Goal: Task Accomplishment & Management: Use online tool/utility

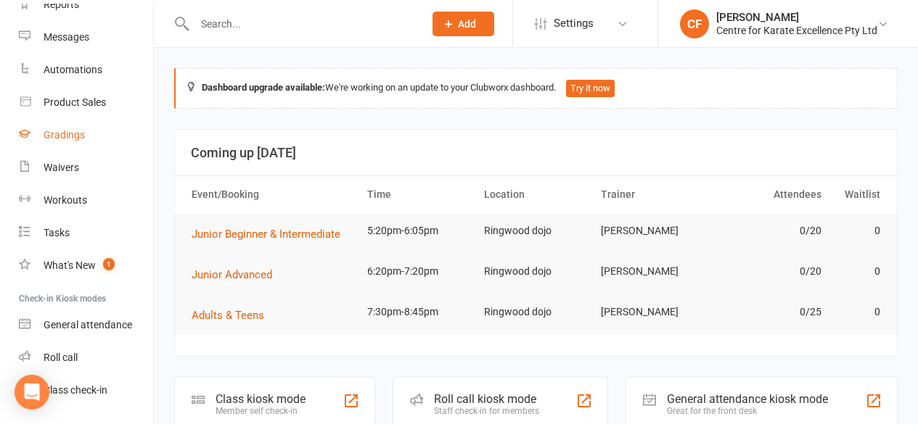
scroll to position [214, 0]
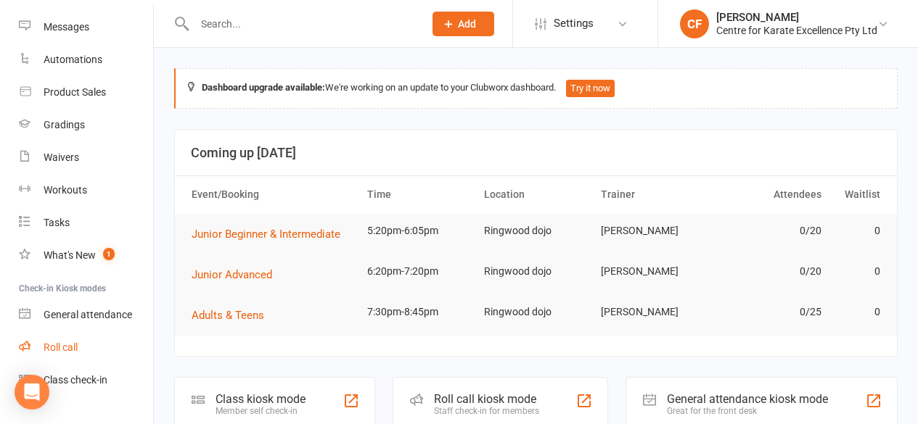
click at [70, 341] on link "Roll call" at bounding box center [86, 348] width 134 height 33
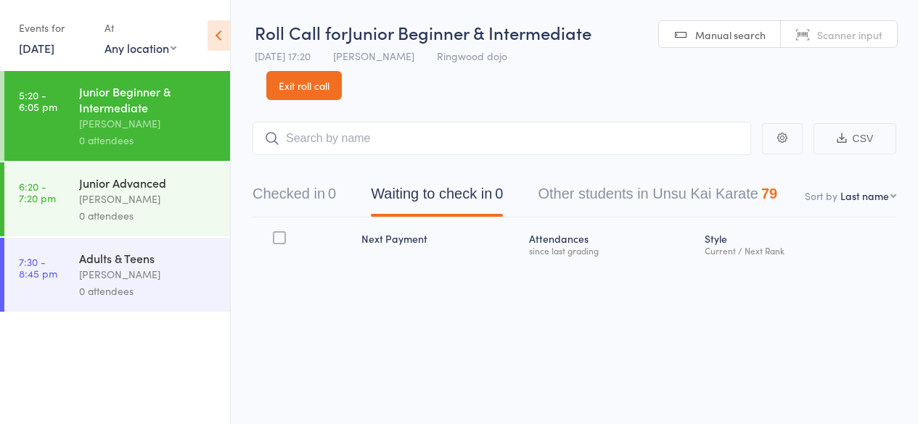
click at [41, 43] on link "[DATE]" at bounding box center [37, 48] width 36 height 16
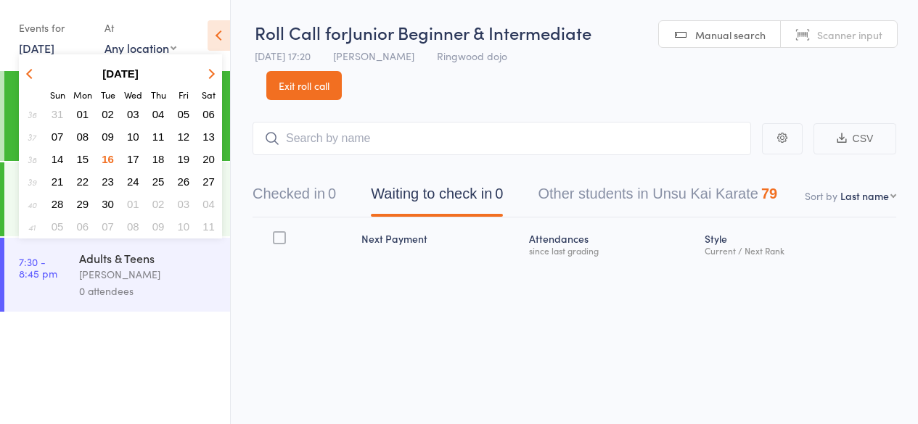
click at [84, 128] on button "08" at bounding box center [83, 137] width 22 height 20
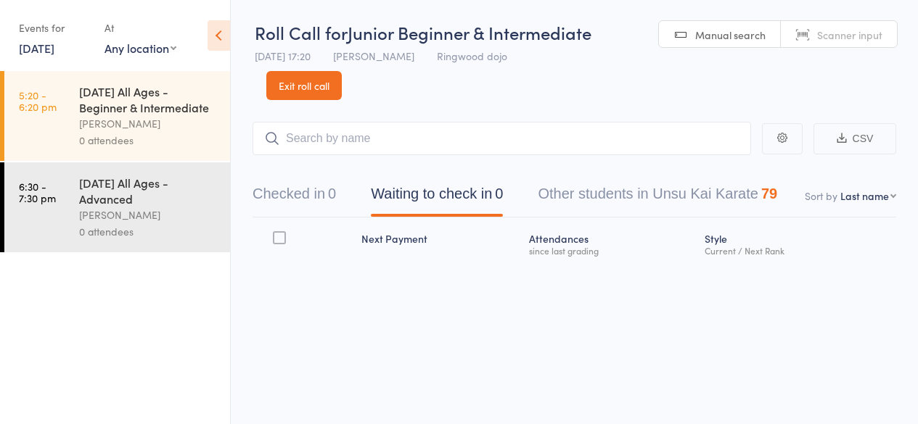
click at [84, 128] on div "[PERSON_NAME]" at bounding box center [148, 123] width 139 height 17
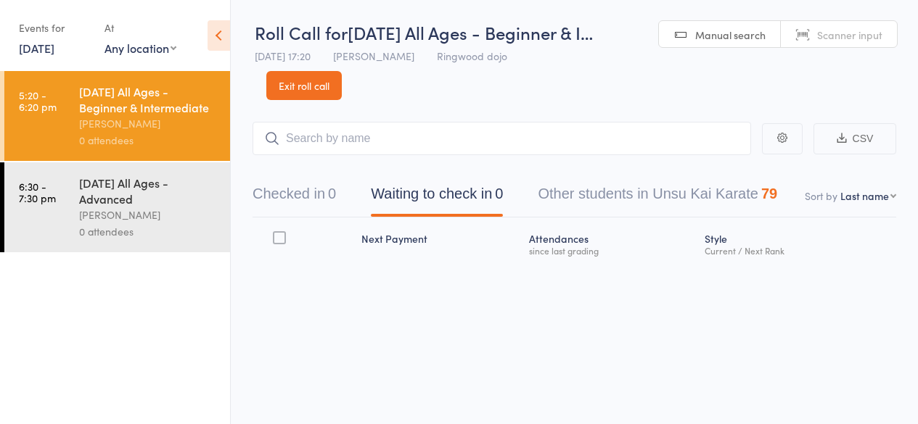
click at [300, 133] on input "search" at bounding box center [502, 138] width 499 height 33
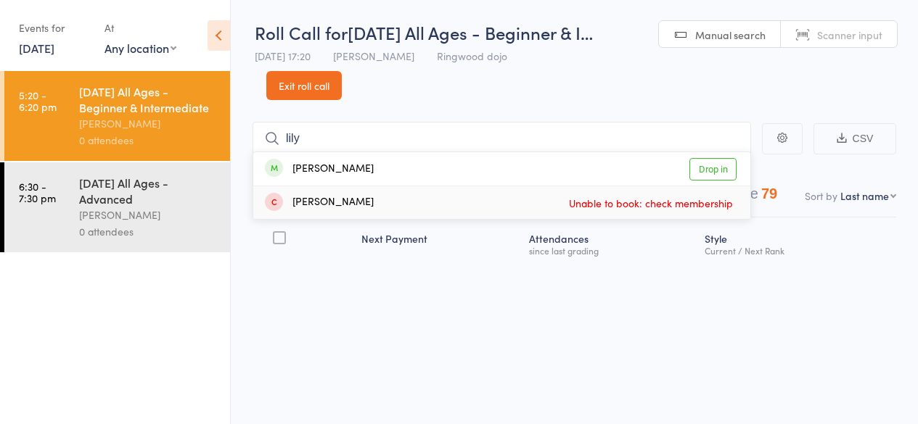
type input "lily"
click at [329, 189] on div "[PERSON_NAME] Unable to book: check membership" at bounding box center [501, 202] width 497 height 33
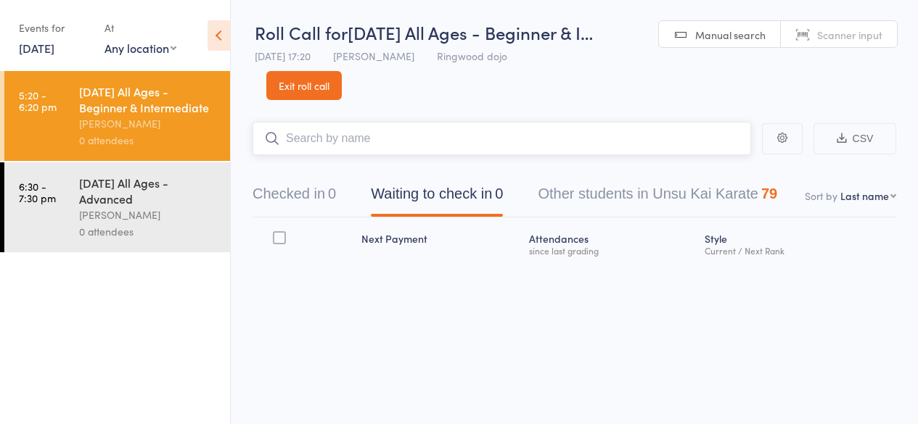
click at [312, 136] on input "search" at bounding box center [502, 138] width 499 height 33
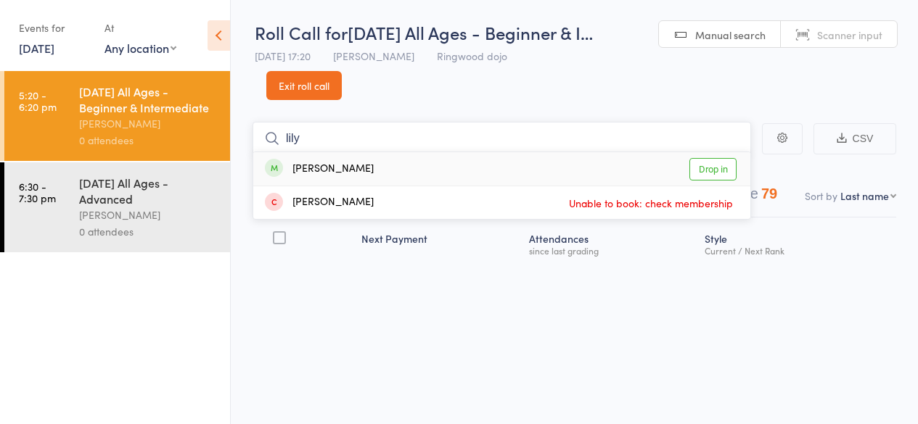
type input "lily"
click at [320, 165] on div "[PERSON_NAME]" at bounding box center [319, 169] width 109 height 17
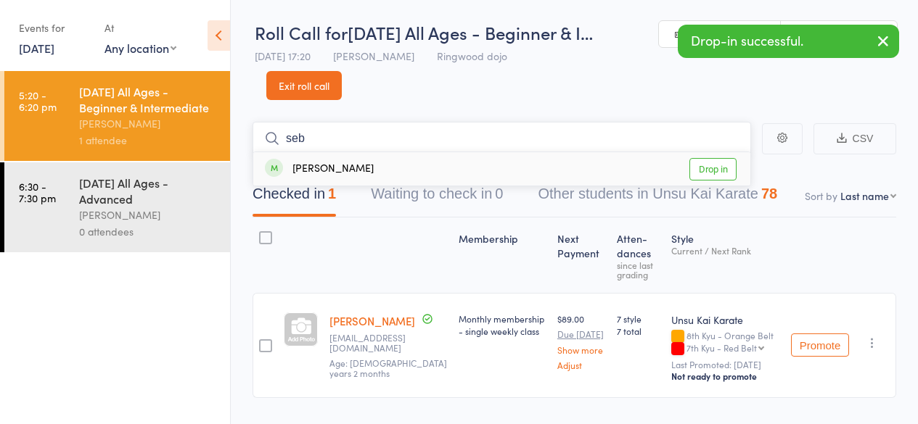
type input "seb"
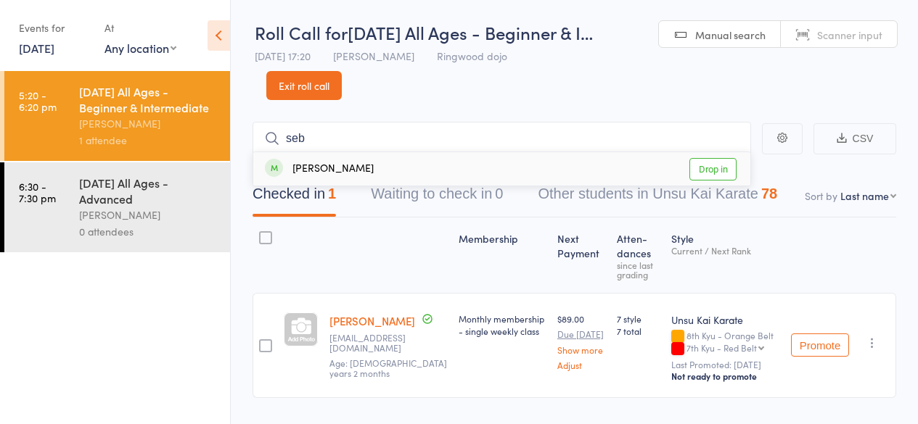
click at [332, 168] on div "[PERSON_NAME]" at bounding box center [319, 169] width 109 height 17
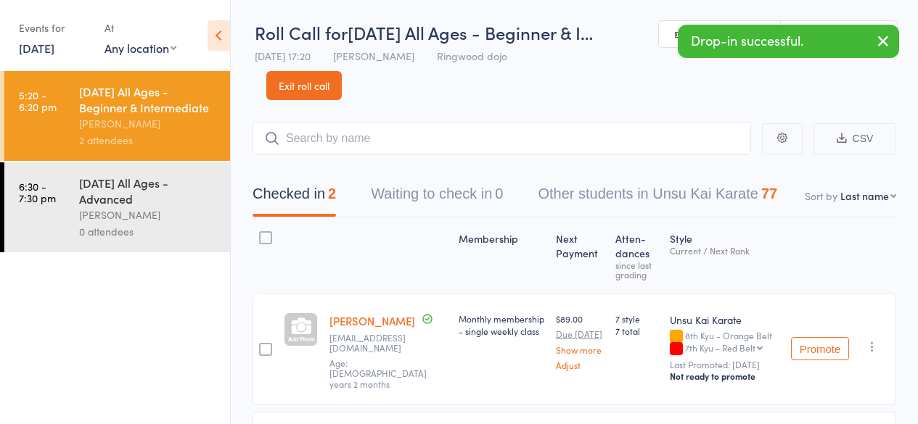
click at [187, 220] on div "[PERSON_NAME]" at bounding box center [148, 215] width 139 height 17
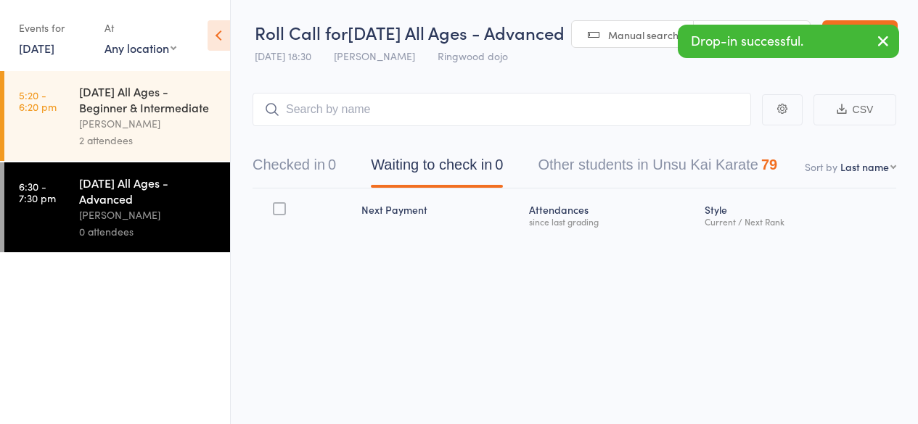
click at [317, 126] on input "search" at bounding box center [502, 109] width 499 height 33
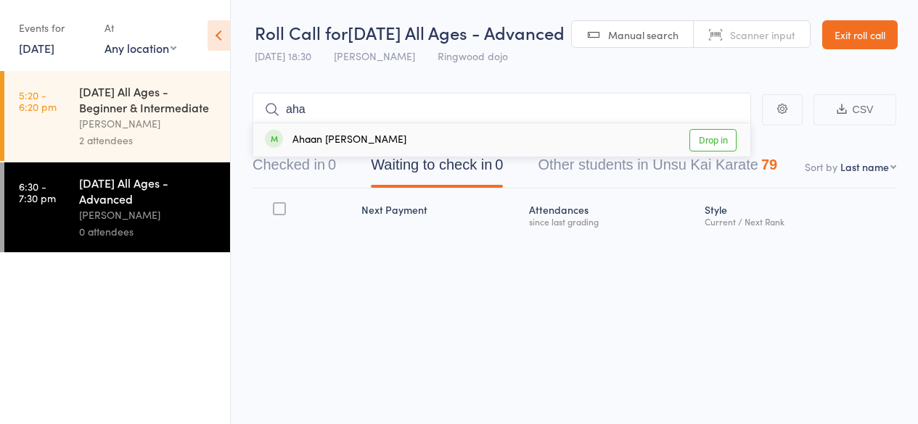
type input "aha"
click at [325, 149] on div "Ahaan [PERSON_NAME]" at bounding box center [335, 140] width 141 height 17
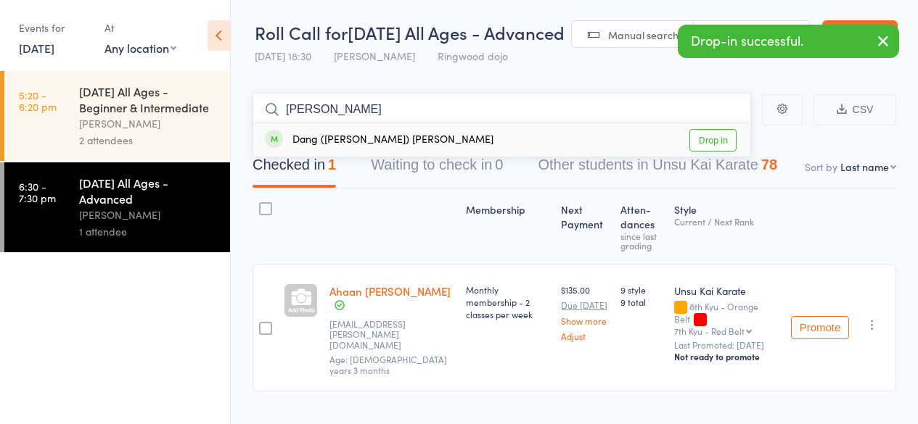
type input "[PERSON_NAME]"
click at [325, 149] on div "Dang ([PERSON_NAME]) [PERSON_NAME]" at bounding box center [379, 140] width 229 height 17
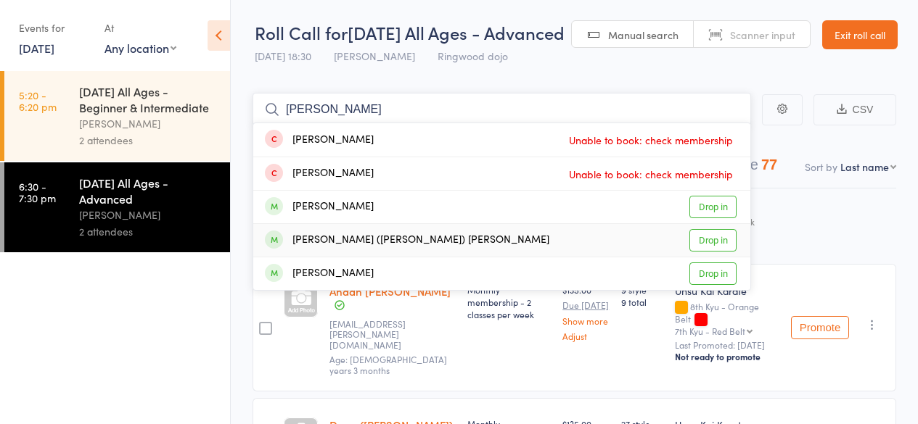
type input "[PERSON_NAME]"
click at [303, 249] on div "[PERSON_NAME] ([PERSON_NAME]) [PERSON_NAME]" at bounding box center [407, 240] width 284 height 17
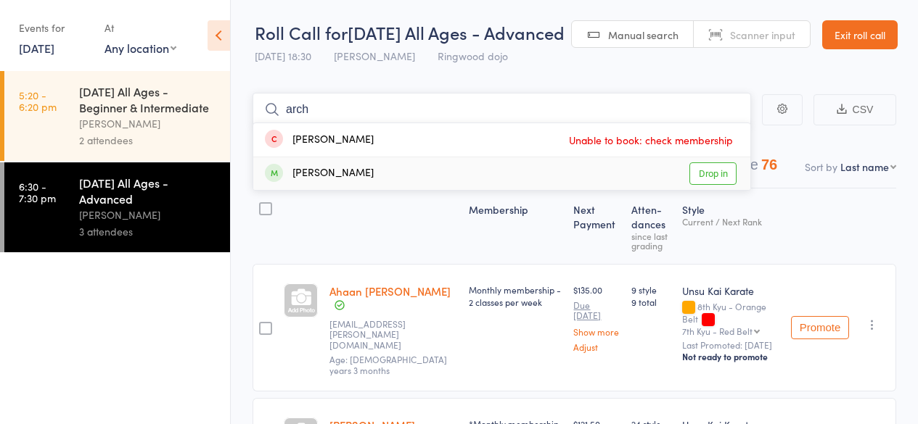
type input "arch"
click at [326, 182] on div "[PERSON_NAME]" at bounding box center [319, 173] width 109 height 17
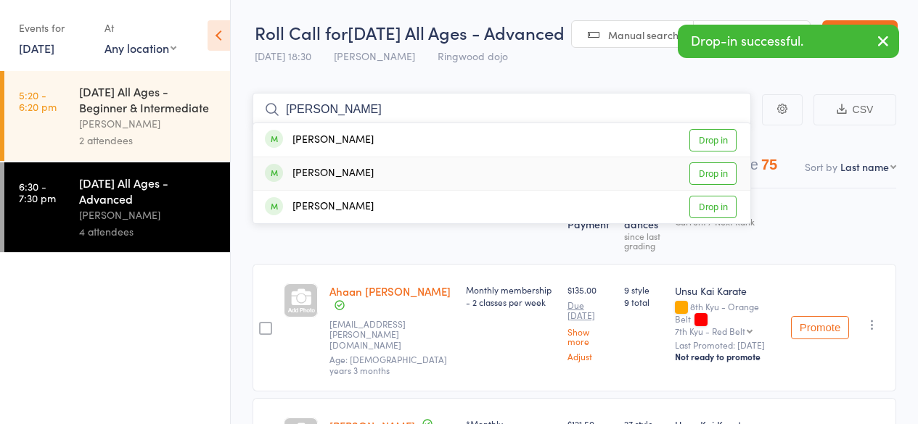
type input "[PERSON_NAME]"
click at [326, 182] on div "[PERSON_NAME]" at bounding box center [319, 173] width 109 height 17
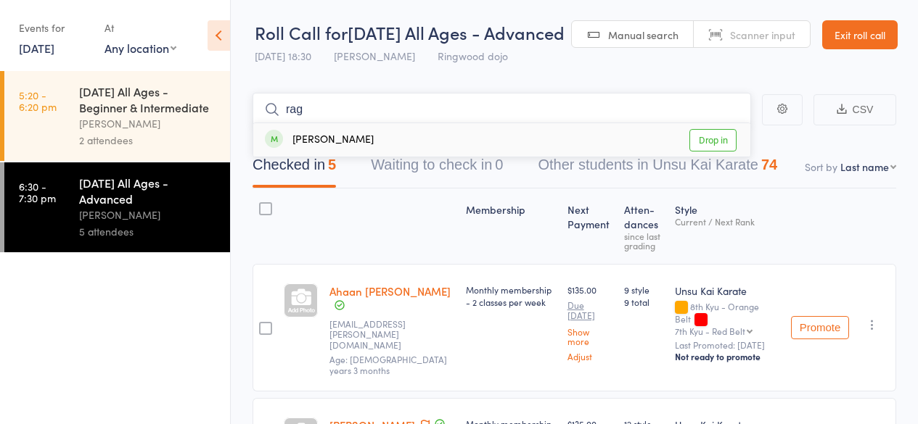
type input "rag"
click at [343, 149] on div "[PERSON_NAME]" at bounding box center [319, 140] width 109 height 17
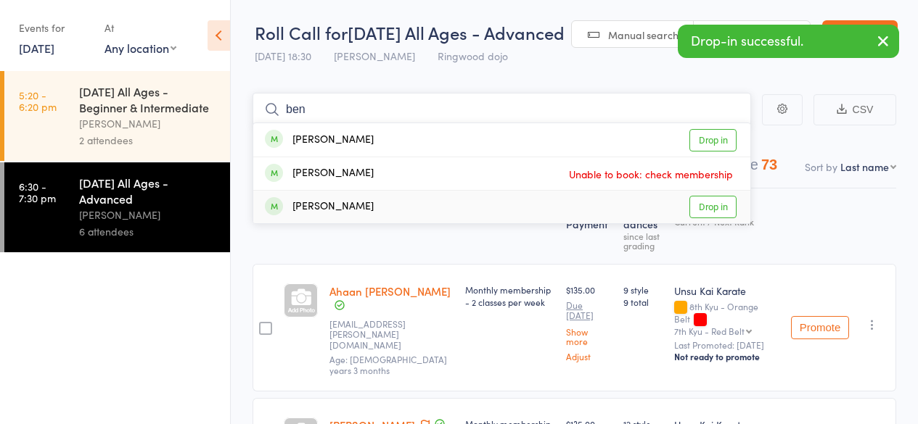
type input "ben"
click at [330, 216] on div "[PERSON_NAME]" at bounding box center [319, 207] width 109 height 17
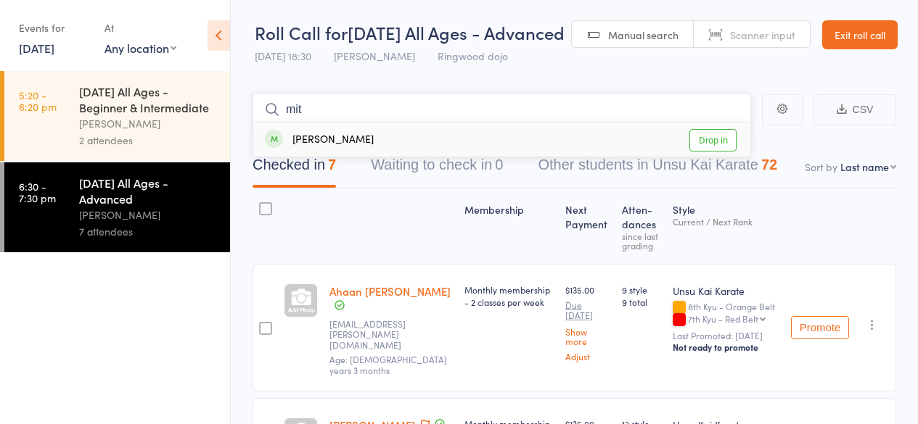
type input "mit"
click at [327, 149] on div "[PERSON_NAME]" at bounding box center [319, 140] width 109 height 17
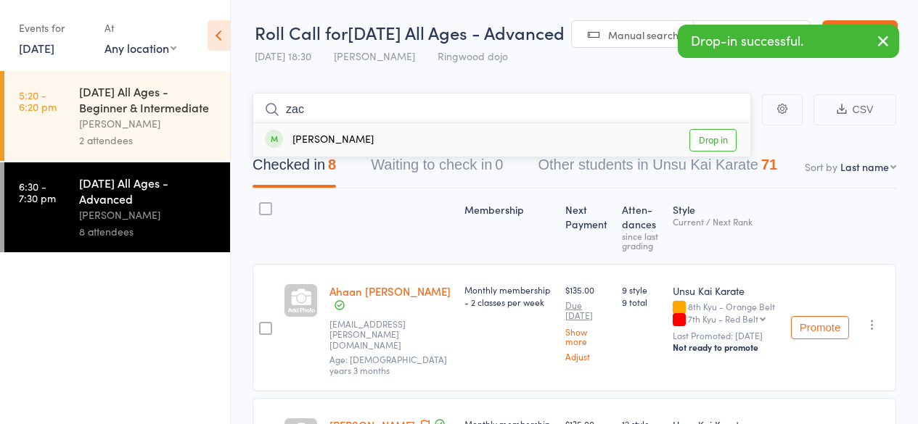
type input "zac"
click at [340, 149] on div "[PERSON_NAME]" at bounding box center [319, 140] width 109 height 17
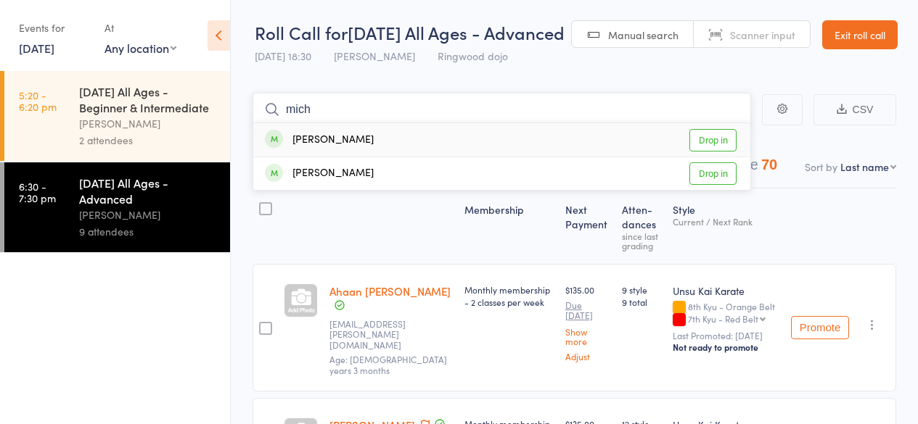
type input "mich"
click at [340, 149] on div "[PERSON_NAME]" at bounding box center [319, 140] width 109 height 17
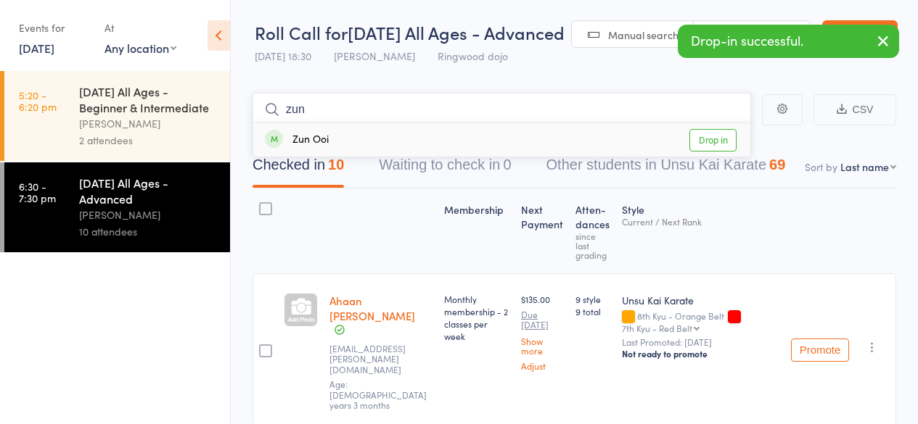
type input "zun"
click at [344, 157] on div "Zun Ooi Drop in" at bounding box center [501, 139] width 497 height 33
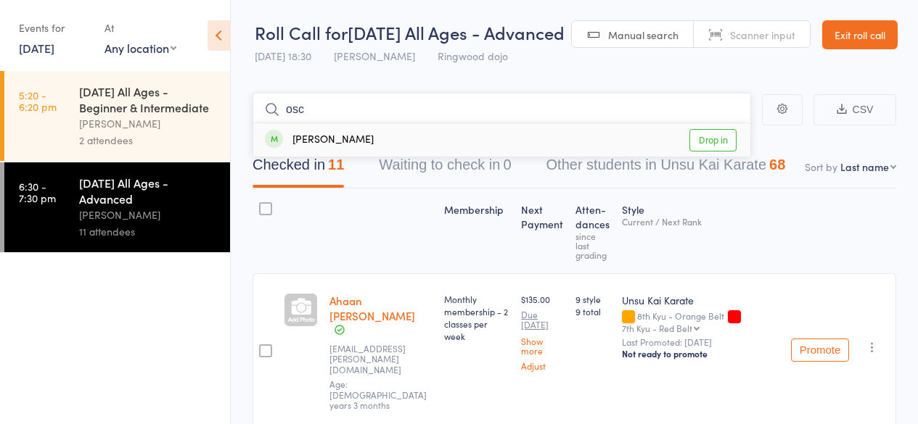
type input "osc"
click at [344, 157] on div "[PERSON_NAME] Drop in" at bounding box center [501, 139] width 497 height 33
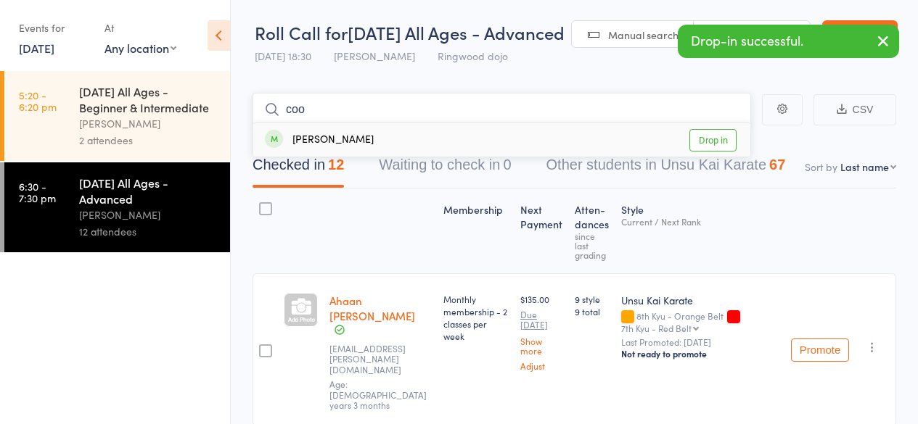
type input "coo"
click at [344, 149] on div "[PERSON_NAME]" at bounding box center [319, 140] width 109 height 17
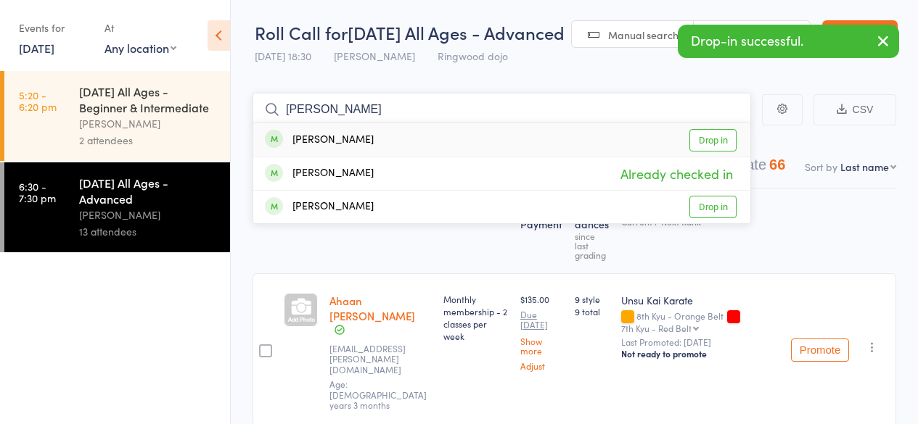
type input "[PERSON_NAME]"
click at [342, 149] on div "[PERSON_NAME]" at bounding box center [319, 140] width 109 height 17
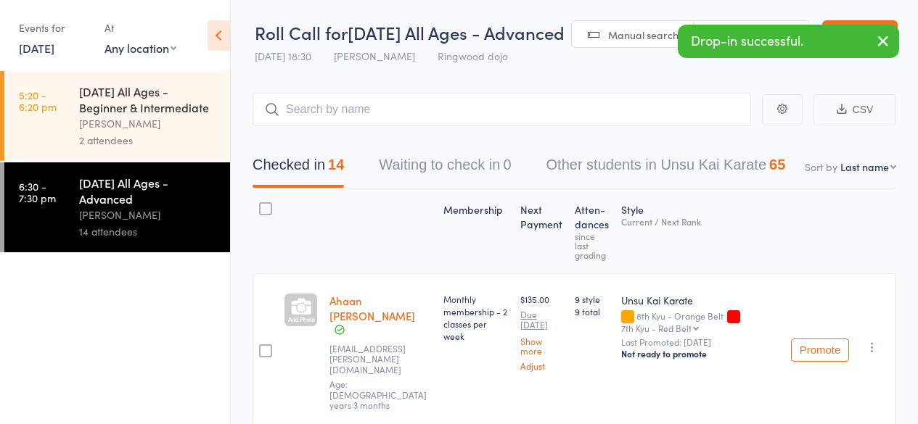
click at [36, 46] on link "[DATE]" at bounding box center [37, 48] width 36 height 16
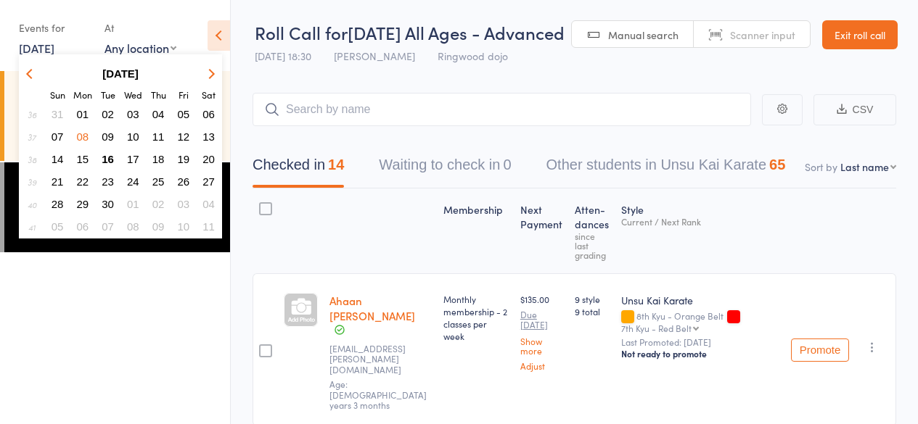
click at [102, 132] on span "09" at bounding box center [108, 137] width 12 height 12
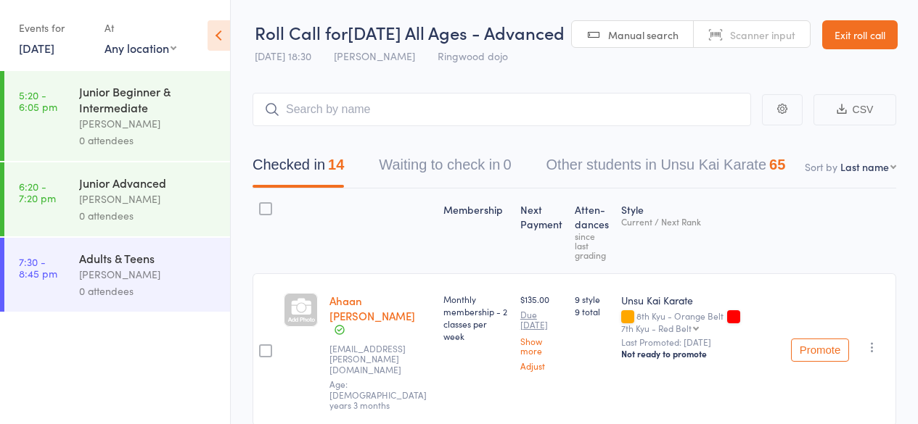
click at [102, 132] on div "[PERSON_NAME]" at bounding box center [148, 123] width 139 height 17
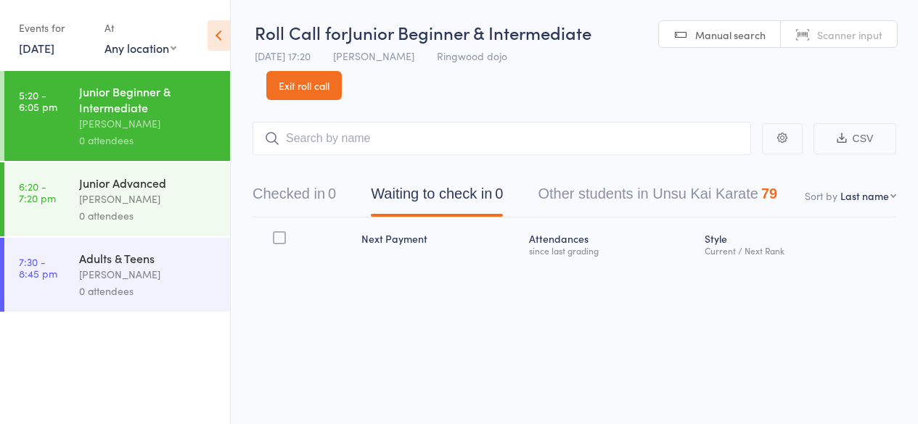
click at [320, 141] on input "search" at bounding box center [502, 138] width 499 height 33
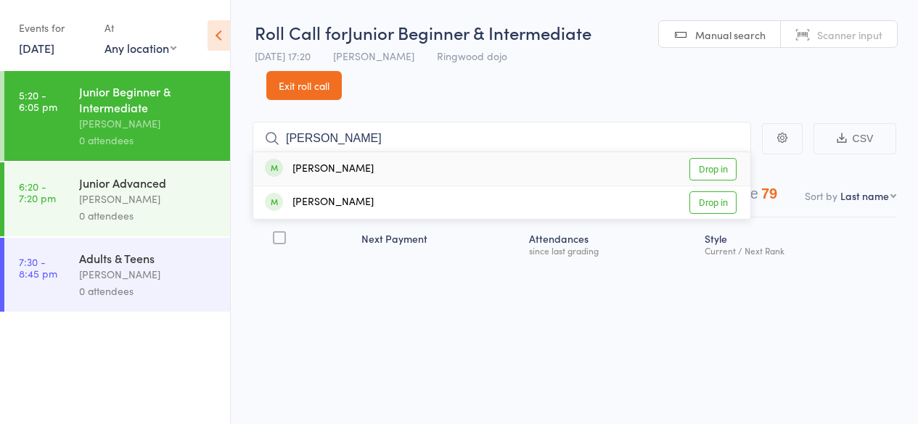
type input "[PERSON_NAME]"
click at [321, 165] on div "[PERSON_NAME]" at bounding box center [319, 169] width 109 height 17
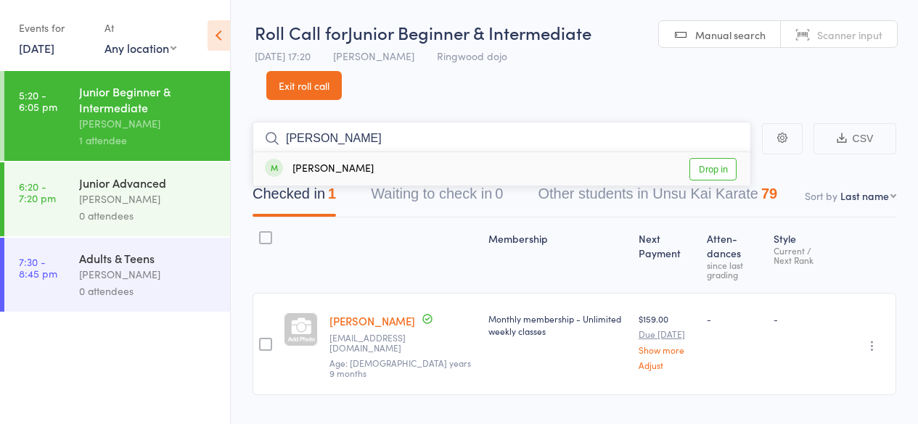
type input "[PERSON_NAME]"
click at [321, 165] on div "[PERSON_NAME]" at bounding box center [319, 169] width 109 height 17
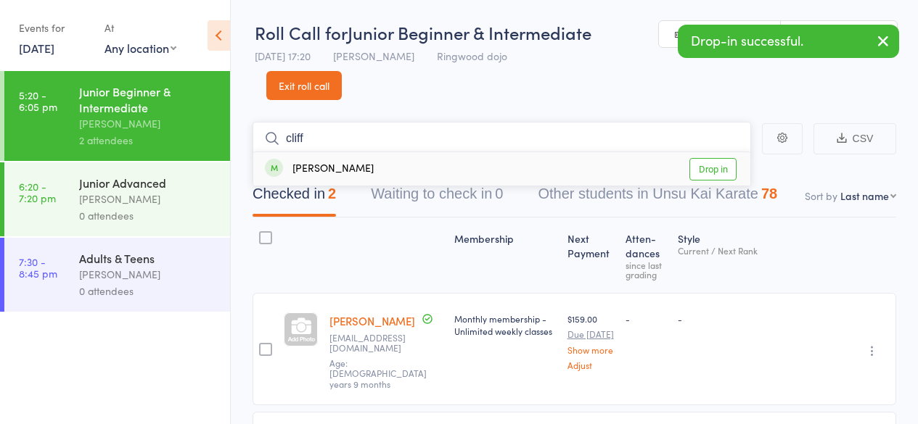
type input "cliff"
click at [321, 165] on div "[PERSON_NAME]" at bounding box center [319, 169] width 109 height 17
type input "[PERSON_NAME]"
click at [340, 168] on div "Dang ([PERSON_NAME]) [PERSON_NAME]" at bounding box center [379, 169] width 229 height 17
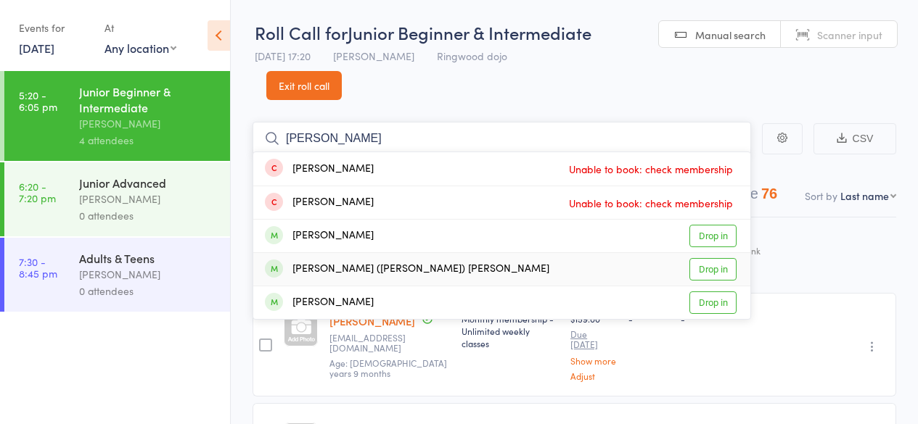
type input "[PERSON_NAME]"
click at [321, 267] on div "[PERSON_NAME] ([PERSON_NAME]) [PERSON_NAME]" at bounding box center [407, 269] width 284 height 17
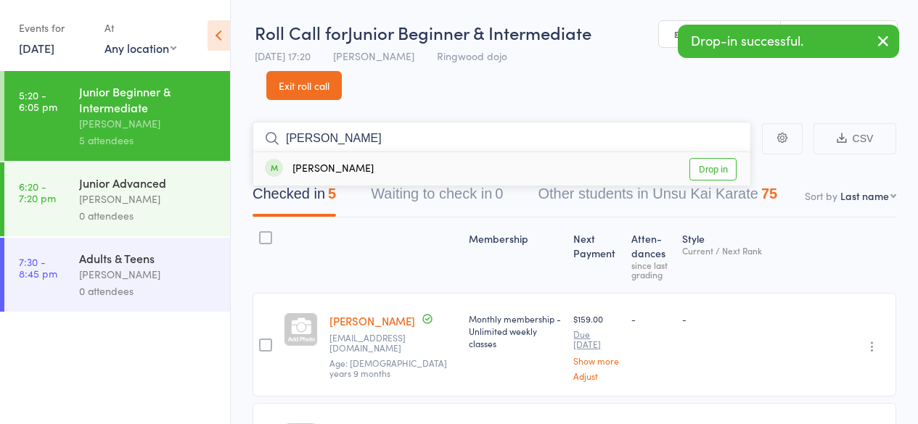
type input "[PERSON_NAME]"
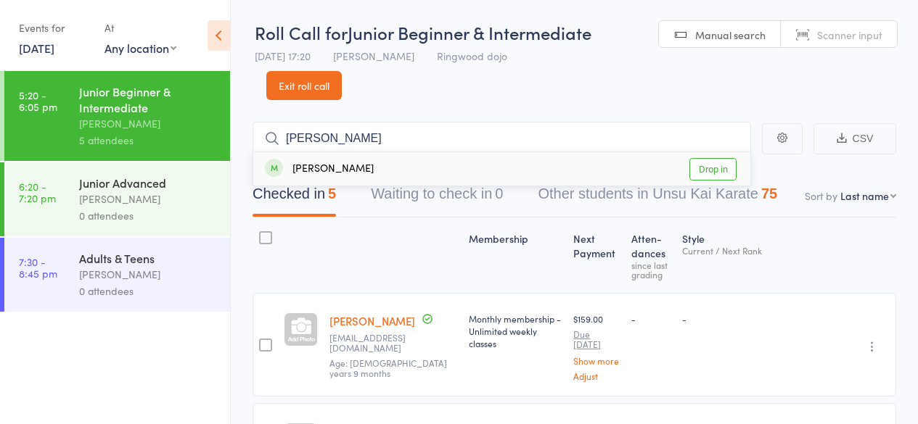
click at [321, 181] on div "[PERSON_NAME] Drop in" at bounding box center [501, 168] width 497 height 33
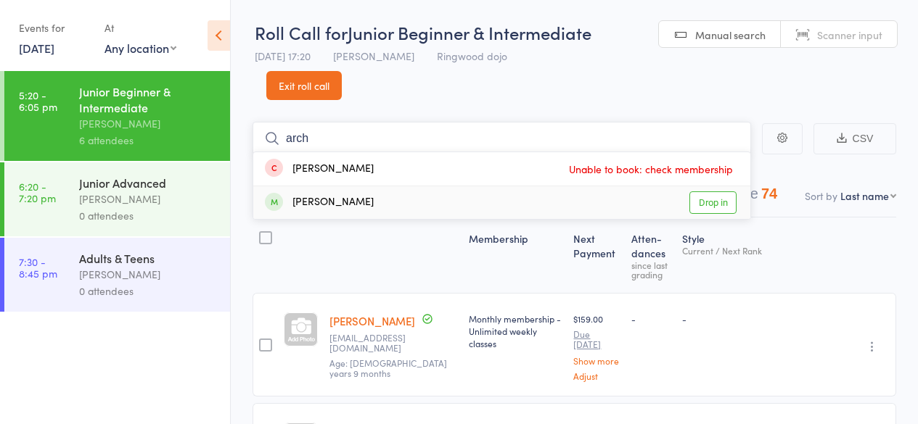
type input "arch"
click at [341, 197] on div "[PERSON_NAME]" at bounding box center [319, 202] width 109 height 17
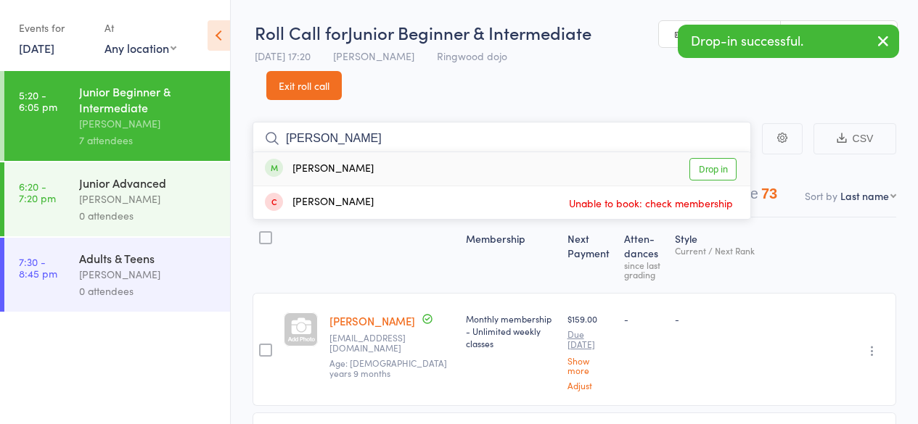
type input "[PERSON_NAME]"
click at [339, 172] on div "[PERSON_NAME]" at bounding box center [319, 169] width 109 height 17
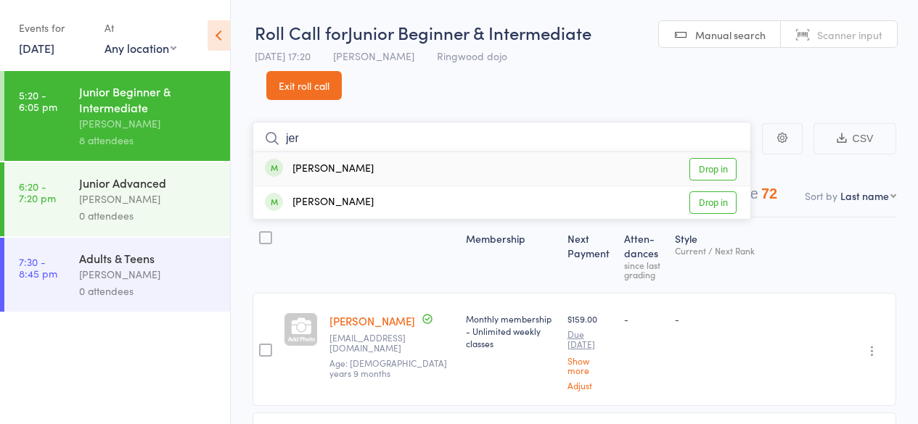
type input "jer"
click at [332, 169] on div "[PERSON_NAME]" at bounding box center [319, 169] width 109 height 17
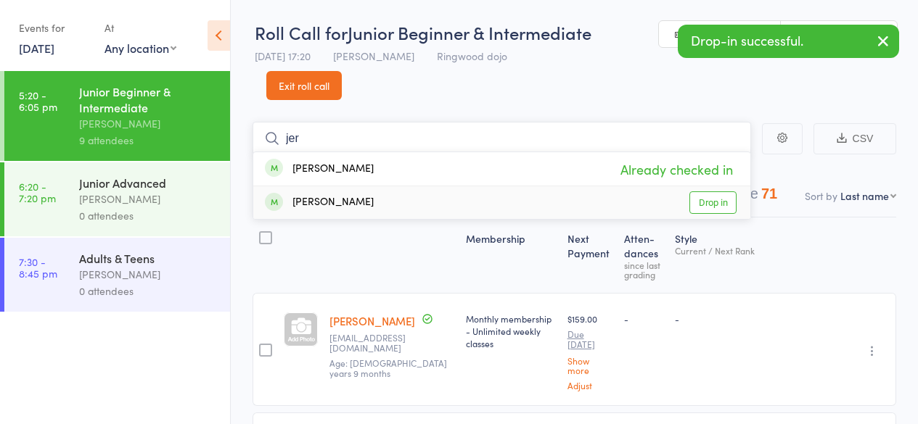
type input "jer"
click at [332, 207] on div "[PERSON_NAME]" at bounding box center [319, 202] width 109 height 17
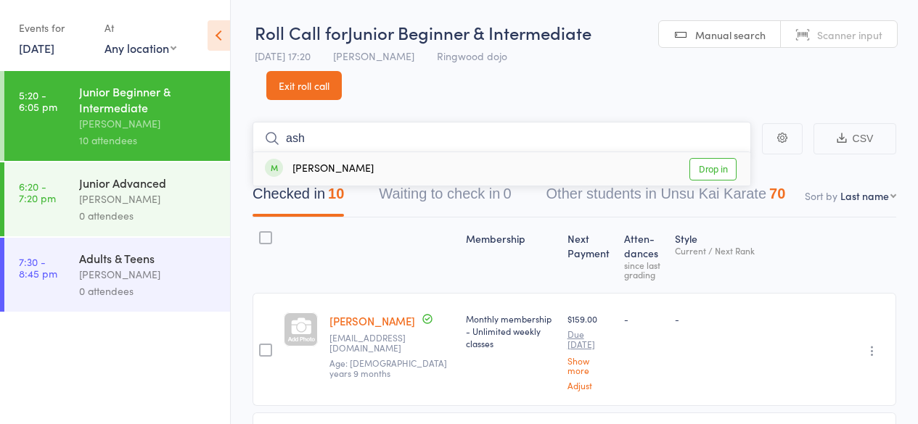
type input "ash"
click at [344, 165] on div "[PERSON_NAME]" at bounding box center [319, 169] width 109 height 17
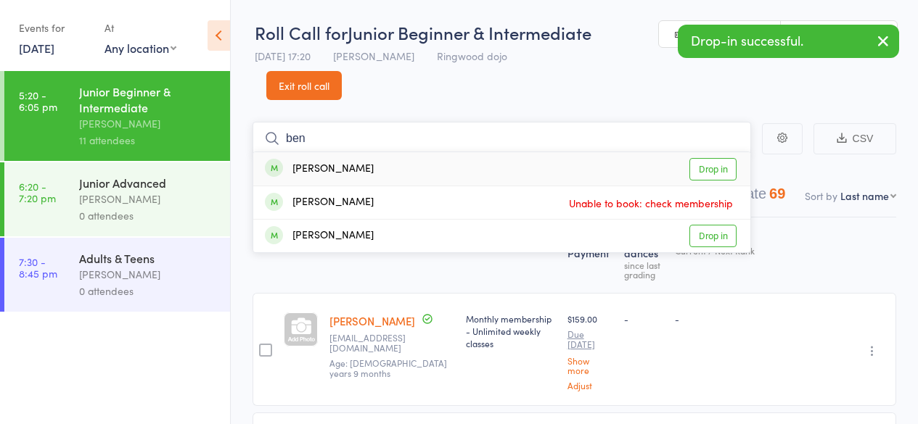
type input "ben"
click at [339, 167] on div "[PERSON_NAME]" at bounding box center [319, 169] width 109 height 17
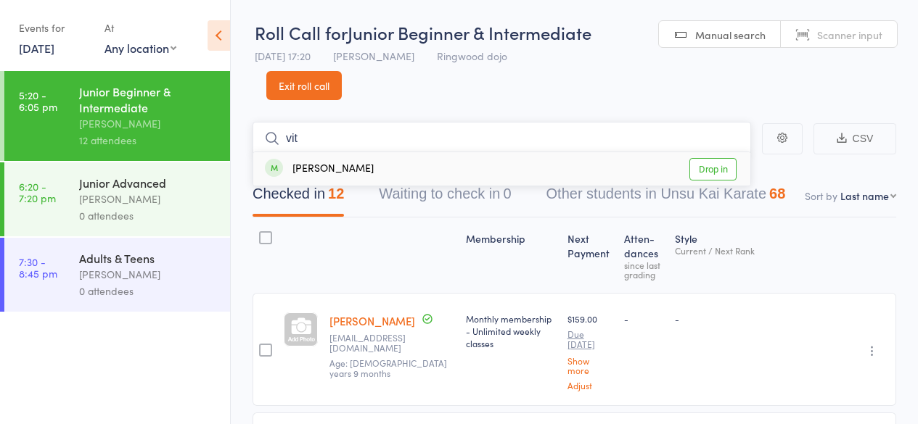
type input "vit"
click at [353, 168] on div "[PERSON_NAME]" at bounding box center [319, 169] width 109 height 17
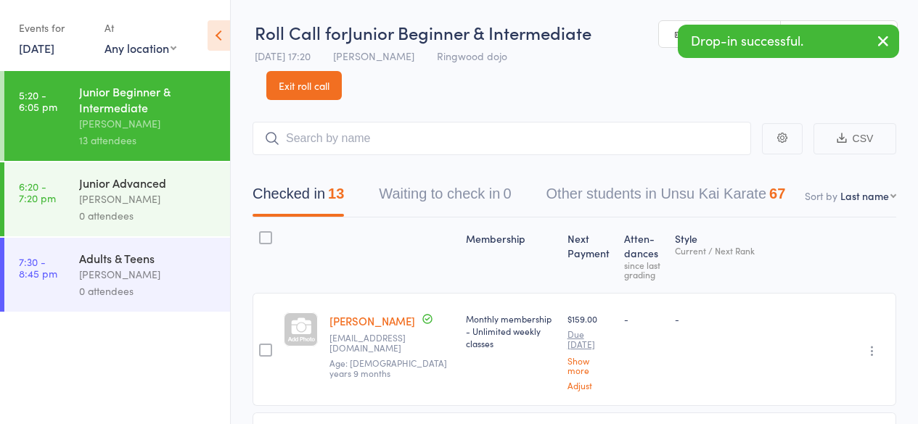
click at [160, 198] on div "[PERSON_NAME]" at bounding box center [148, 199] width 139 height 17
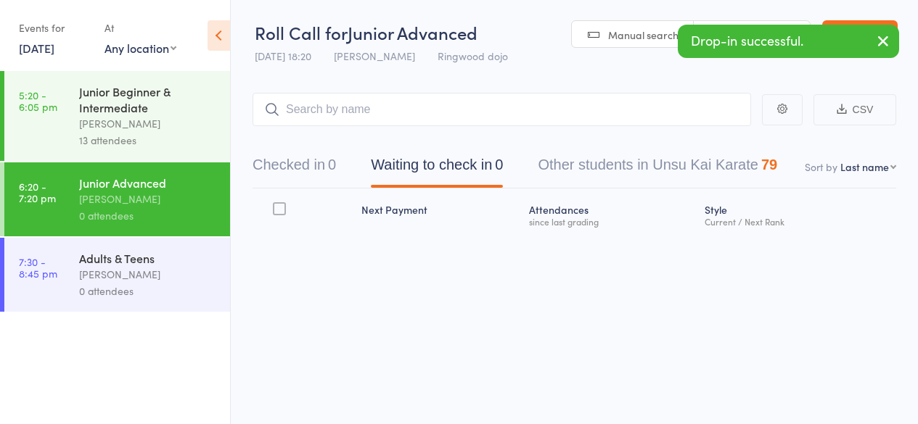
click at [310, 110] on input "search" at bounding box center [502, 109] width 499 height 33
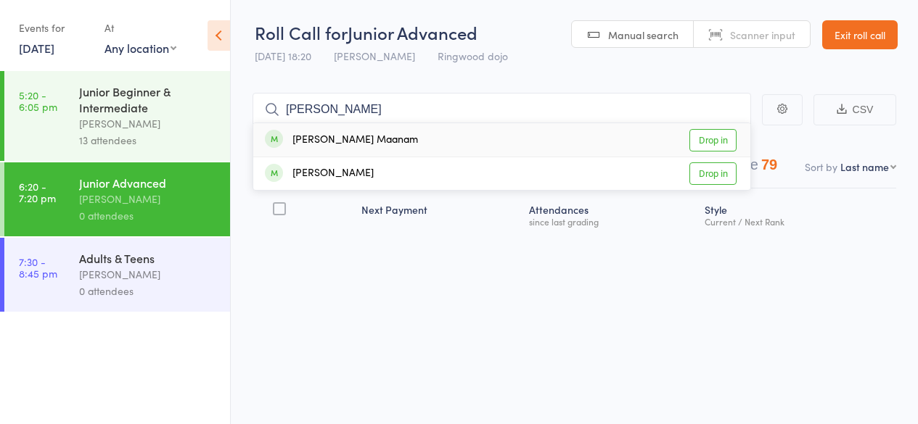
type input "[PERSON_NAME]"
click at [307, 140] on div "[PERSON_NAME] Maanam" at bounding box center [341, 140] width 153 height 17
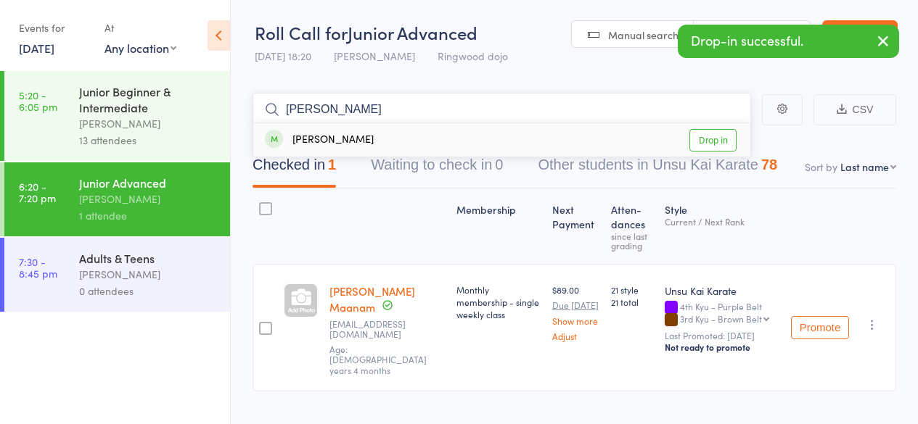
type input "[PERSON_NAME]"
click at [322, 141] on div "[PERSON_NAME]" at bounding box center [319, 140] width 109 height 17
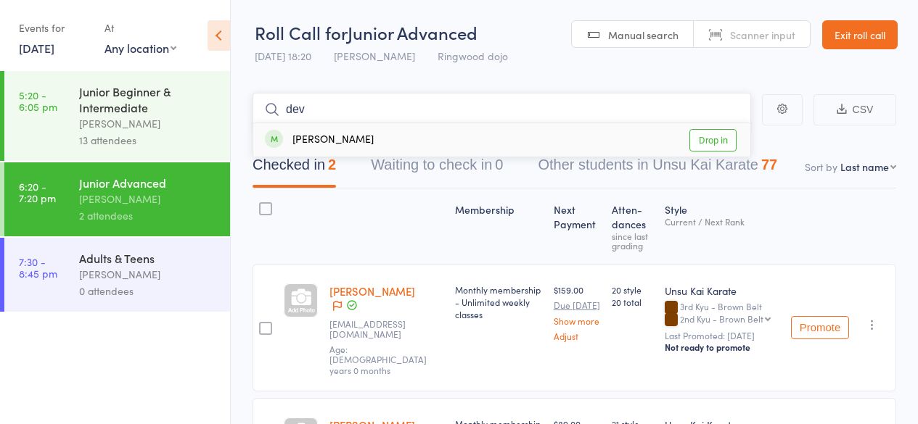
type input "dev"
click at [357, 139] on div "[PERSON_NAME]" at bounding box center [319, 140] width 109 height 17
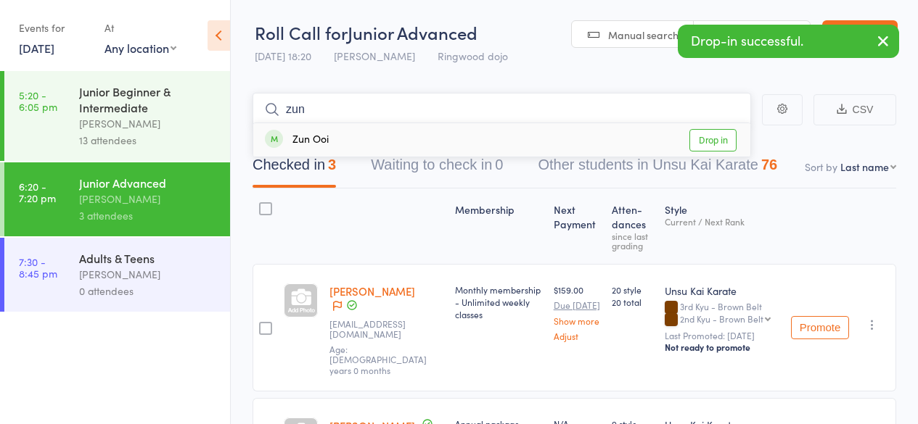
type input "zun"
click at [346, 143] on div "Zun Ooi Drop in" at bounding box center [501, 139] width 497 height 33
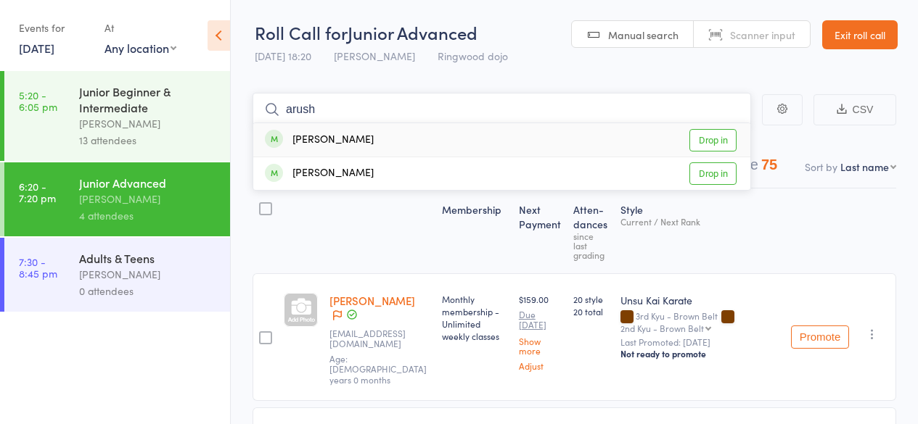
type input "arush"
click at [329, 143] on div "[PERSON_NAME]" at bounding box center [319, 140] width 109 height 17
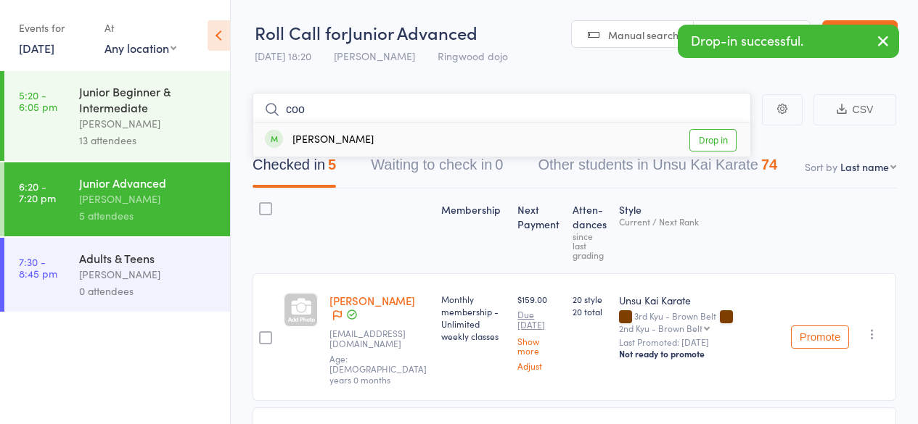
type input "coo"
click at [349, 138] on div "[PERSON_NAME]" at bounding box center [319, 140] width 109 height 17
click at [129, 264] on div "Adults & Teens" at bounding box center [148, 258] width 139 height 16
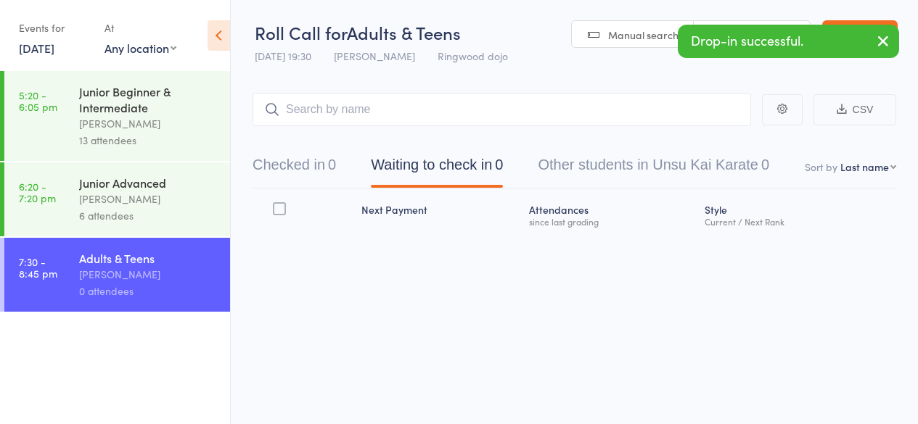
click at [129, 264] on div "Adults & Teens" at bounding box center [148, 258] width 139 height 16
click at [294, 108] on input "search" at bounding box center [502, 109] width 499 height 33
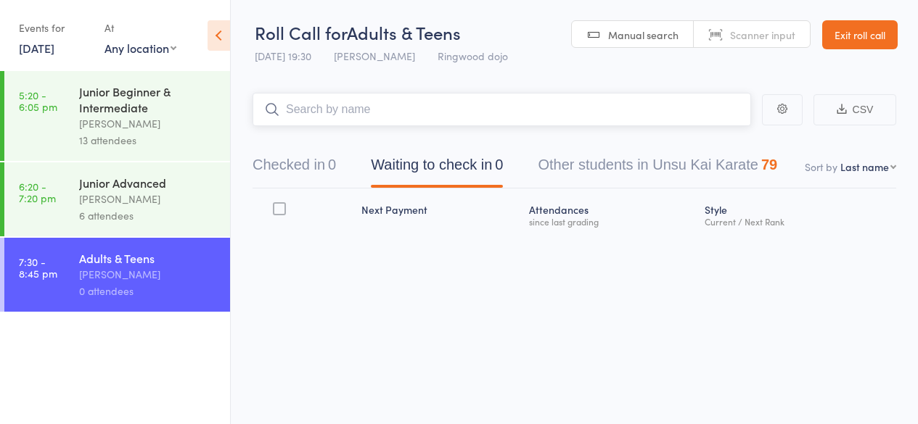
type input "o"
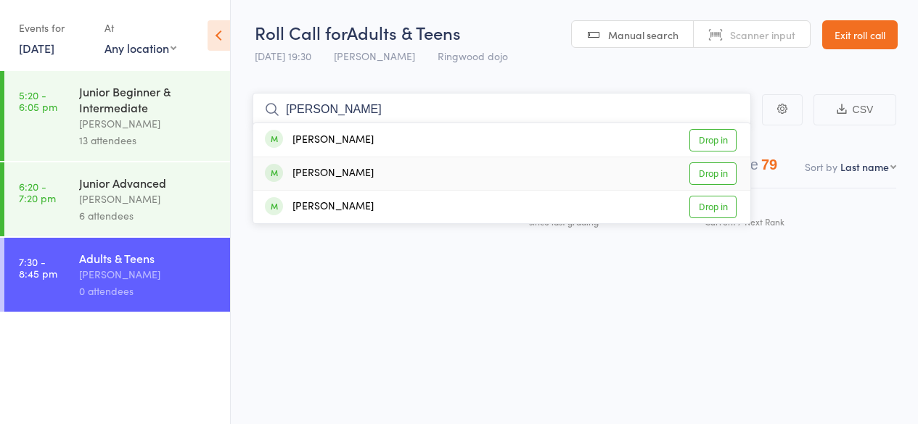
type input "[PERSON_NAME]"
click at [316, 174] on div "[PERSON_NAME]" at bounding box center [319, 173] width 109 height 17
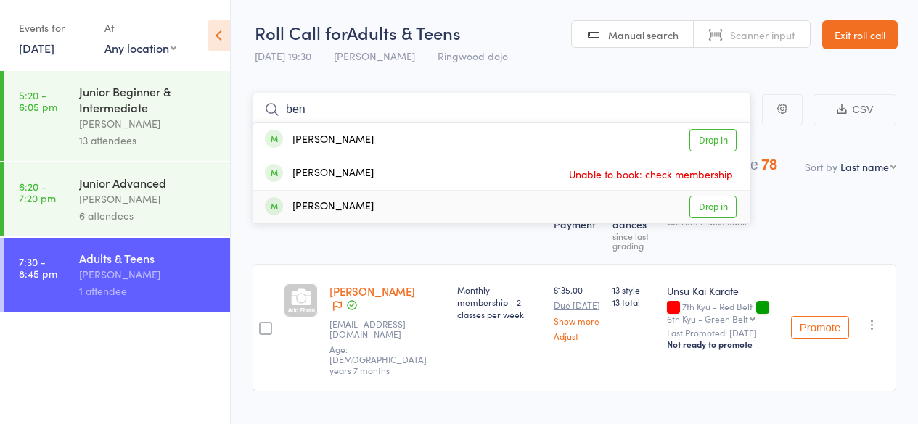
type input "ben"
click at [317, 200] on div "[PERSON_NAME]" at bounding box center [319, 207] width 109 height 17
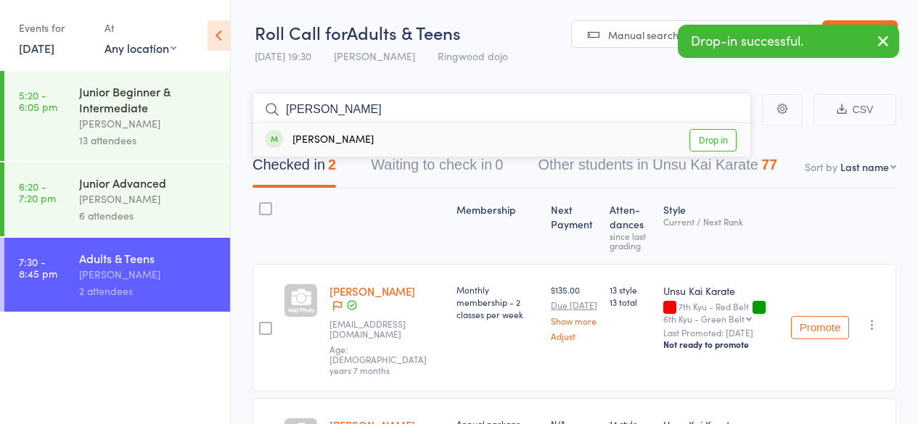
type input "[PERSON_NAME]"
click at [321, 144] on div "[PERSON_NAME]" at bounding box center [319, 140] width 109 height 17
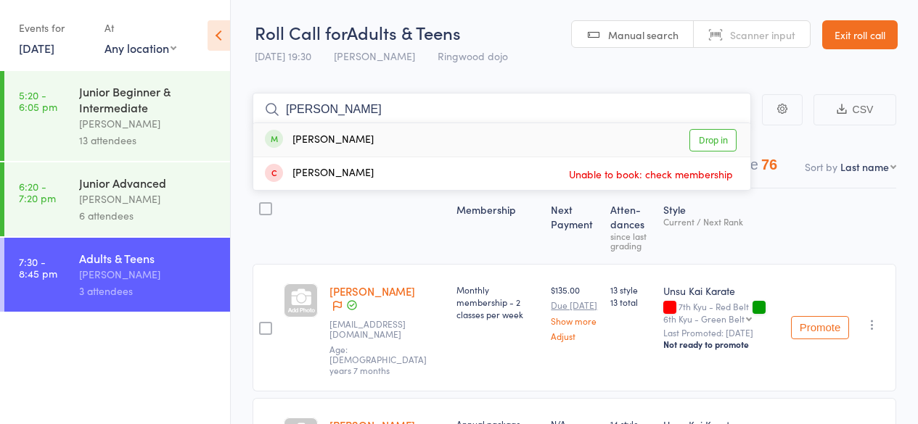
type input "[PERSON_NAME]"
click at [341, 136] on div "[PERSON_NAME]" at bounding box center [319, 140] width 109 height 17
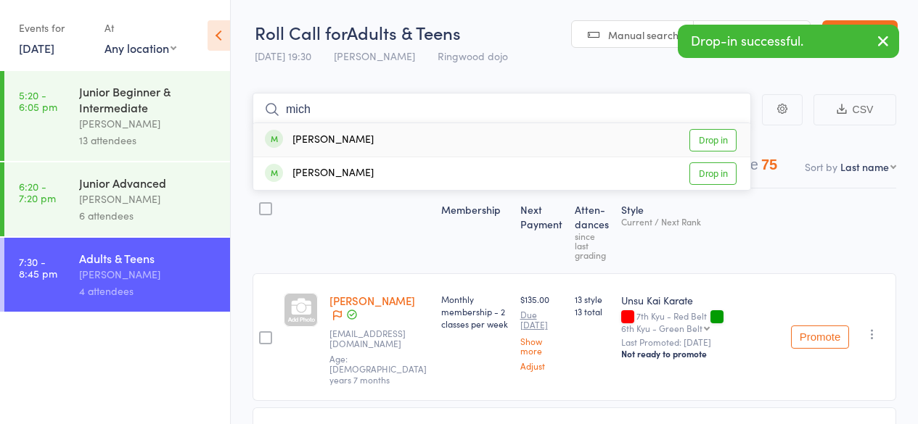
type input "mich"
click at [329, 136] on div "[PERSON_NAME]" at bounding box center [319, 140] width 109 height 17
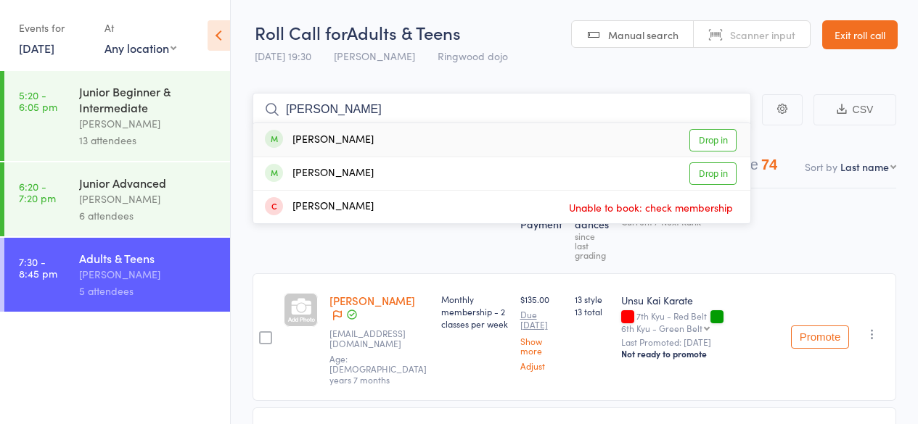
type input "[PERSON_NAME]"
click at [311, 136] on div "[PERSON_NAME]" at bounding box center [319, 140] width 109 height 17
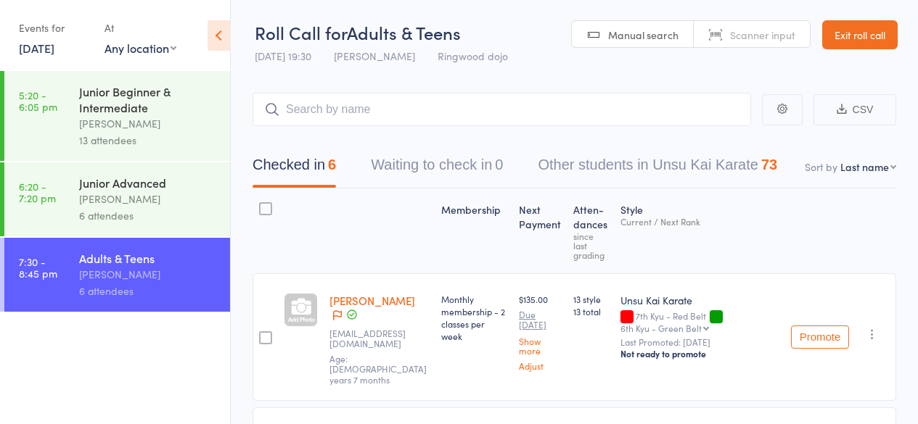
click at [38, 46] on link "[DATE]" at bounding box center [37, 48] width 36 height 16
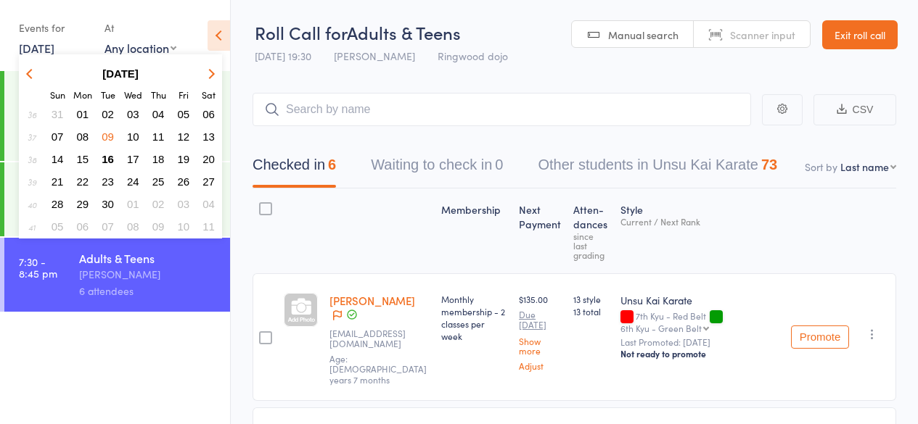
click at [131, 134] on span "10" at bounding box center [133, 137] width 12 height 12
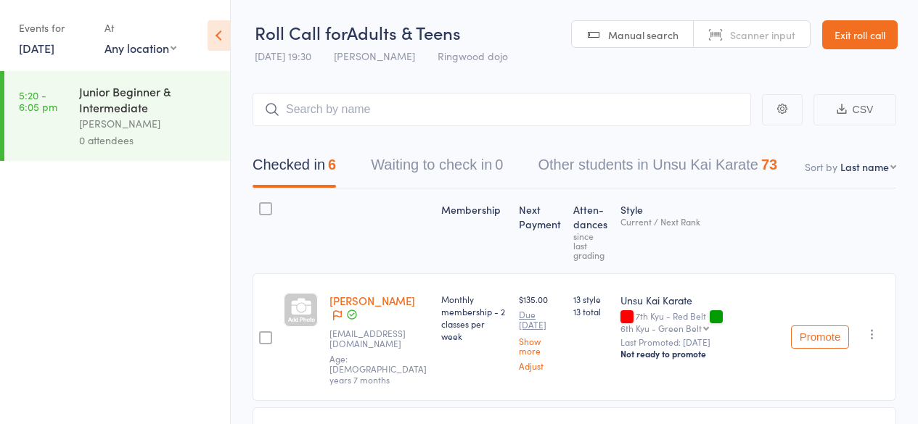
click at [136, 132] on div "[PERSON_NAME]" at bounding box center [148, 123] width 139 height 17
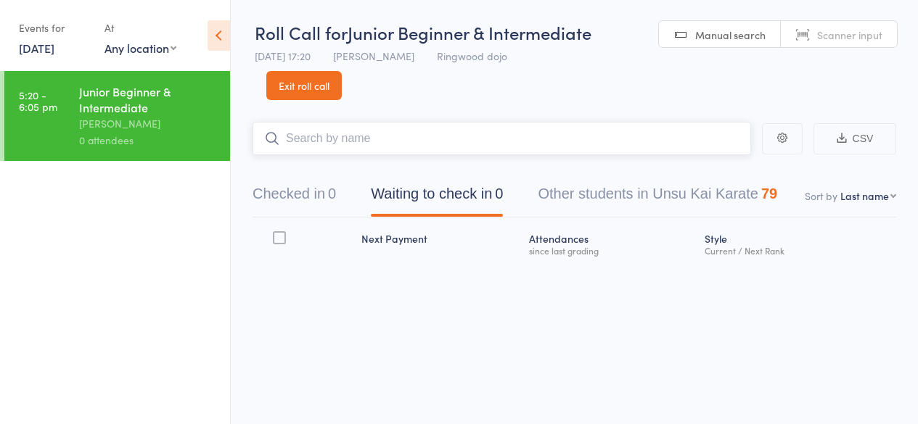
click at [311, 142] on input "search" at bounding box center [502, 138] width 499 height 33
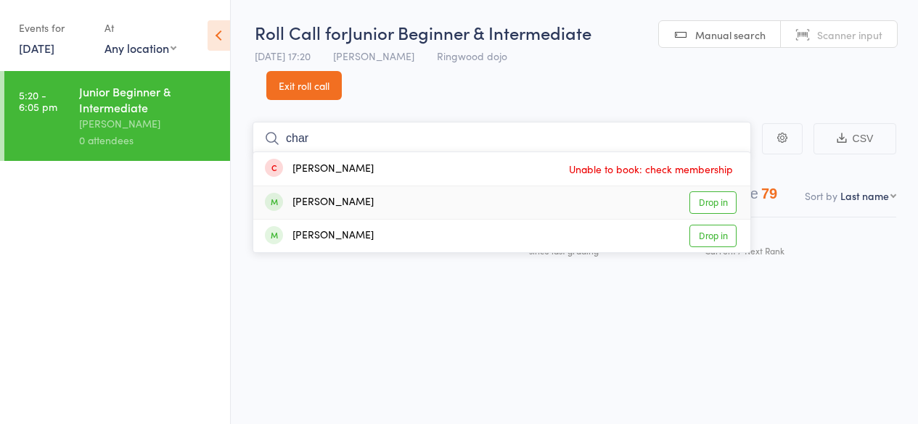
type input "char"
click at [330, 209] on div "[PERSON_NAME]" at bounding box center [319, 202] width 109 height 17
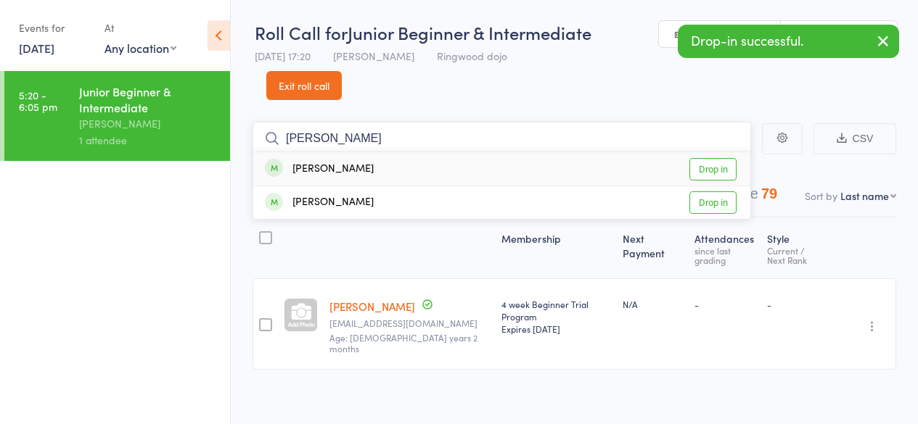
type input "[PERSON_NAME]"
click at [329, 169] on div "[PERSON_NAME]" at bounding box center [319, 169] width 109 height 17
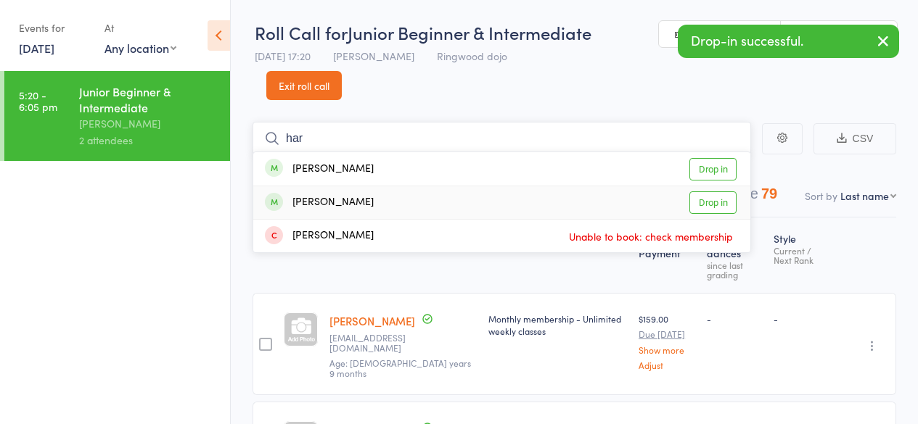
type input "har"
click at [319, 204] on div "[PERSON_NAME]" at bounding box center [319, 202] width 109 height 17
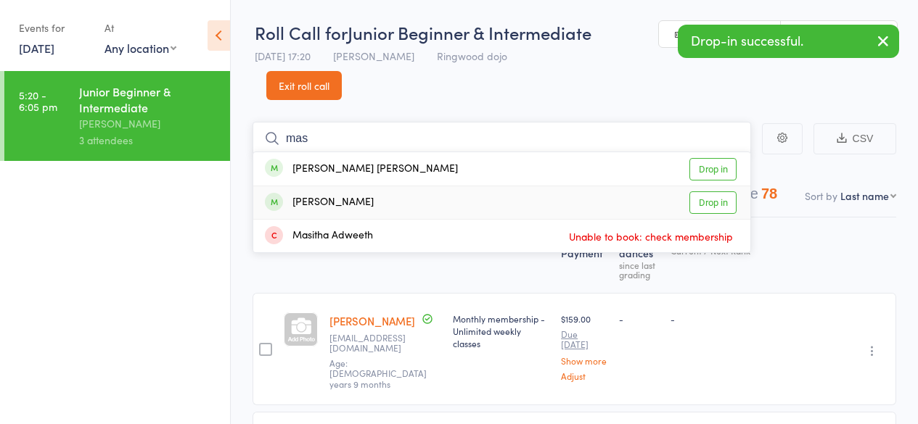
type input "mas"
click at [340, 201] on div "[PERSON_NAME]" at bounding box center [319, 202] width 109 height 17
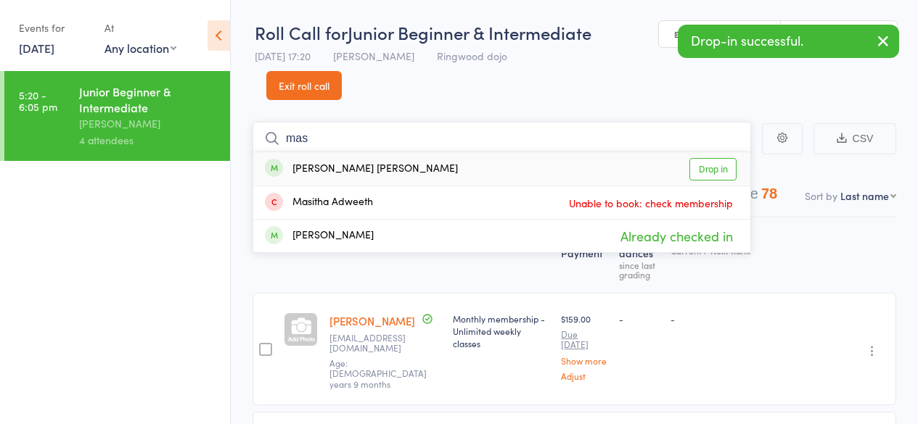
type input "mas"
click at [343, 168] on div "[PERSON_NAME] [PERSON_NAME]" at bounding box center [361, 169] width 193 height 17
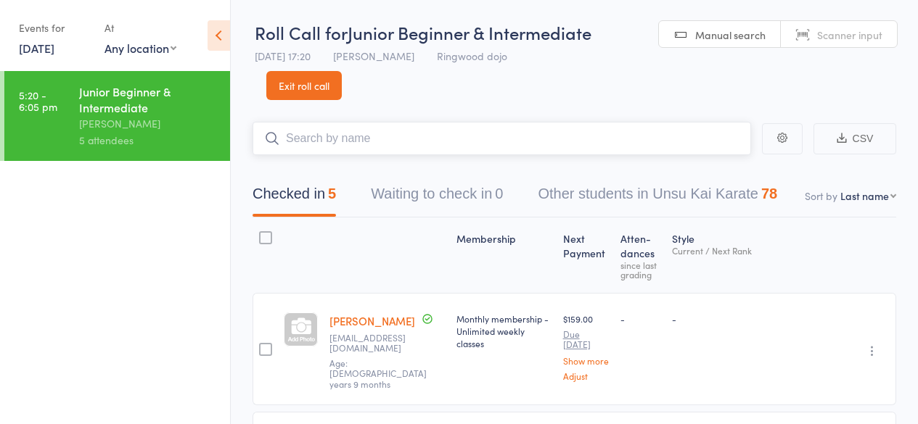
click at [366, 155] on input "search" at bounding box center [502, 138] width 499 height 33
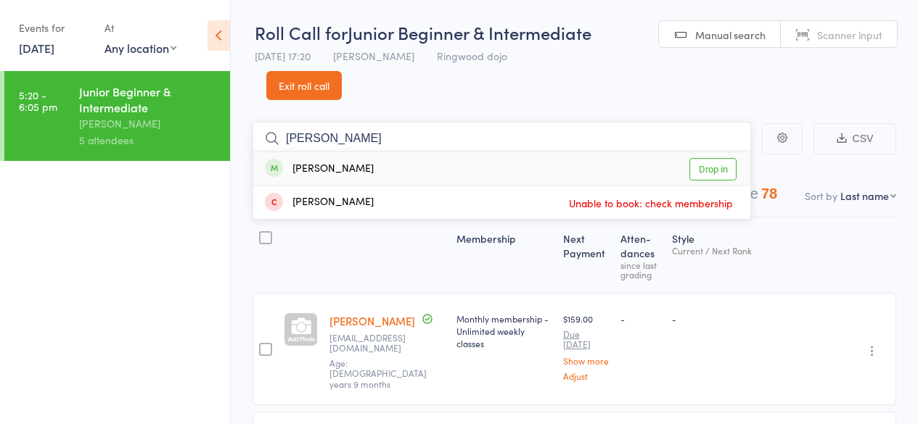
type input "[PERSON_NAME]"
click at [336, 167] on div "[PERSON_NAME]" at bounding box center [319, 169] width 109 height 17
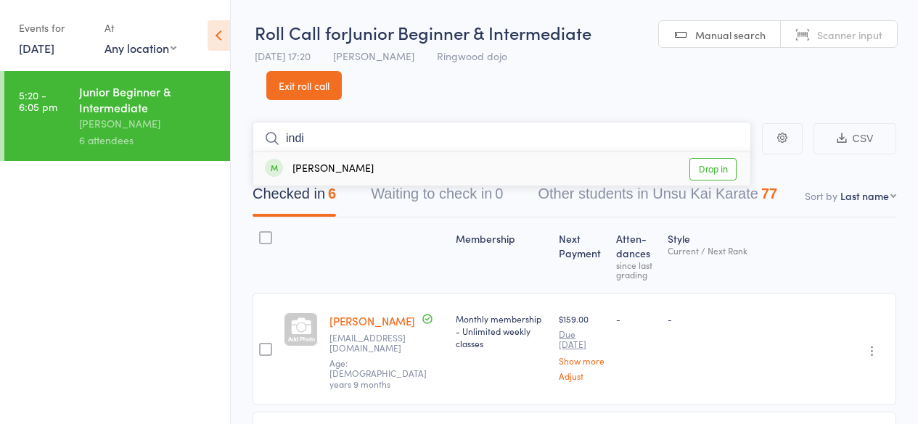
type input "indi"
click at [336, 167] on div "[PERSON_NAME]" at bounding box center [319, 169] width 109 height 17
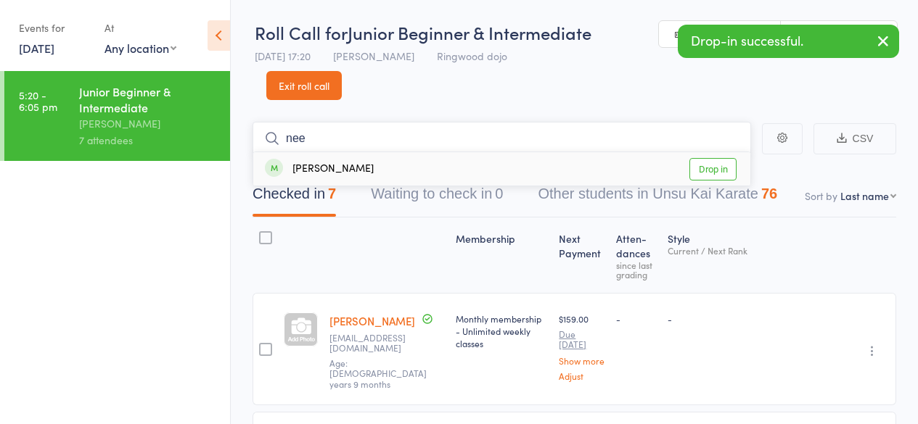
type input "nee"
click at [336, 167] on div "[PERSON_NAME]" at bounding box center [319, 169] width 109 height 17
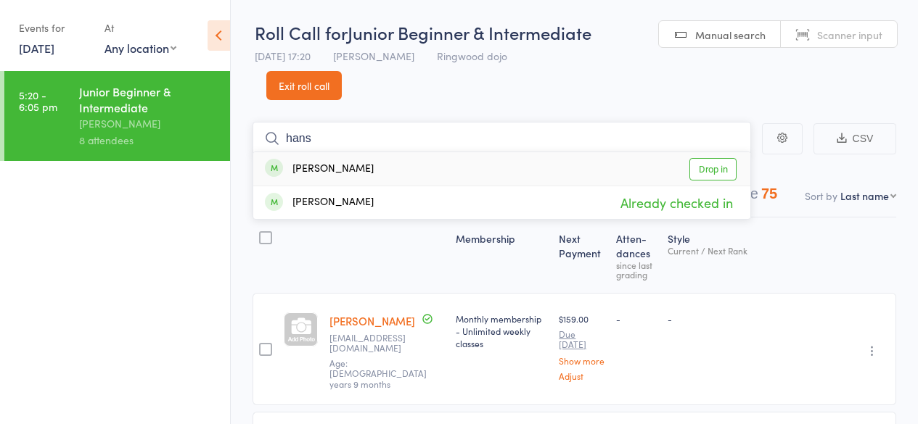
type input "hans"
click at [336, 167] on div "[PERSON_NAME]" at bounding box center [319, 169] width 109 height 17
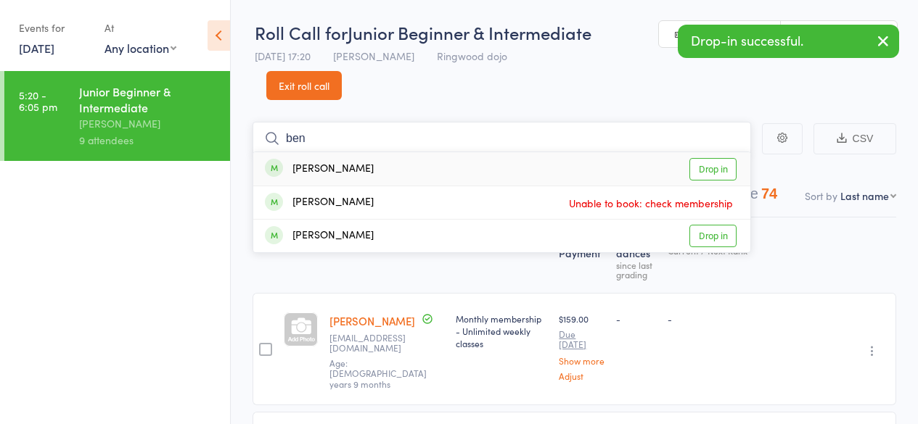
type input "ben"
click at [336, 167] on div "[PERSON_NAME]" at bounding box center [319, 169] width 109 height 17
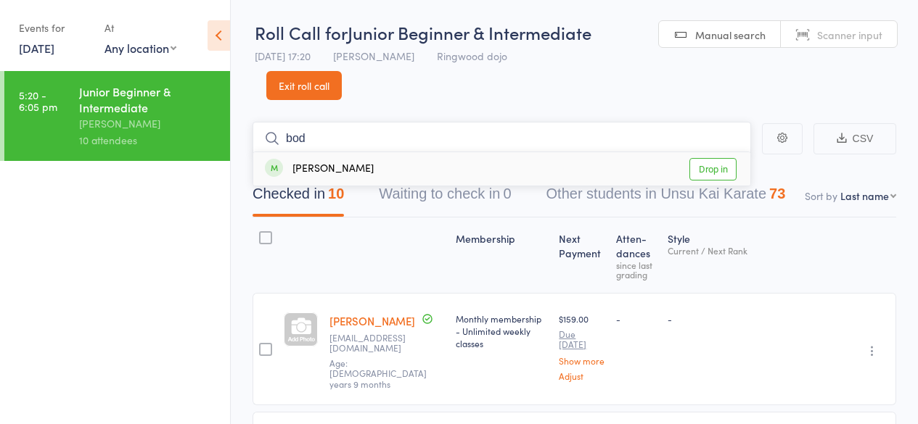
type input "bod"
click at [318, 170] on div "[PERSON_NAME]" at bounding box center [319, 169] width 109 height 17
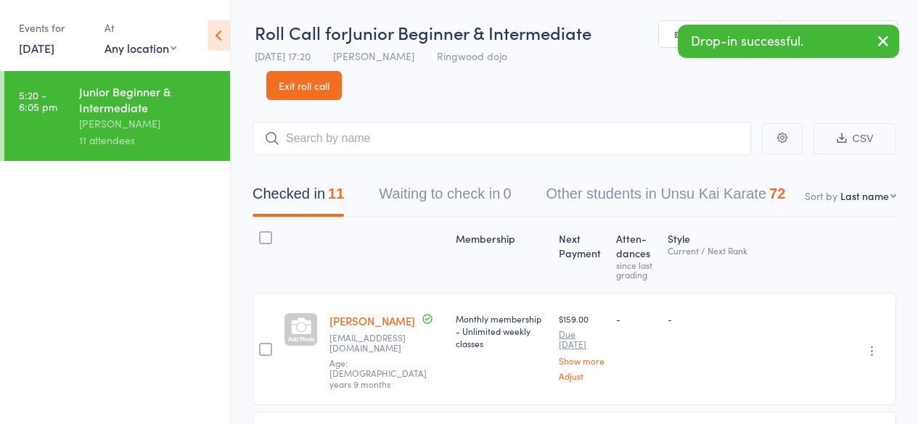
click at [39, 44] on link "[DATE]" at bounding box center [37, 48] width 36 height 16
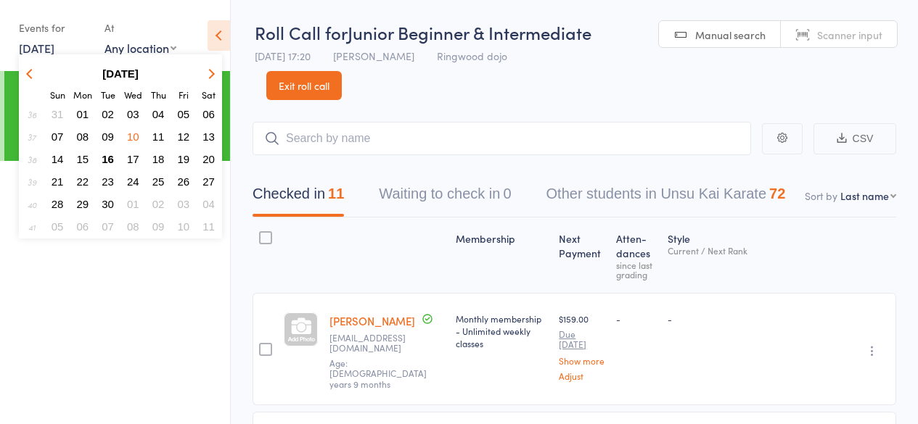
click at [156, 133] on span "11" at bounding box center [158, 137] width 12 height 12
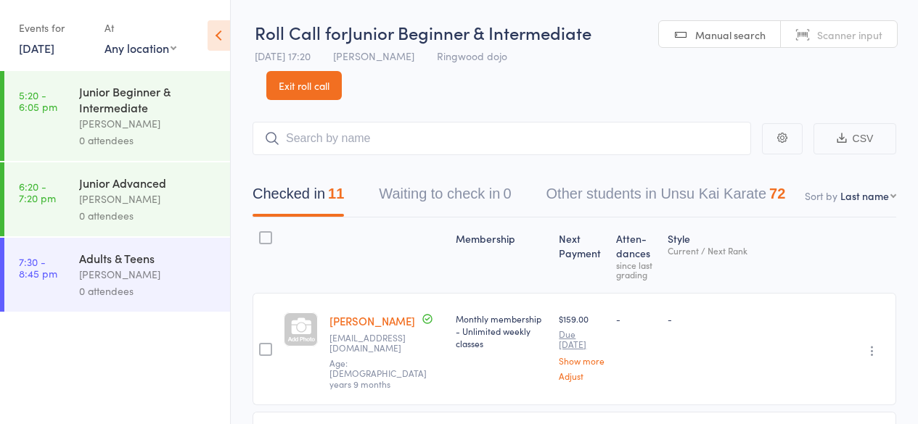
click at [156, 133] on div "0 attendees" at bounding box center [148, 140] width 139 height 17
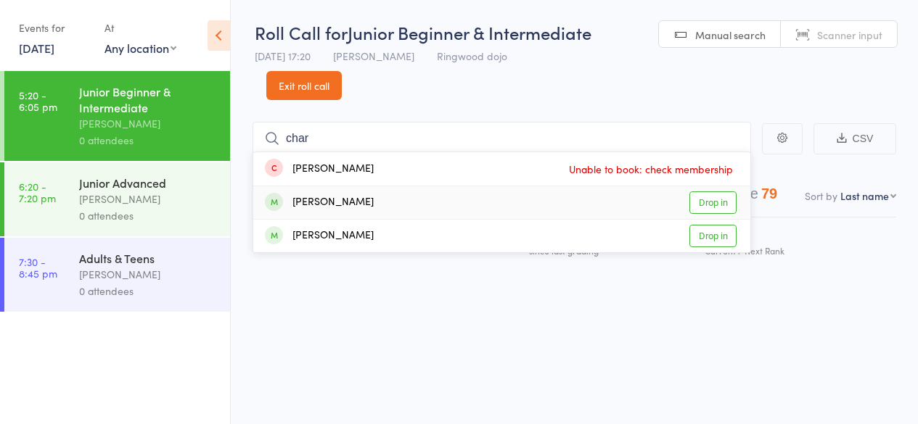
type input "char"
click at [329, 199] on div "[PERSON_NAME]" at bounding box center [319, 202] width 109 height 17
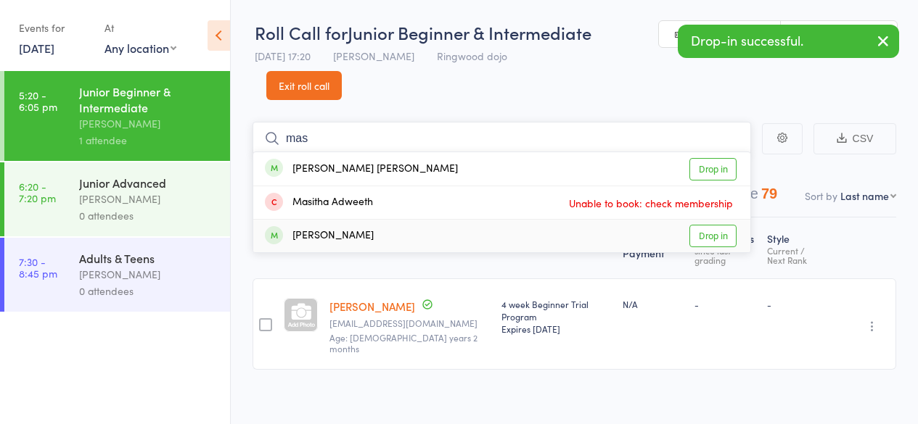
type input "mas"
click at [356, 233] on div "[PERSON_NAME]" at bounding box center [319, 236] width 109 height 17
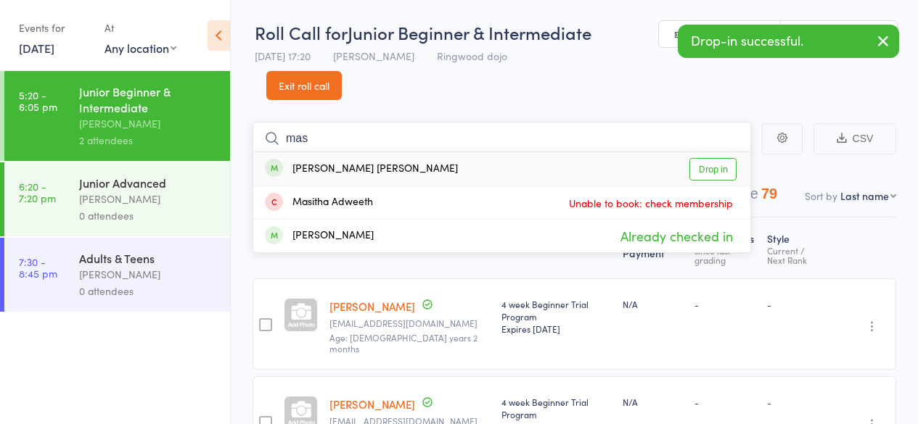
type input "mas"
click at [357, 168] on div "[PERSON_NAME] [PERSON_NAME]" at bounding box center [361, 169] width 193 height 17
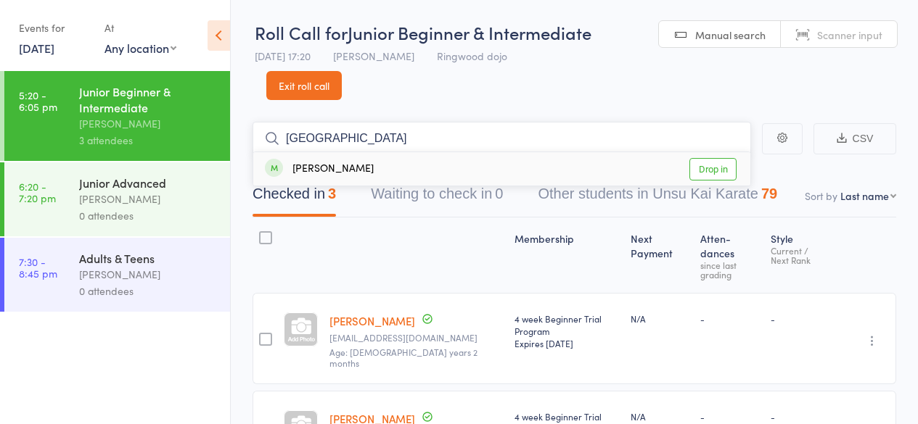
type input "[GEOGRAPHIC_DATA]"
click at [357, 168] on div "[PERSON_NAME]" at bounding box center [319, 169] width 109 height 17
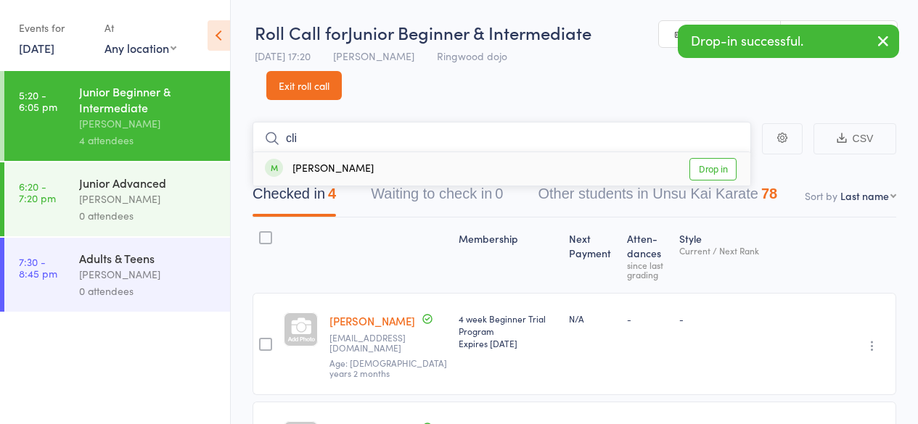
type input "cli"
click at [344, 168] on div "[PERSON_NAME]" at bounding box center [319, 169] width 109 height 17
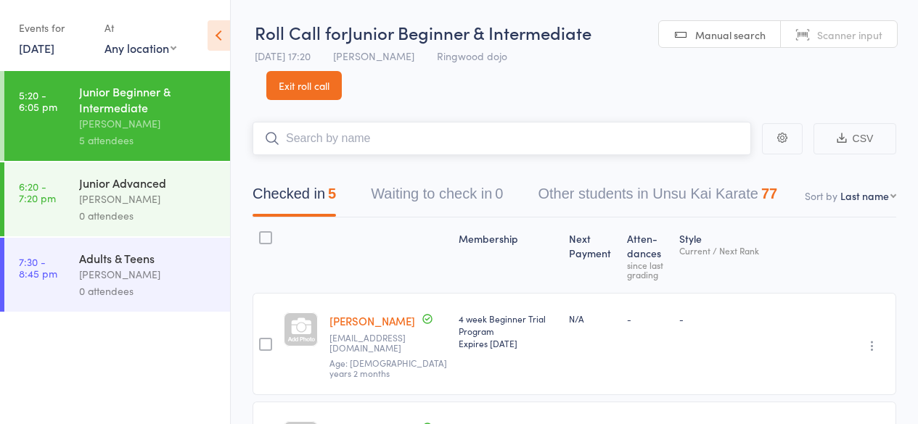
type input "a"
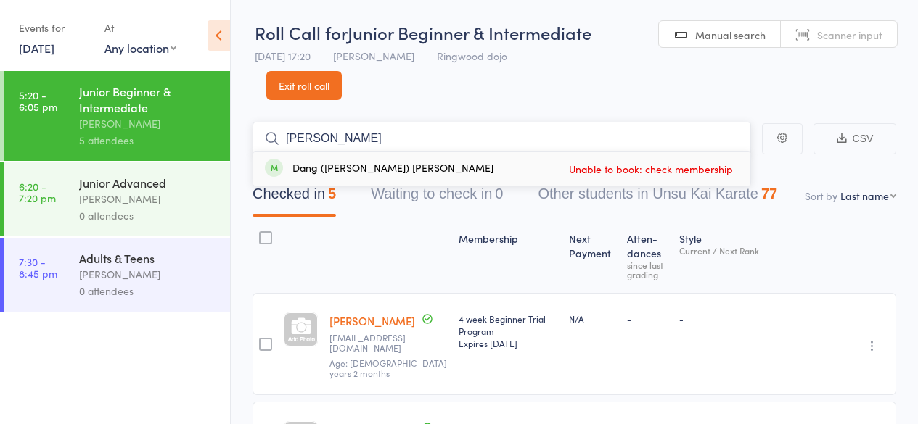
type input "[PERSON_NAME]"
click at [344, 168] on div "Dang ([PERSON_NAME]) [PERSON_NAME]" at bounding box center [379, 169] width 229 height 17
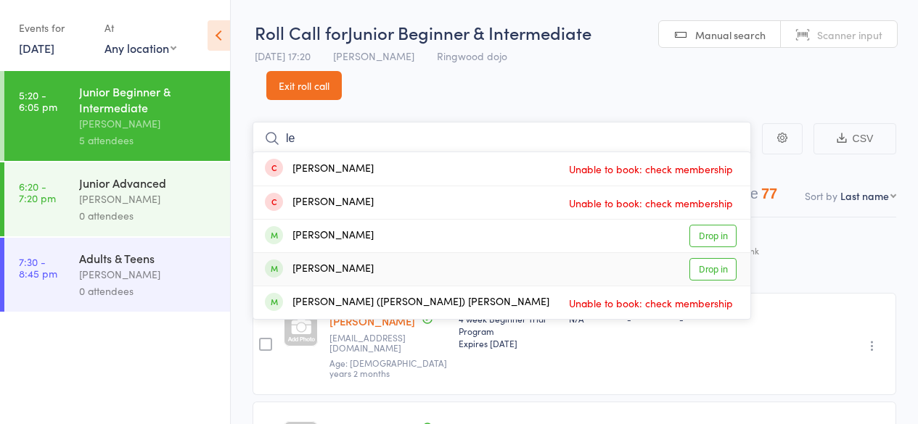
type input "l"
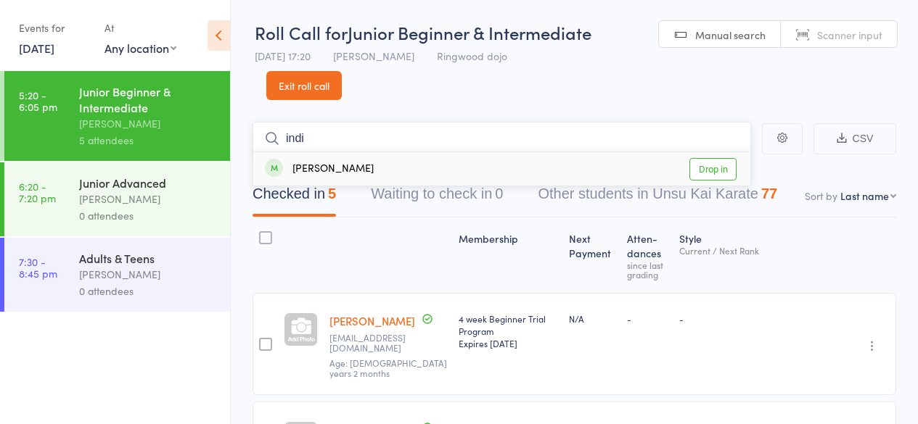
type input "indi"
click at [328, 164] on div "[PERSON_NAME]" at bounding box center [319, 169] width 109 height 17
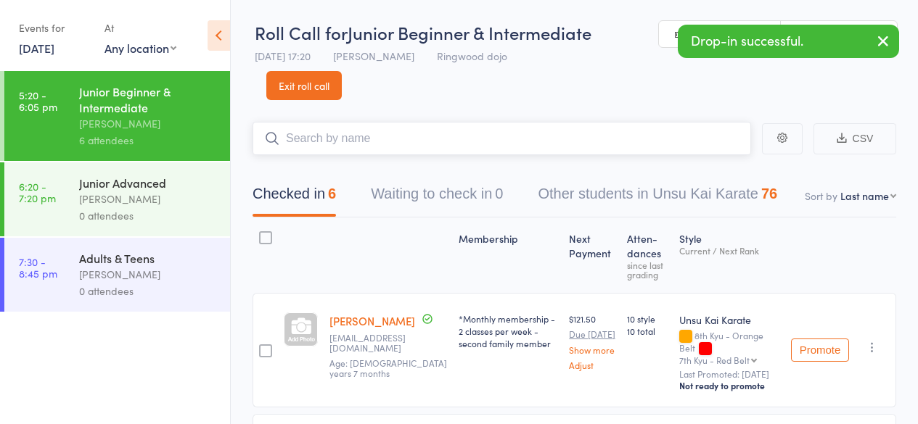
click at [297, 141] on input "search" at bounding box center [502, 138] width 499 height 33
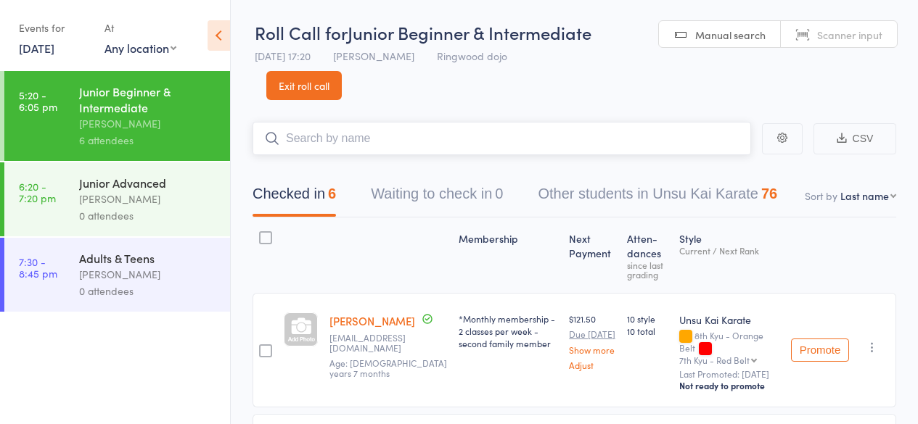
type input "d"
type input "sebas"
click at [332, 166] on div "[PERSON_NAME]" at bounding box center [319, 169] width 109 height 17
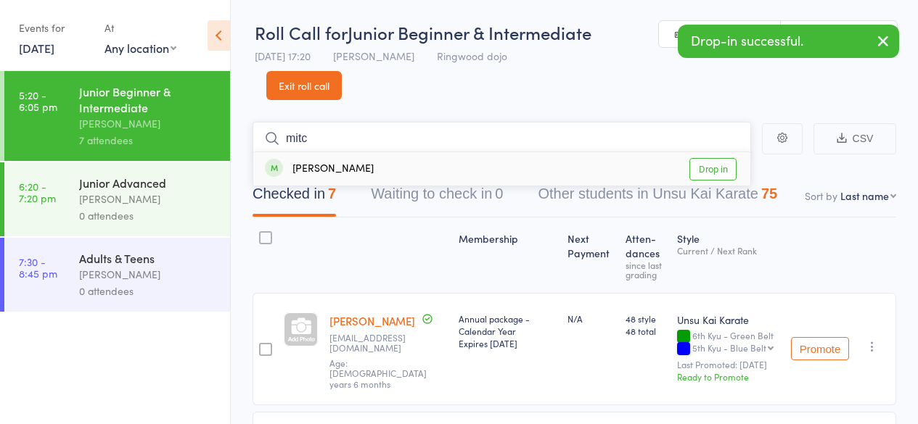
type input "mitc"
click at [343, 166] on div "[PERSON_NAME]" at bounding box center [319, 169] width 109 height 17
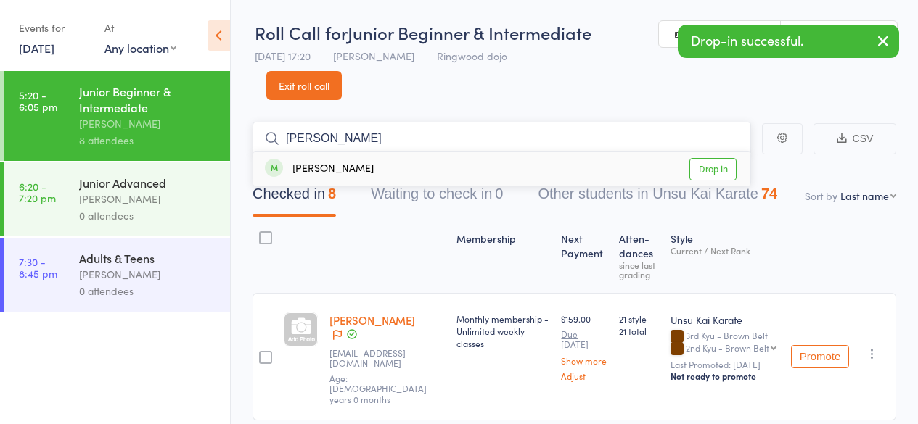
type input "[PERSON_NAME]"
click at [343, 166] on div "[PERSON_NAME]" at bounding box center [319, 169] width 109 height 17
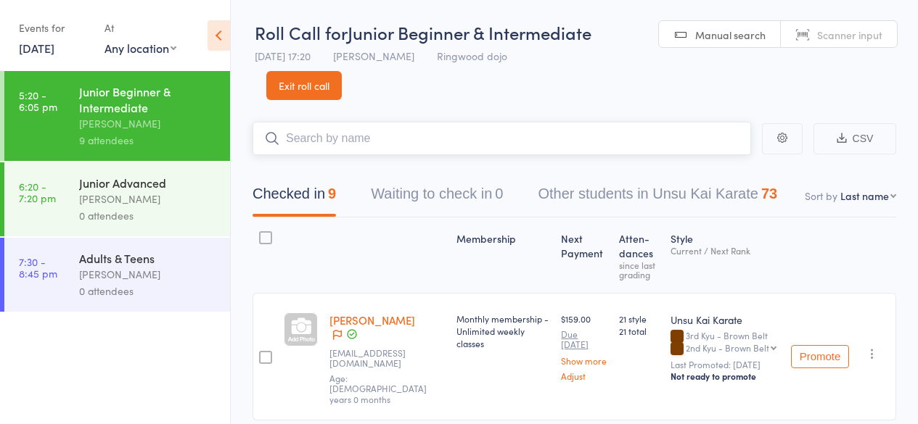
click at [353, 131] on input "search" at bounding box center [502, 138] width 499 height 33
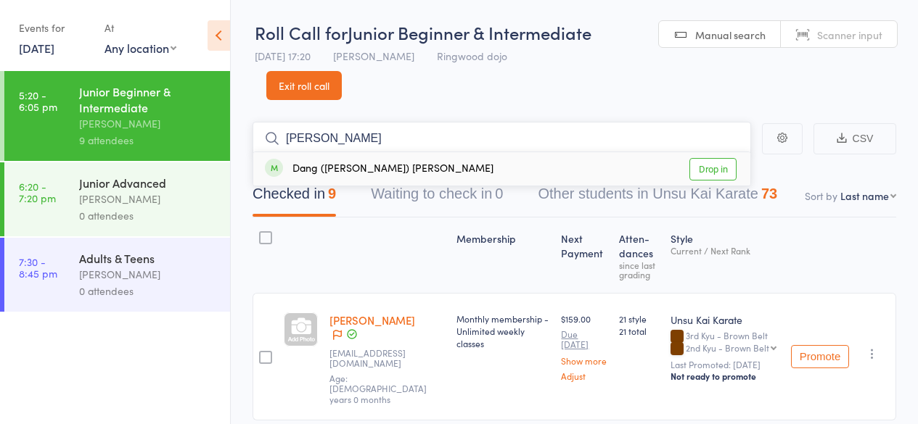
type input "[PERSON_NAME]"
click at [342, 168] on div "Dang ([PERSON_NAME]) [PERSON_NAME]" at bounding box center [379, 169] width 229 height 17
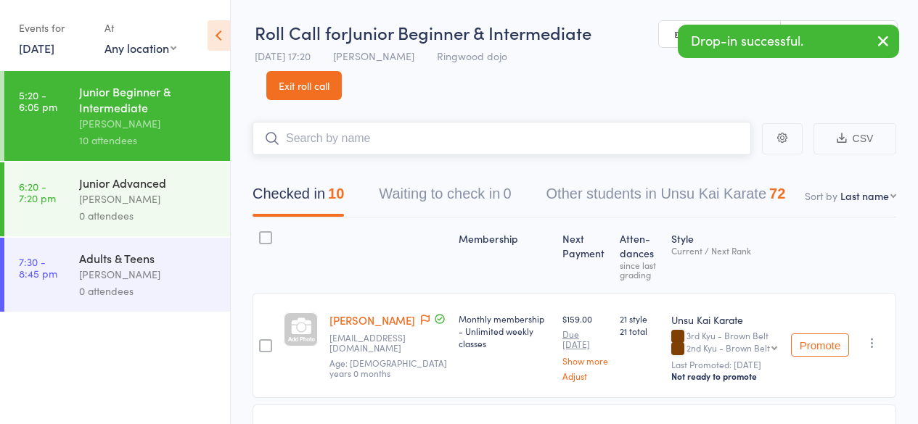
click at [326, 136] on input "search" at bounding box center [502, 138] width 499 height 33
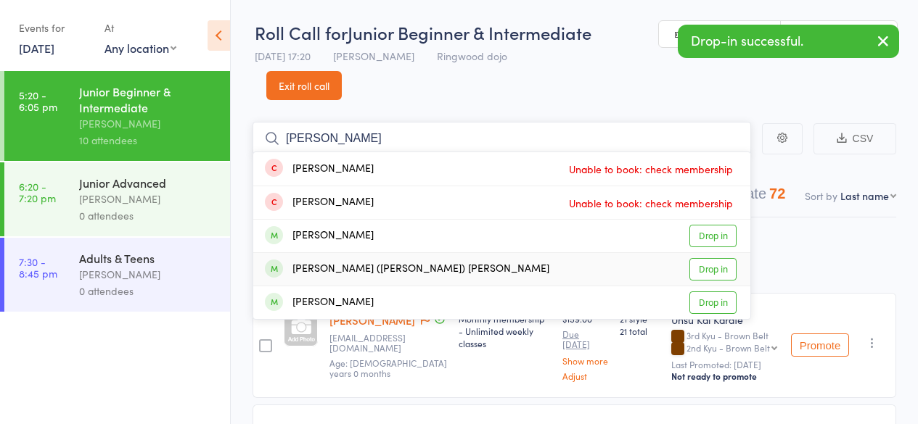
type input "[PERSON_NAME]"
click at [324, 266] on div "[PERSON_NAME] ([PERSON_NAME]) [PERSON_NAME]" at bounding box center [407, 269] width 284 height 17
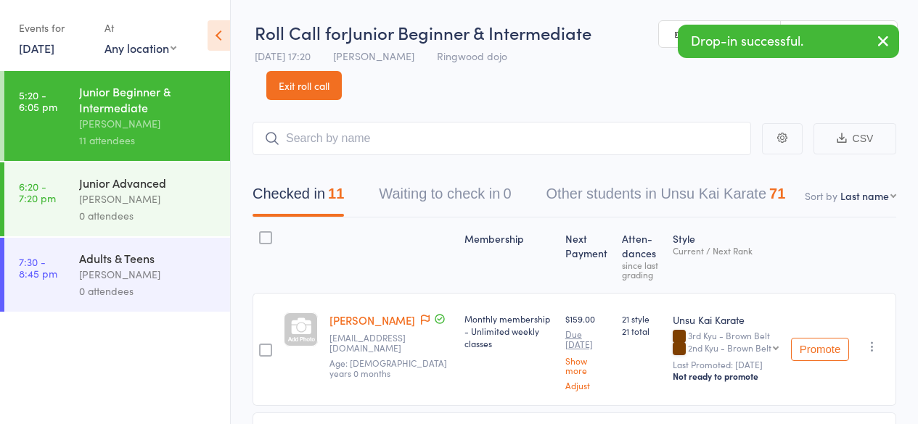
click at [83, 181] on div "Junior Advanced" at bounding box center [148, 183] width 139 height 16
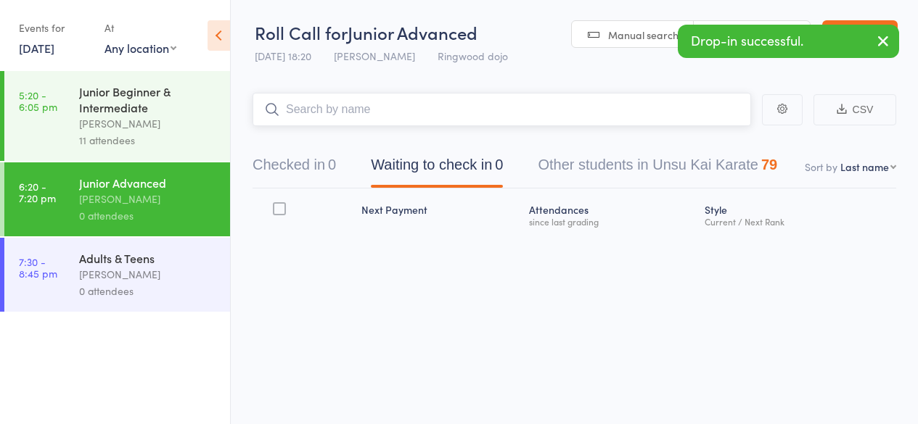
click at [342, 116] on input "search" at bounding box center [502, 109] width 499 height 33
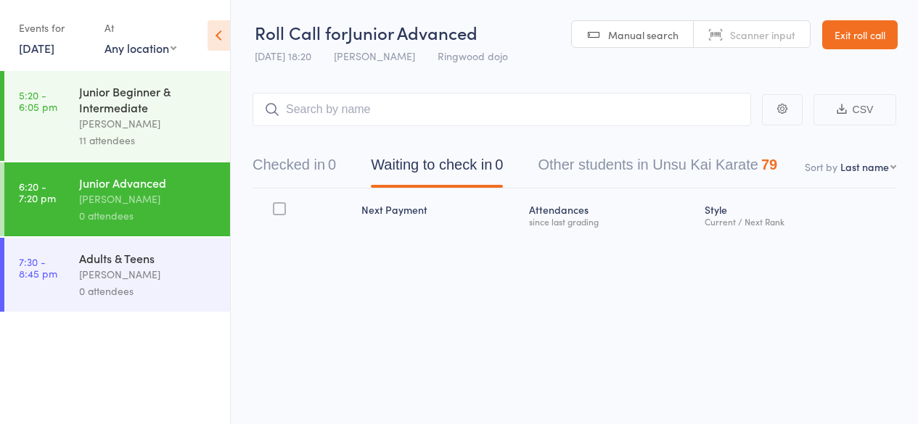
click at [29, 41] on link "[DATE]" at bounding box center [37, 48] width 36 height 16
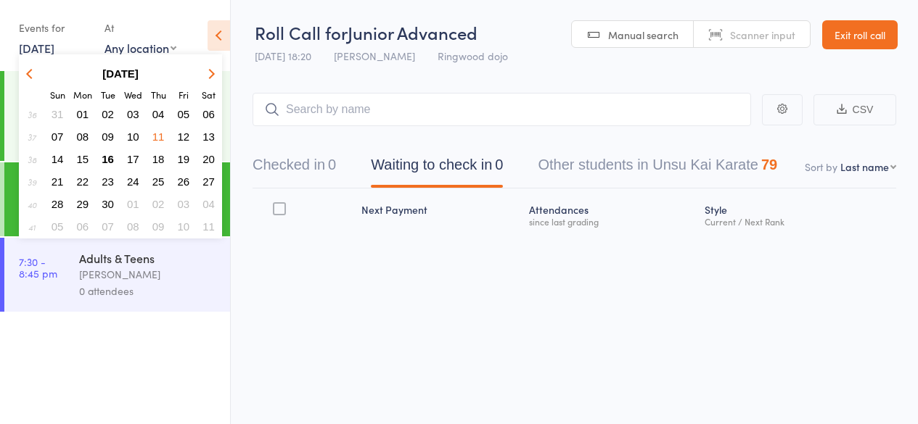
click at [109, 141] on span "09" at bounding box center [108, 137] width 12 height 12
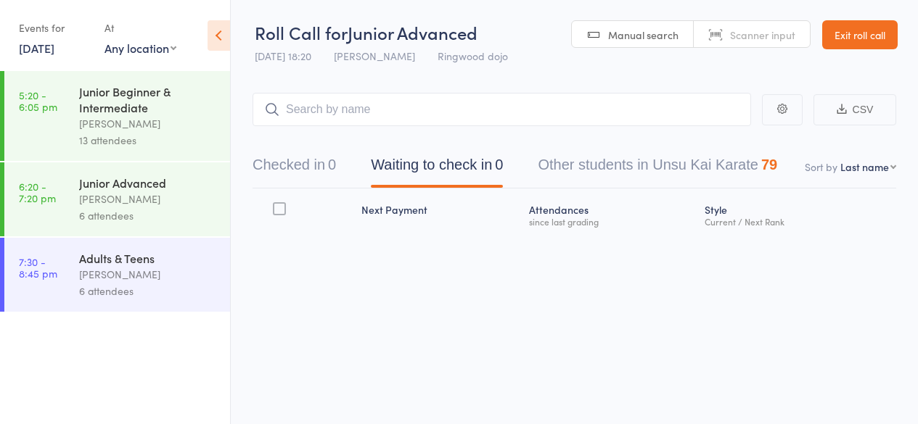
click at [138, 113] on div "Junior Beginner & Intermediate" at bounding box center [148, 99] width 139 height 32
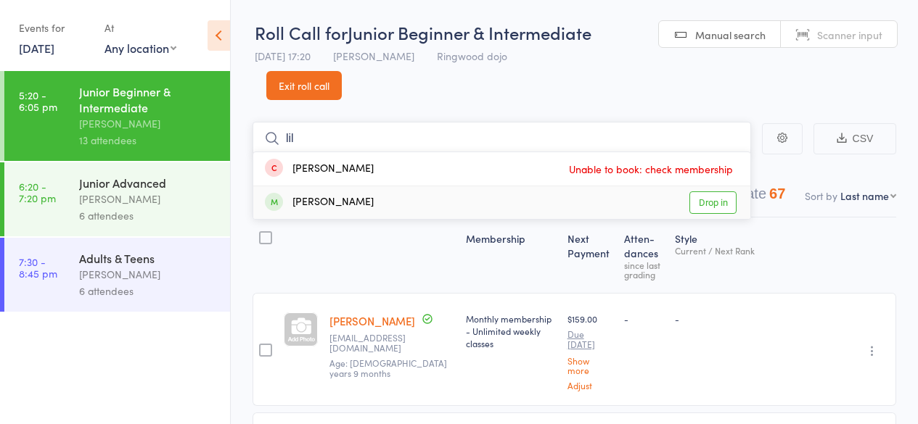
type input "lil"
click at [340, 205] on div "[PERSON_NAME]" at bounding box center [319, 202] width 109 height 17
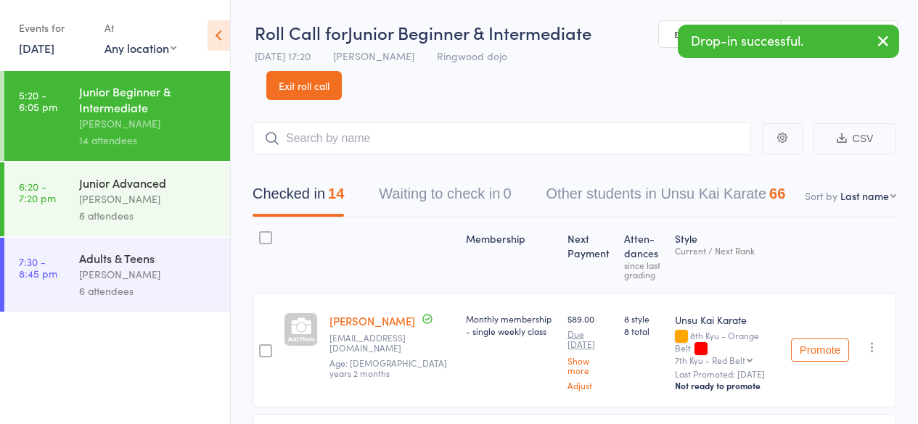
click at [43, 53] on link "[DATE]" at bounding box center [37, 48] width 36 height 16
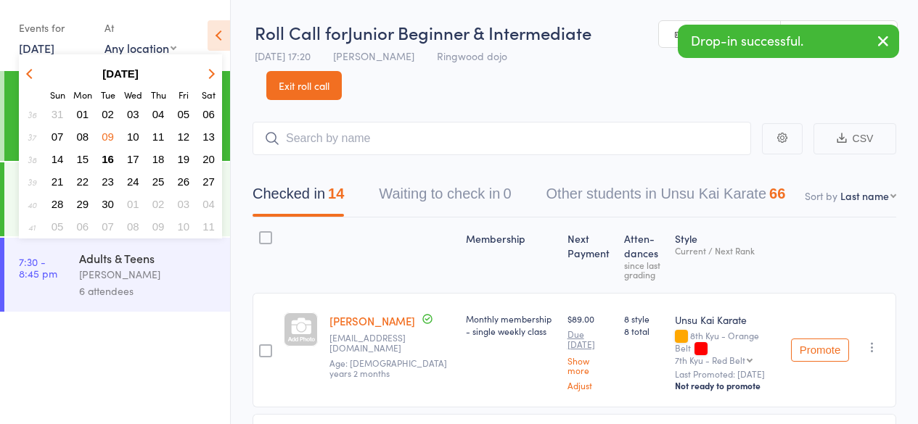
click at [160, 138] on span "11" at bounding box center [158, 137] width 12 height 12
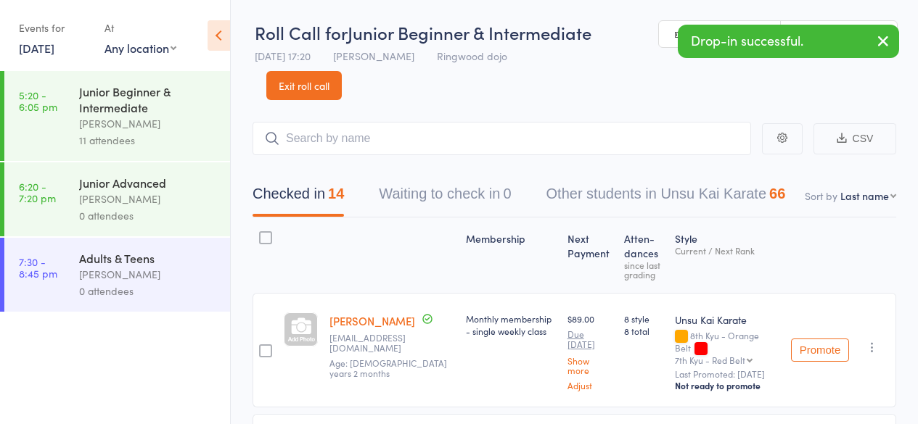
click at [133, 188] on div "Junior Advanced" at bounding box center [148, 183] width 139 height 16
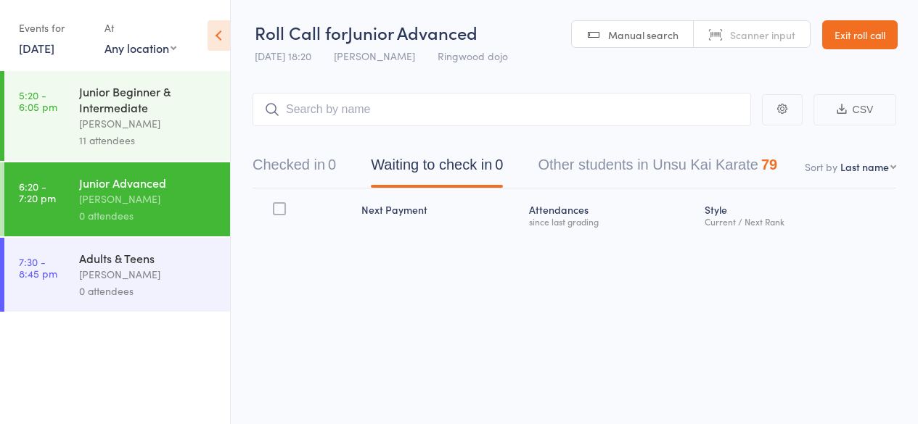
click at [322, 109] on input "search" at bounding box center [502, 109] width 499 height 33
click at [318, 109] on input "search" at bounding box center [502, 109] width 499 height 33
type input "[PERSON_NAME]"
click at [319, 140] on div "[PERSON_NAME]" at bounding box center [319, 140] width 109 height 17
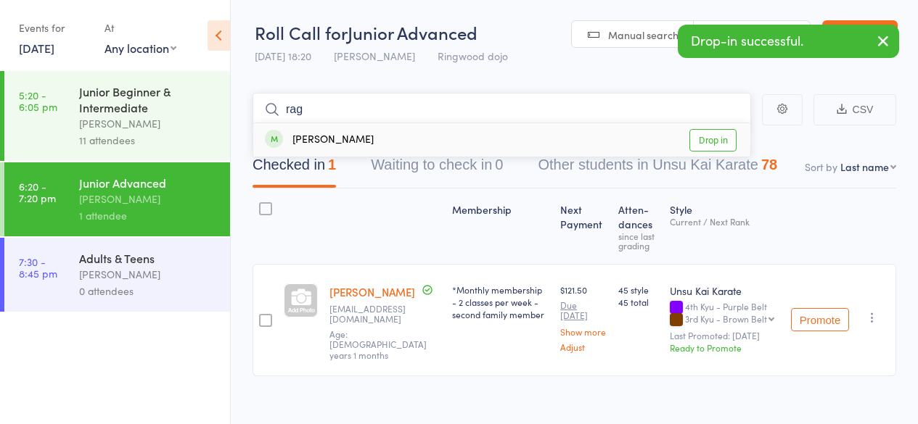
type input "rag"
click at [323, 141] on div "[PERSON_NAME]" at bounding box center [319, 140] width 109 height 17
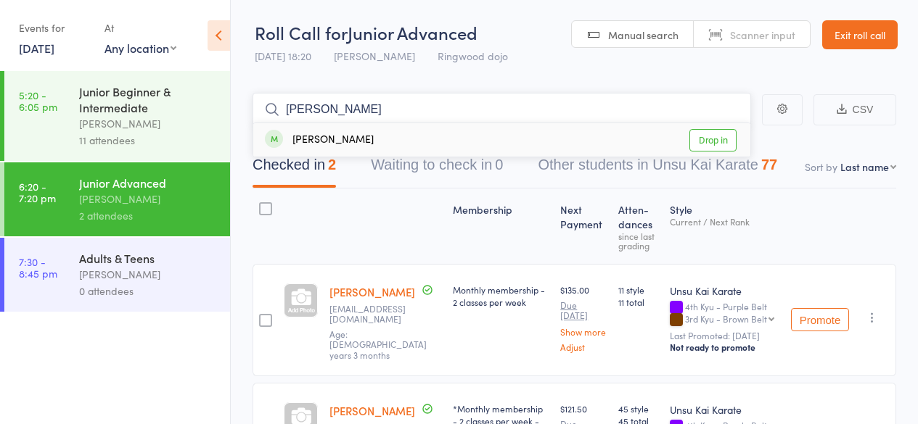
type input "[PERSON_NAME]"
click at [314, 139] on div "[PERSON_NAME]" at bounding box center [319, 140] width 109 height 17
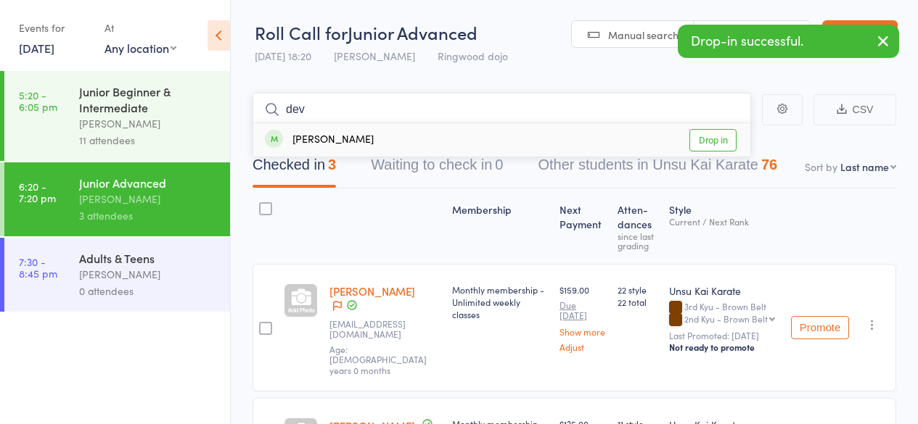
type input "dev"
click at [335, 139] on div "[PERSON_NAME]" at bounding box center [319, 140] width 109 height 17
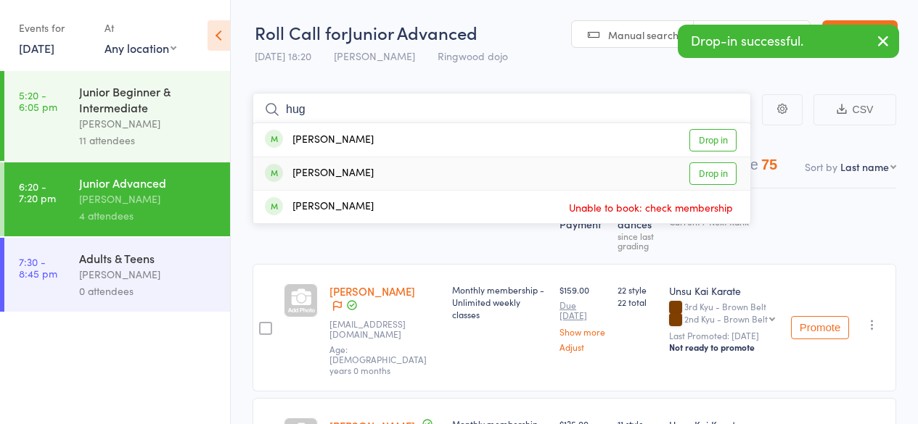
type input "hug"
click at [342, 173] on div "[PERSON_NAME]" at bounding box center [319, 173] width 109 height 17
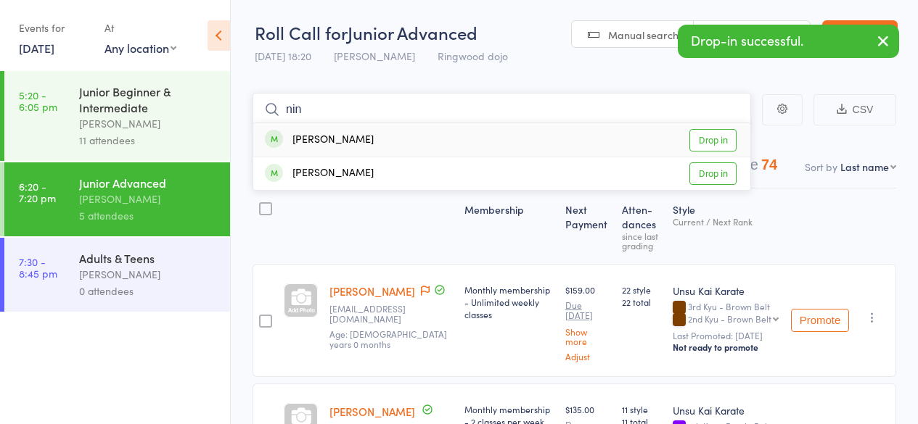
type input "nin"
click at [330, 138] on div "[PERSON_NAME]" at bounding box center [319, 140] width 109 height 17
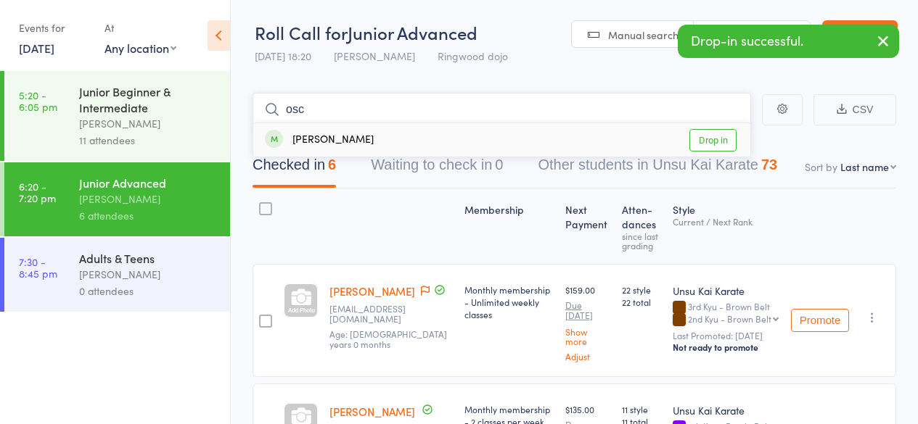
type input "osc"
click at [330, 138] on div "[PERSON_NAME]" at bounding box center [319, 140] width 109 height 17
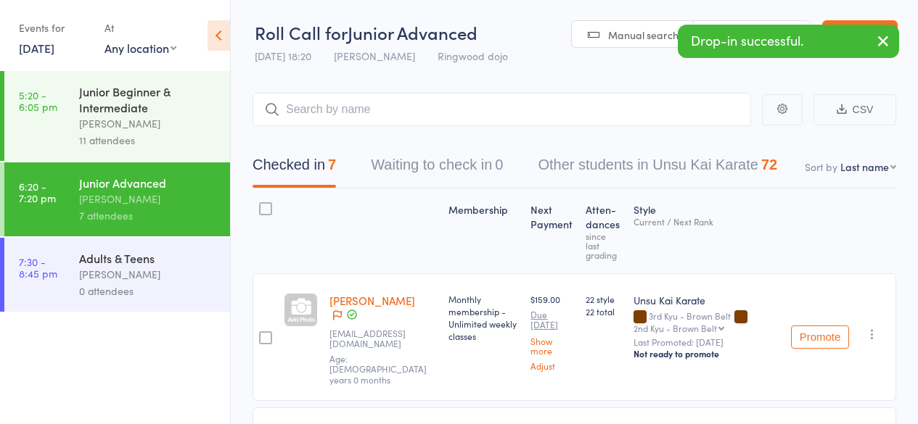
click at [144, 274] on div "[PERSON_NAME]" at bounding box center [148, 274] width 139 height 17
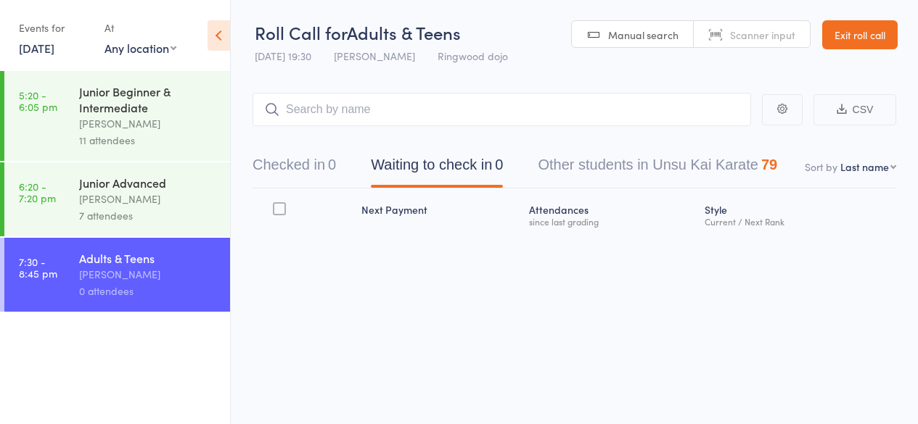
click at [297, 83] on main "CSV Checked in 0 Waiting to check in 0 Other students in Unsu Kai Karate 79 Sor…" at bounding box center [574, 184] width 687 height 227
click at [313, 112] on input "search" at bounding box center [502, 109] width 499 height 33
type input "[PERSON_NAME]"
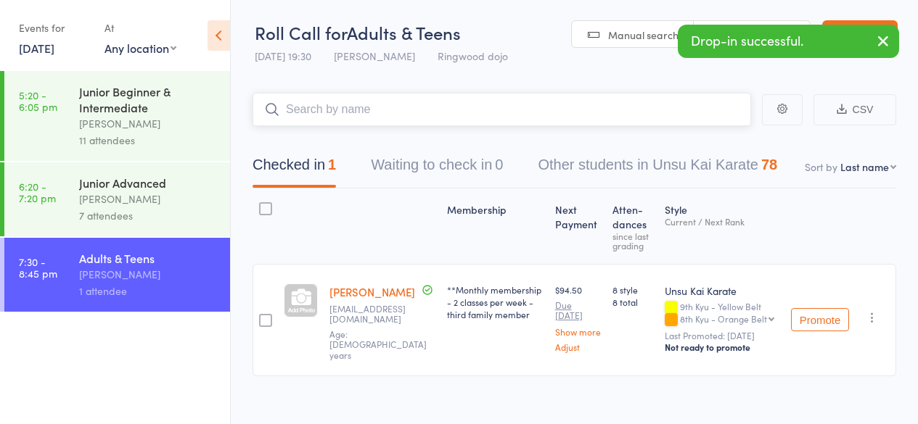
type input "H"
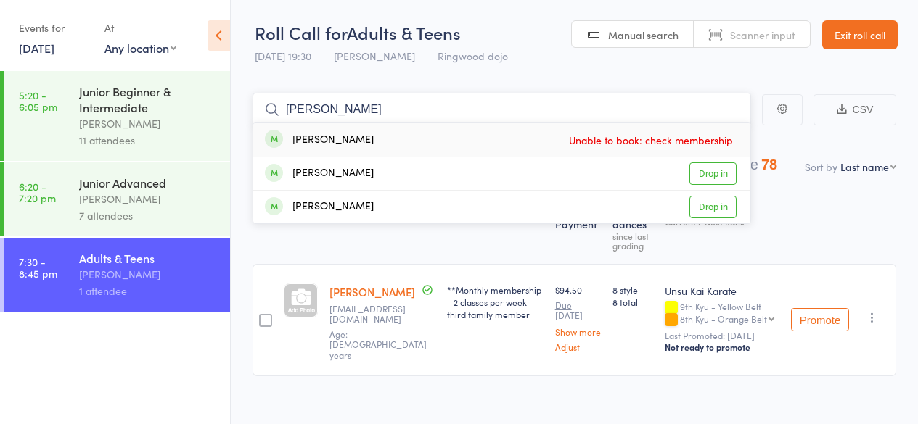
type input "[PERSON_NAME]"
click at [324, 140] on div "[PERSON_NAME]" at bounding box center [319, 140] width 109 height 17
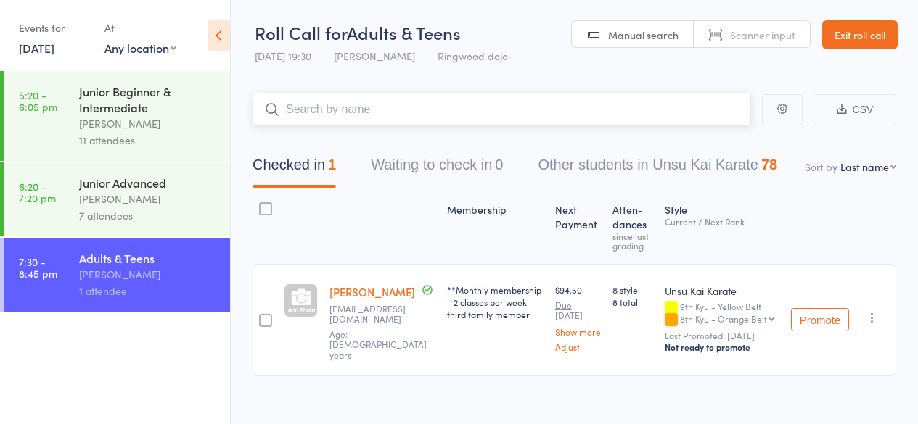
click at [345, 102] on input "search" at bounding box center [502, 109] width 499 height 33
click at [345, 102] on input "jo" at bounding box center [502, 109] width 499 height 33
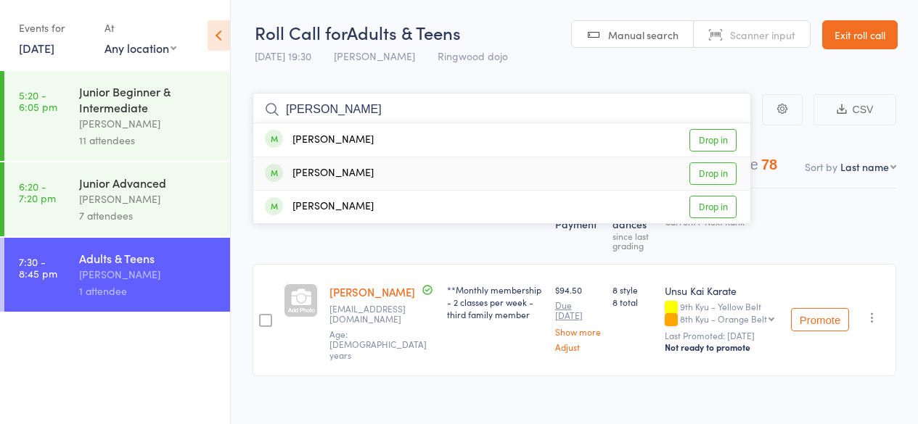
type input "[PERSON_NAME]"
click at [364, 177] on div "[PERSON_NAME] Drop in" at bounding box center [501, 173] width 497 height 33
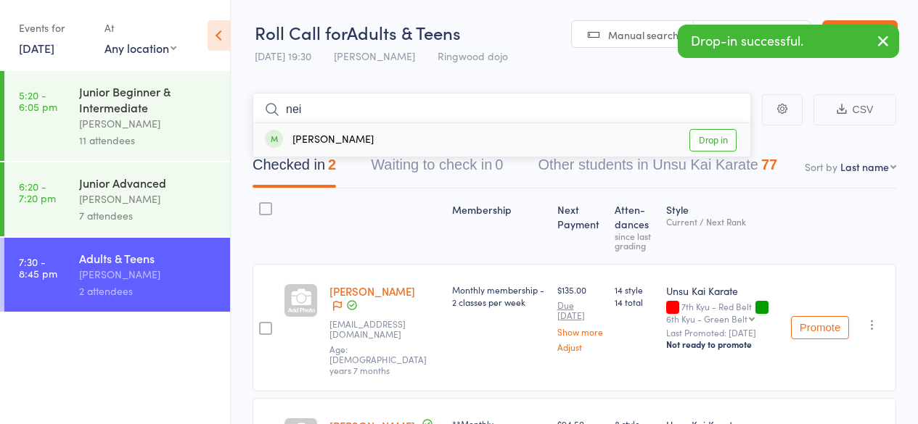
type input "nei"
click at [319, 141] on div "[PERSON_NAME]" at bounding box center [319, 140] width 109 height 17
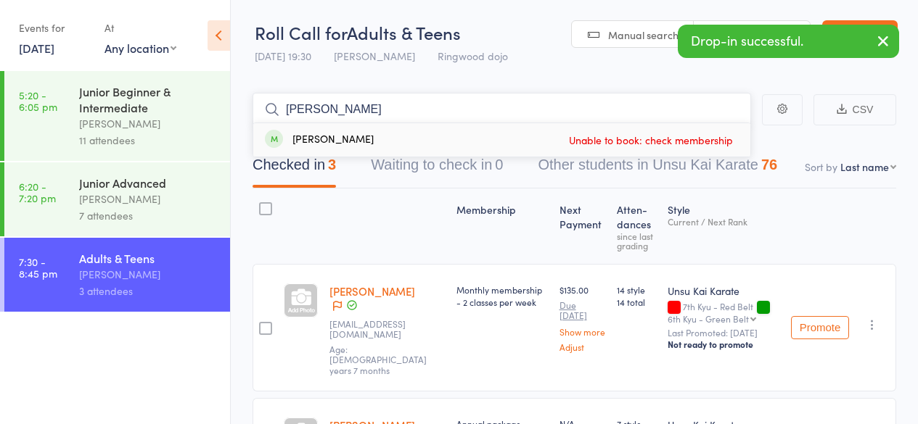
type input "[PERSON_NAME]"
click at [319, 141] on div "[PERSON_NAME]" at bounding box center [319, 140] width 109 height 17
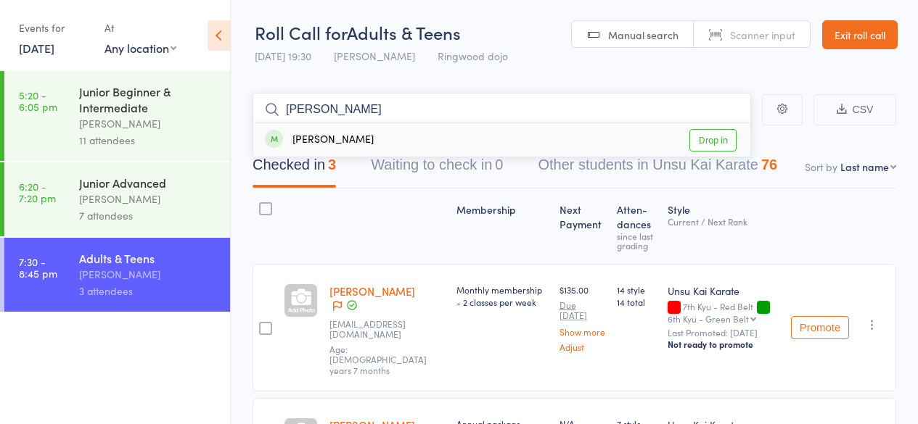
type input "[PERSON_NAME]"
click at [326, 142] on div "[PERSON_NAME]" at bounding box center [319, 140] width 109 height 17
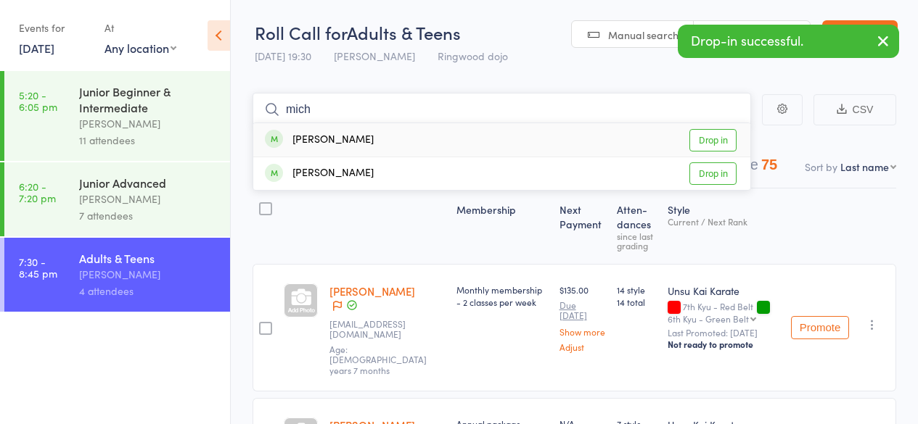
type input "mich"
click at [326, 142] on div "[PERSON_NAME]" at bounding box center [319, 140] width 109 height 17
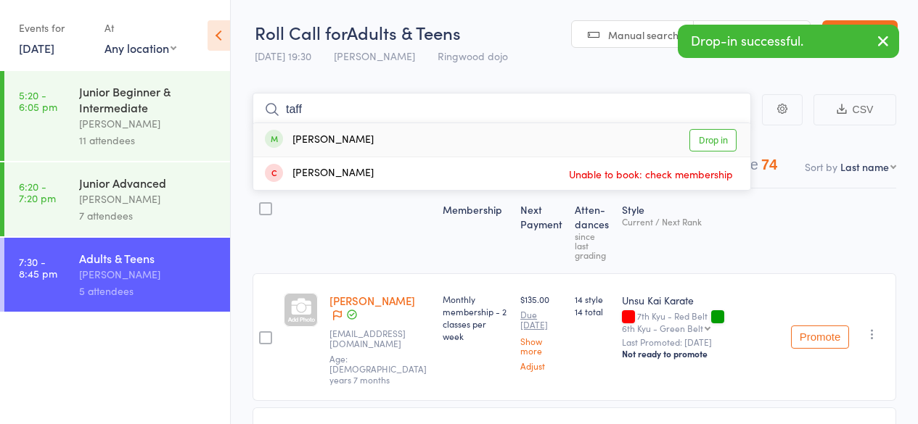
type input "taff"
click at [326, 142] on div "[PERSON_NAME]" at bounding box center [319, 140] width 109 height 17
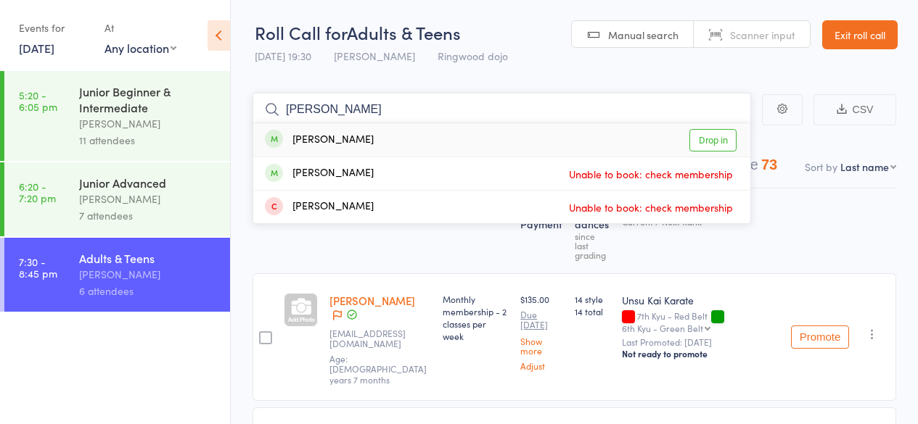
type input "[PERSON_NAME]"
click at [319, 135] on div "[PERSON_NAME]" at bounding box center [319, 140] width 109 height 17
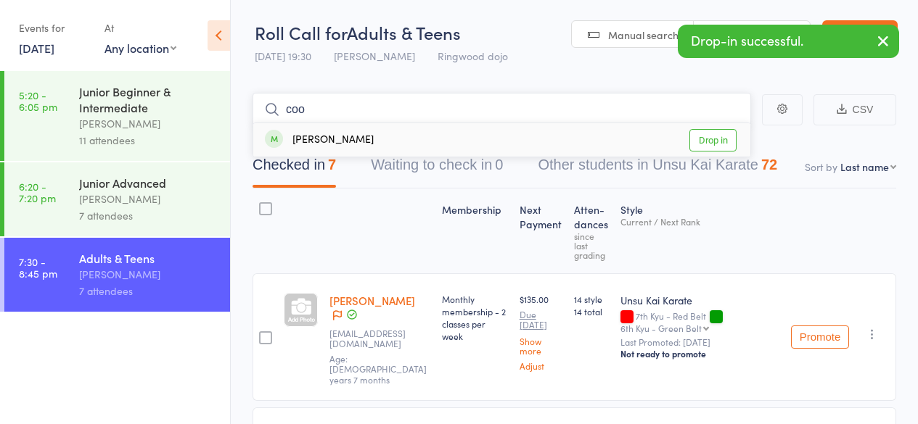
type input "coo"
click at [336, 140] on div "[PERSON_NAME]" at bounding box center [319, 140] width 109 height 17
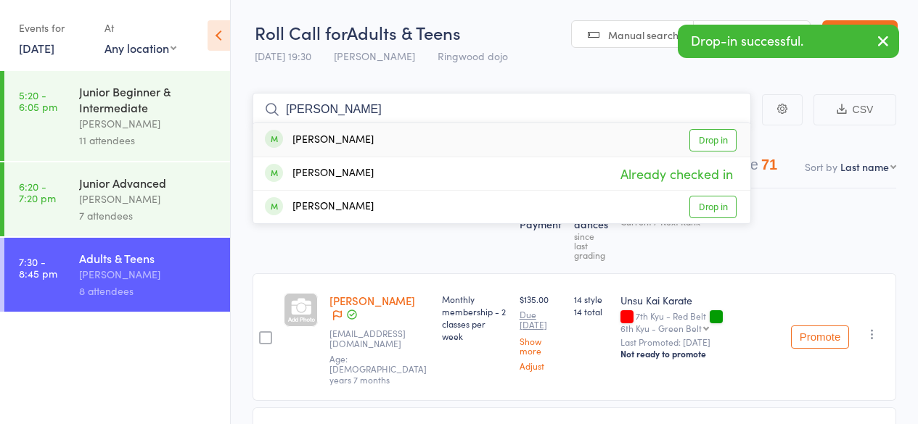
type input "[PERSON_NAME]"
click at [344, 142] on div "[PERSON_NAME]" at bounding box center [319, 140] width 109 height 17
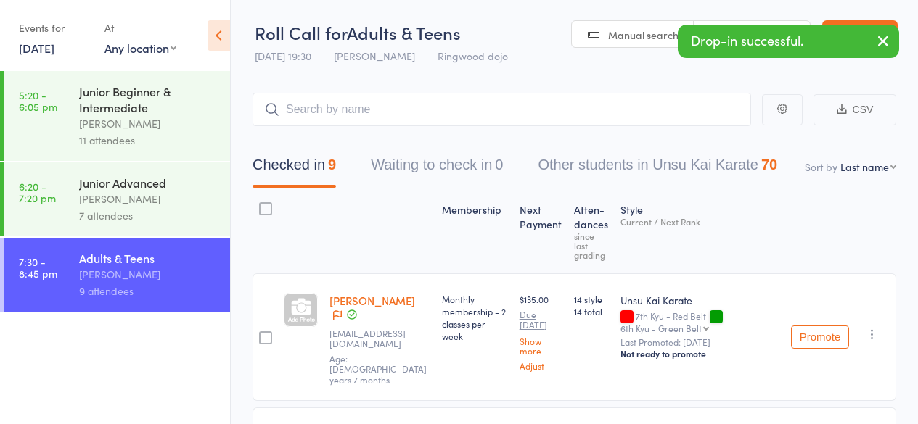
click at [44, 50] on link "[DATE]" at bounding box center [37, 48] width 36 height 16
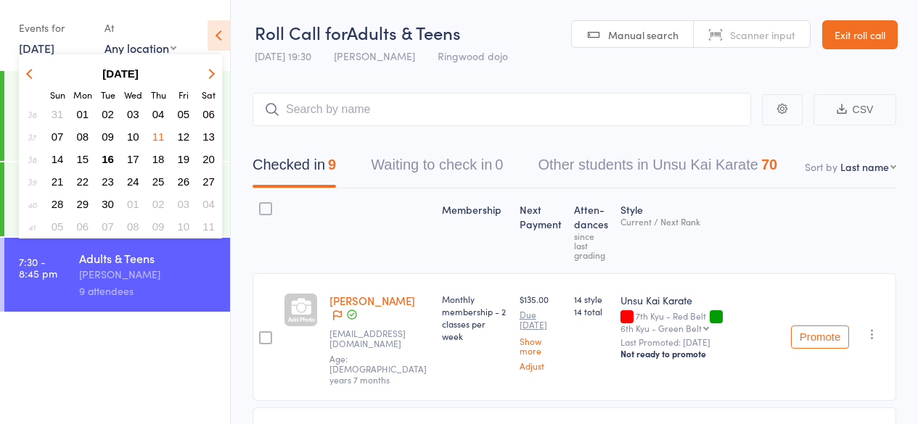
click at [202, 134] on button "13" at bounding box center [208, 137] width 22 height 20
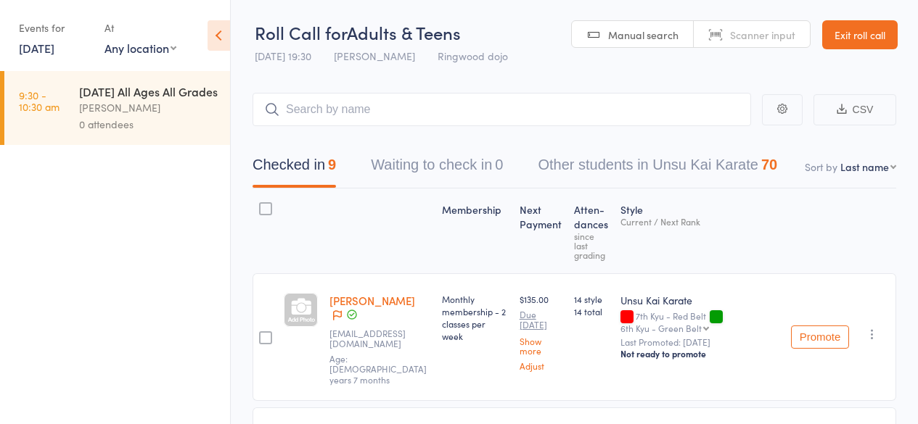
click at [136, 116] on div "[PERSON_NAME]" at bounding box center [148, 107] width 139 height 17
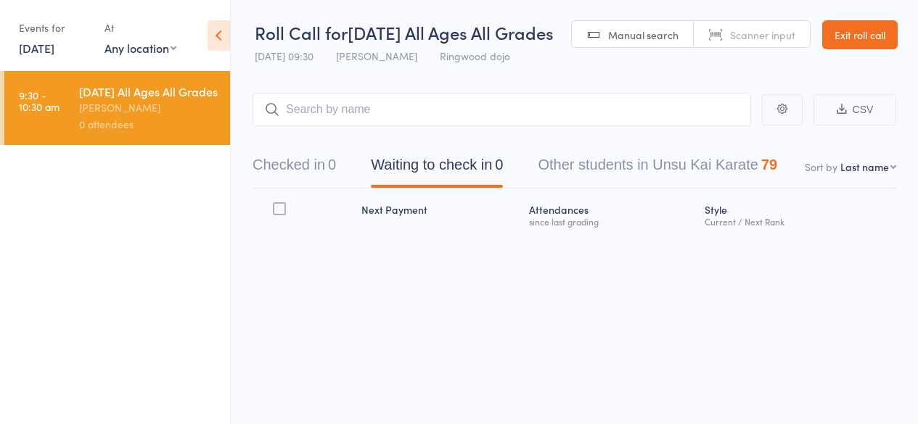
click at [303, 126] on input "search" at bounding box center [502, 109] width 499 height 33
click at [303, 126] on input "h" at bounding box center [502, 109] width 499 height 33
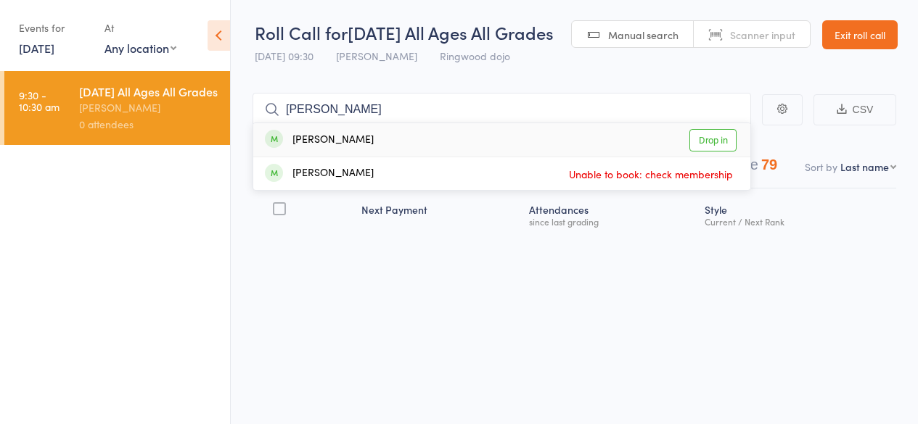
type input "[PERSON_NAME]"
click at [337, 149] on div "[PERSON_NAME]" at bounding box center [319, 140] width 109 height 17
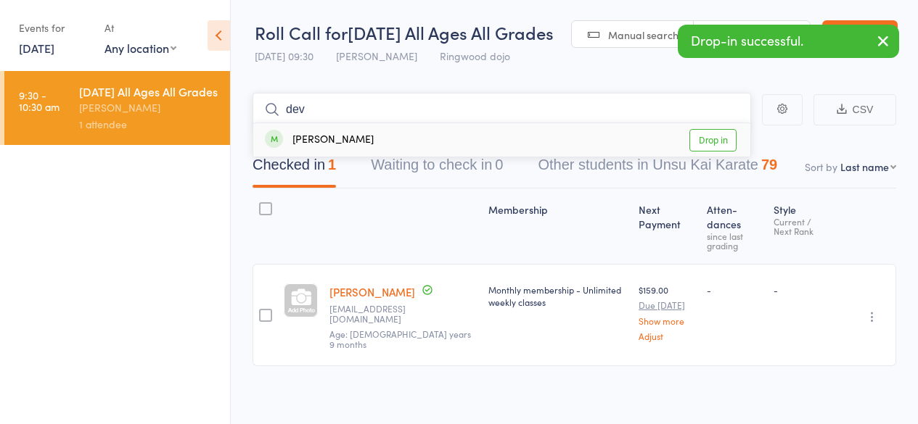
type input "dev"
click at [361, 149] on div "[PERSON_NAME]" at bounding box center [319, 140] width 109 height 17
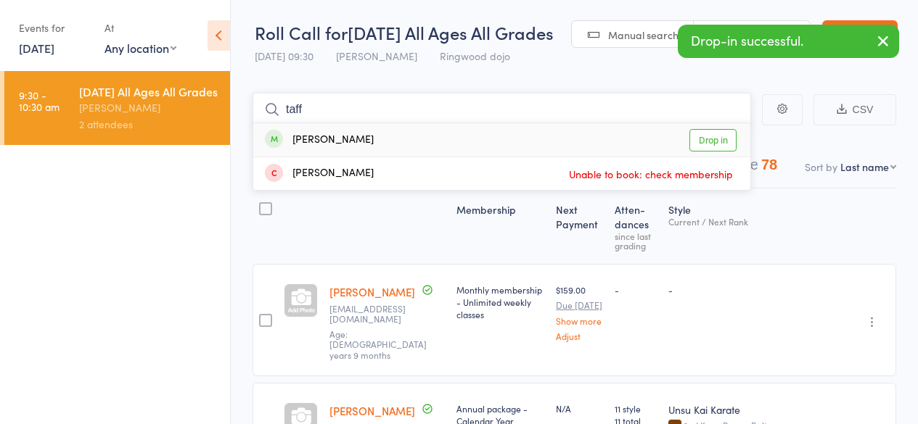
type input "taff"
click at [336, 149] on div "[PERSON_NAME]" at bounding box center [319, 140] width 109 height 17
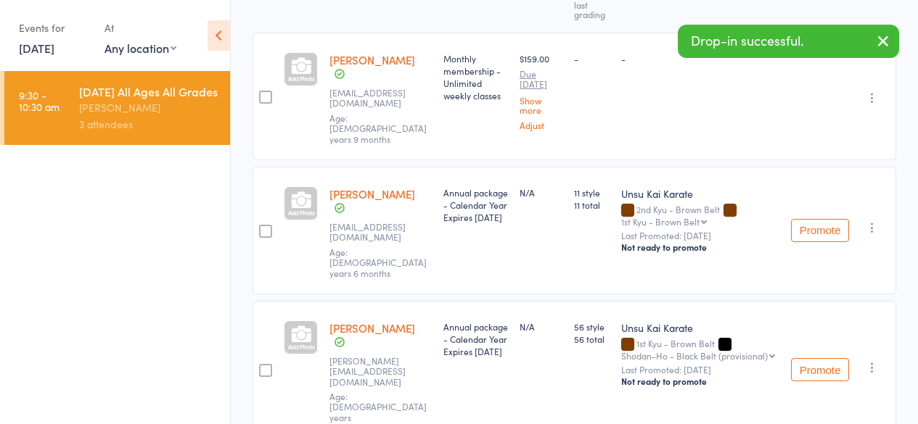
scroll to position [262, 0]
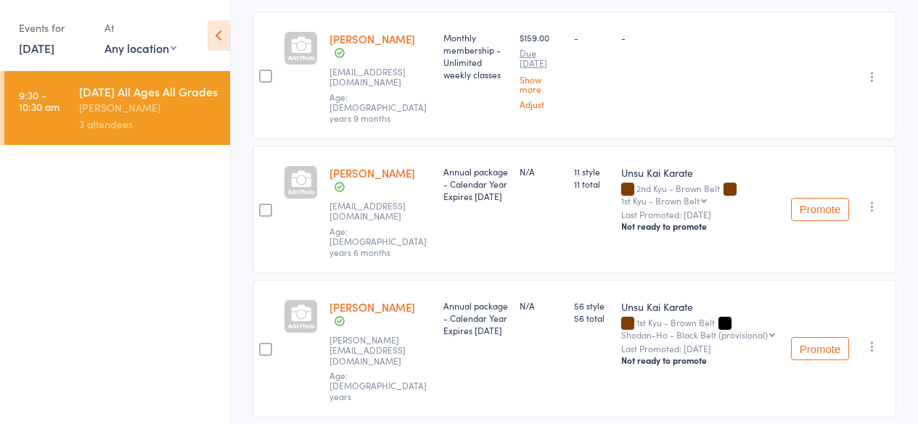
click at [49, 47] on link "[DATE]" at bounding box center [37, 48] width 36 height 16
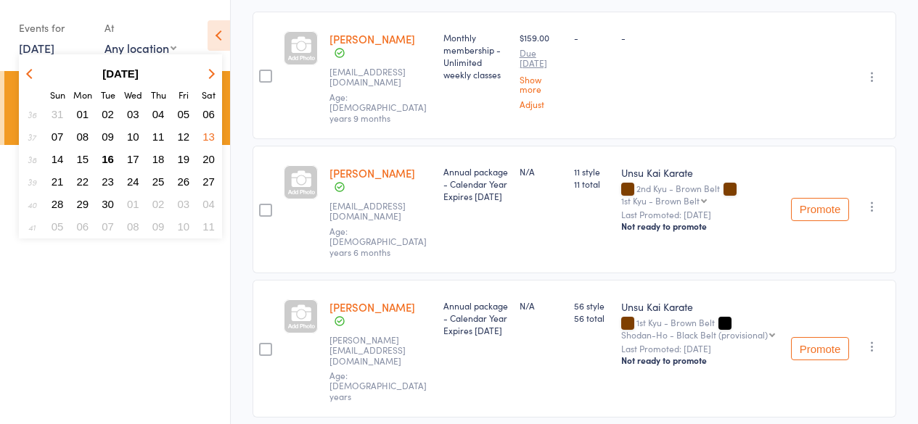
click at [154, 132] on span "11" at bounding box center [158, 137] width 12 height 12
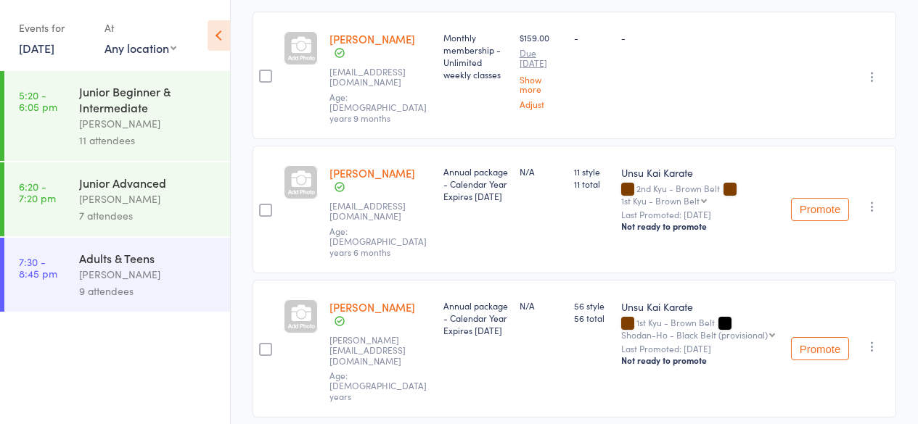
click at [152, 265] on div "Adults & Teens" at bounding box center [148, 258] width 139 height 16
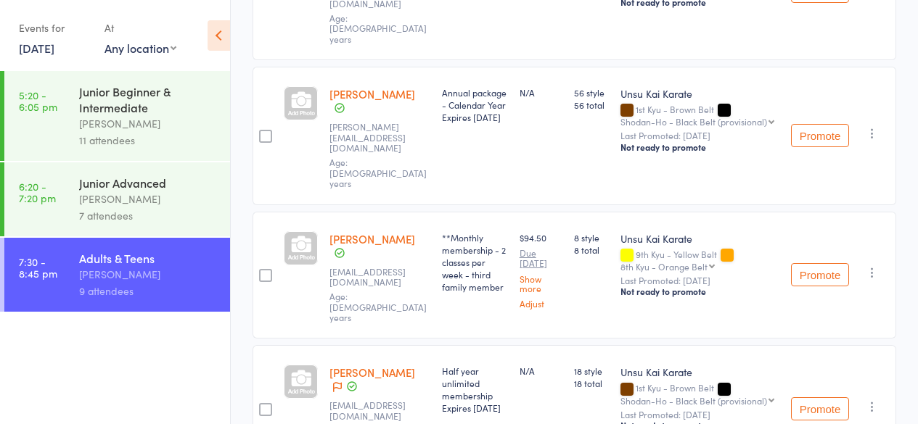
scroll to position [888, 0]
click at [115, 199] on div "[PERSON_NAME]" at bounding box center [148, 199] width 139 height 17
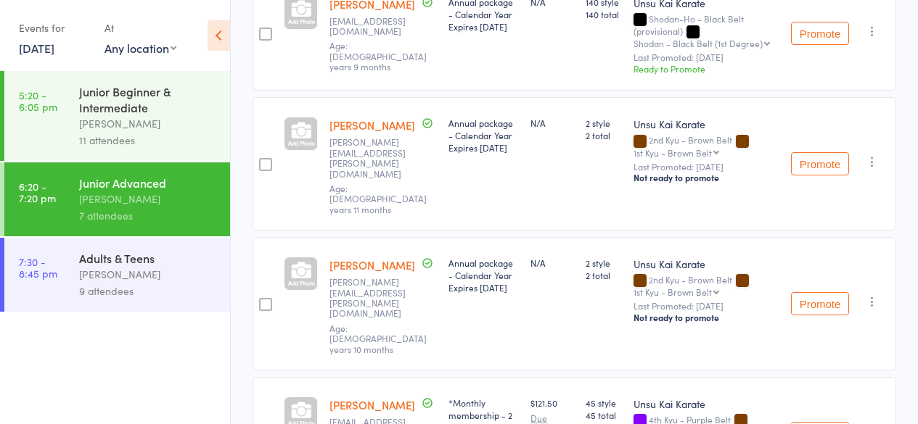
scroll to position [681, 0]
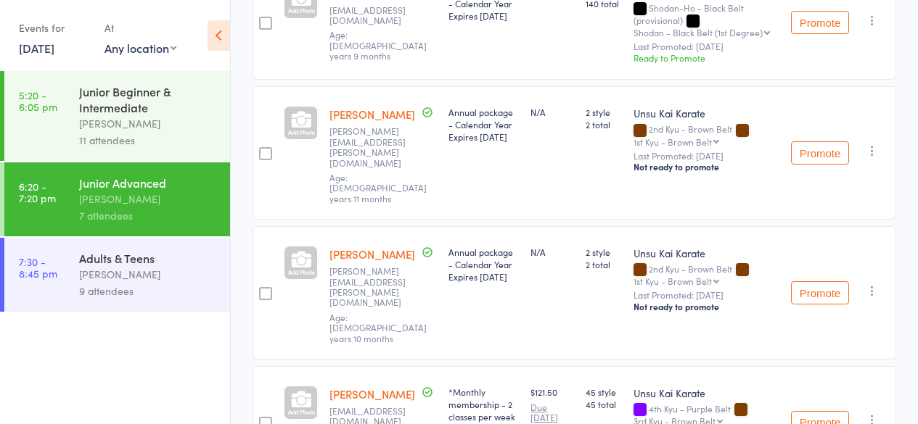
click at [88, 109] on div "Junior Beginner & Intermediate" at bounding box center [148, 99] width 139 height 32
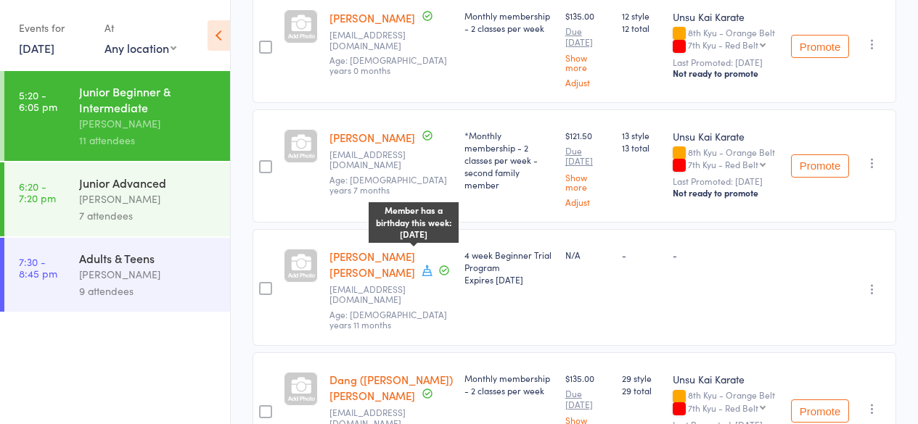
scroll to position [1082, 0]
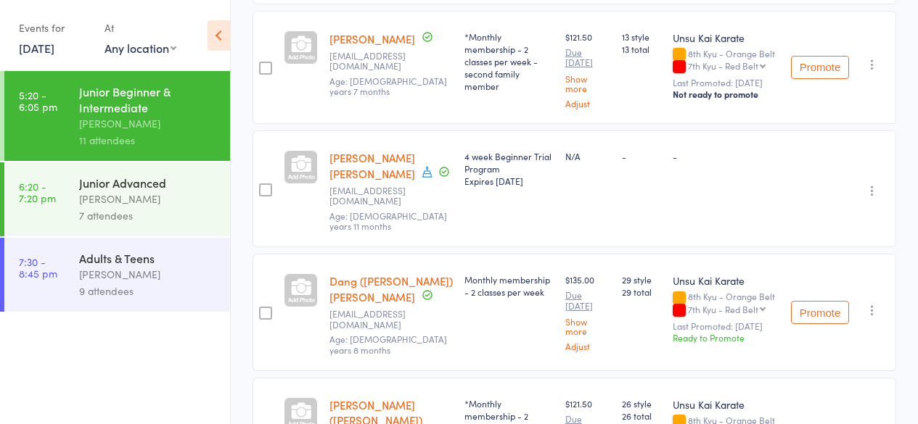
click at [40, 56] on link "[DATE]" at bounding box center [37, 48] width 36 height 16
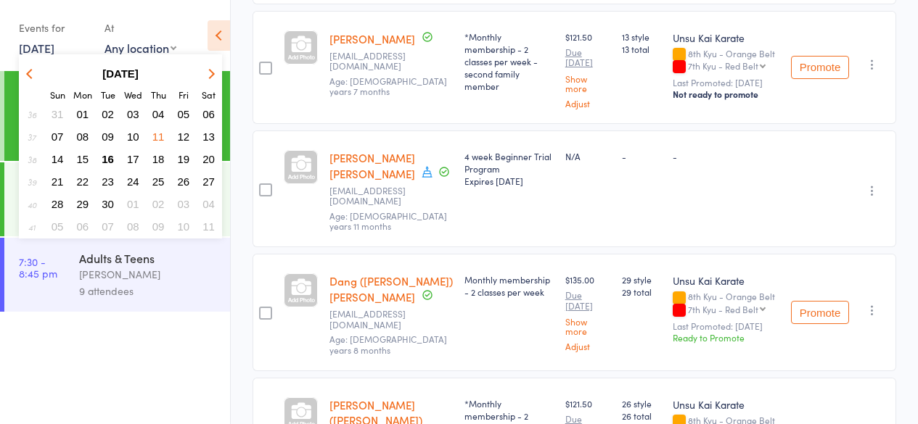
click at [136, 133] on span "10" at bounding box center [133, 137] width 12 height 12
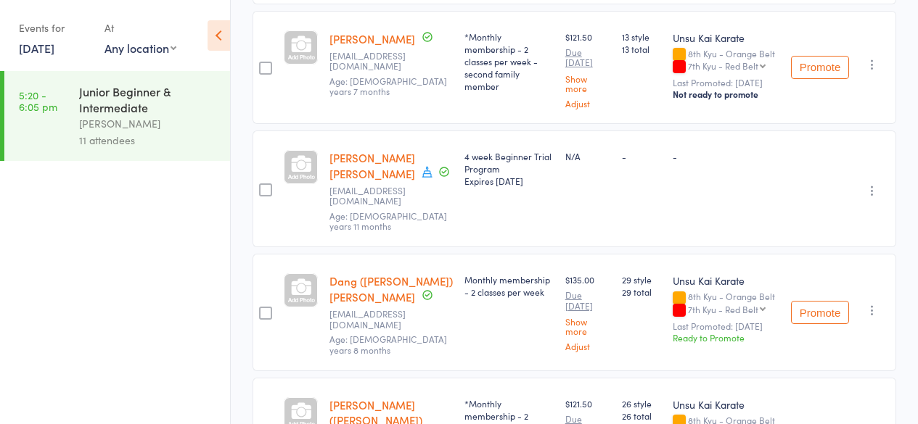
click at [136, 133] on div "11 attendees" at bounding box center [148, 140] width 139 height 17
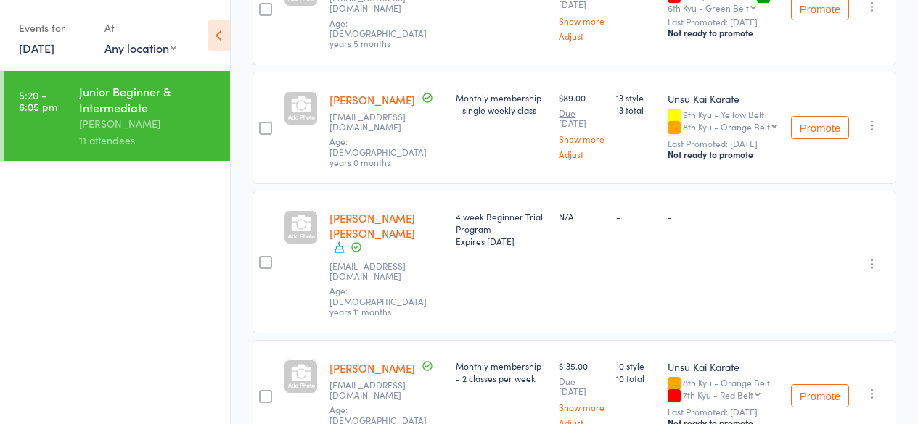
scroll to position [1105, 0]
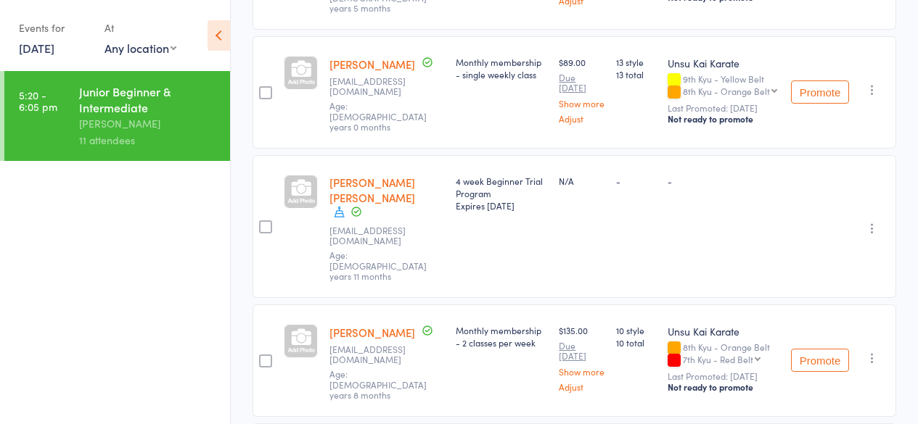
click at [42, 45] on link "[DATE]" at bounding box center [37, 48] width 36 height 16
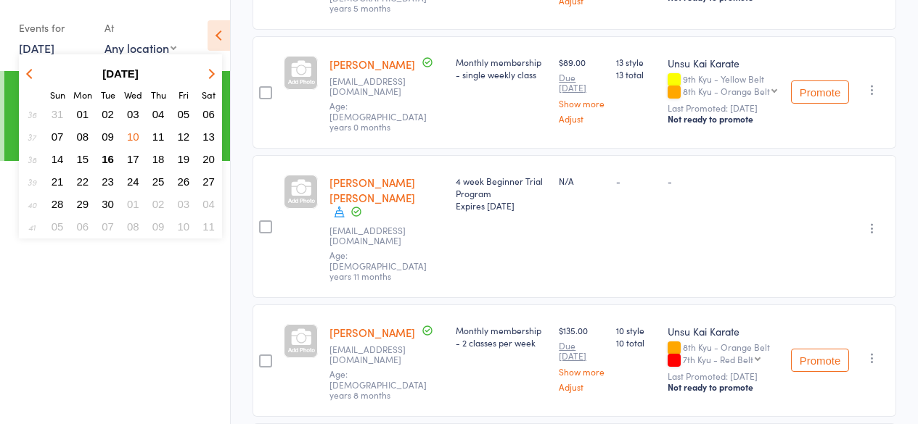
click at [107, 134] on span "09" at bounding box center [108, 137] width 12 height 12
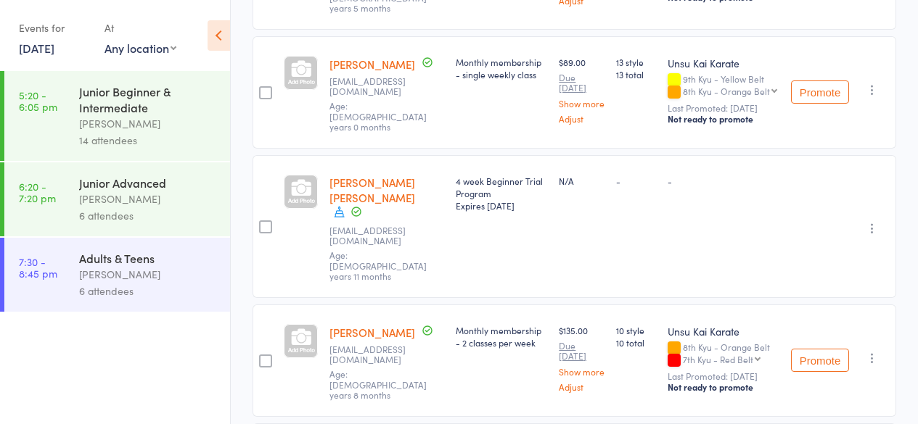
click at [123, 290] on div "6 attendees" at bounding box center [148, 291] width 139 height 17
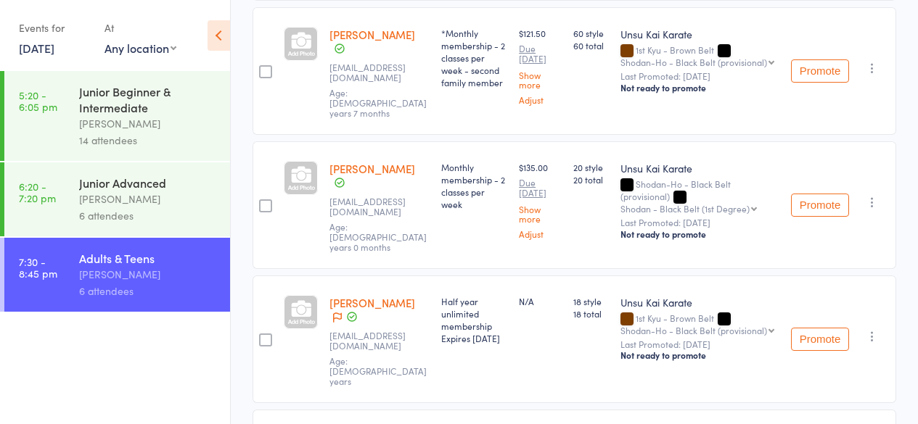
scroll to position [580, 0]
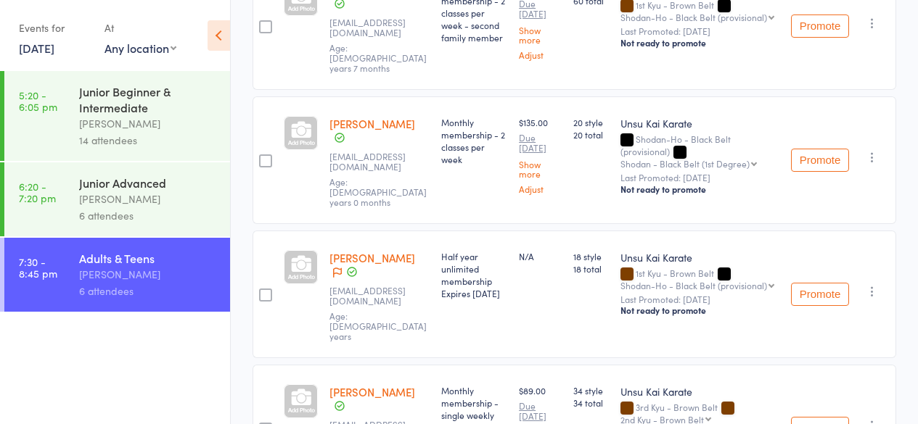
click at [128, 211] on div "6 attendees" at bounding box center [148, 216] width 139 height 17
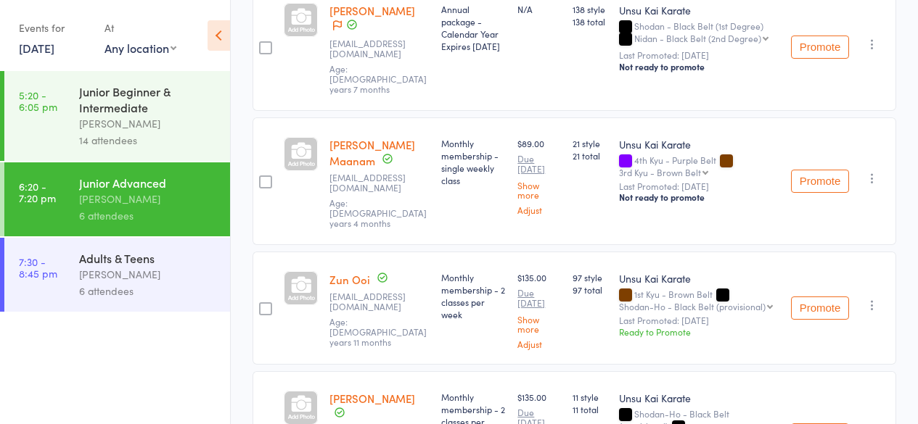
scroll to position [575, 0]
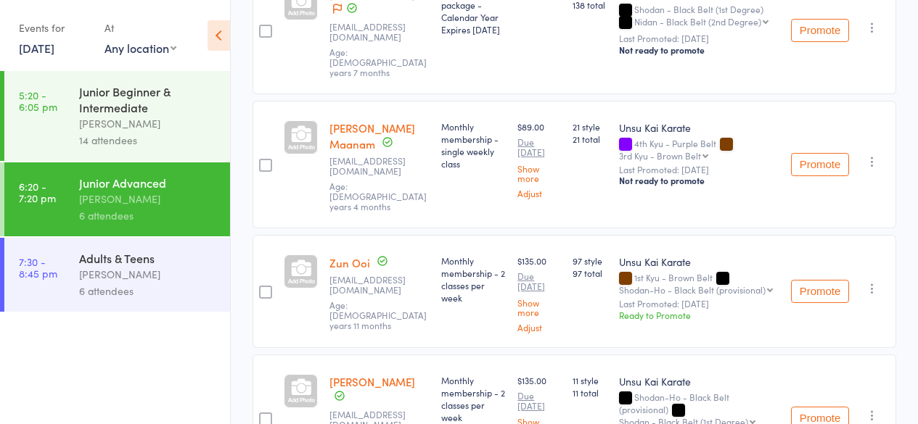
click at [104, 118] on div "[PERSON_NAME]" at bounding box center [148, 123] width 139 height 17
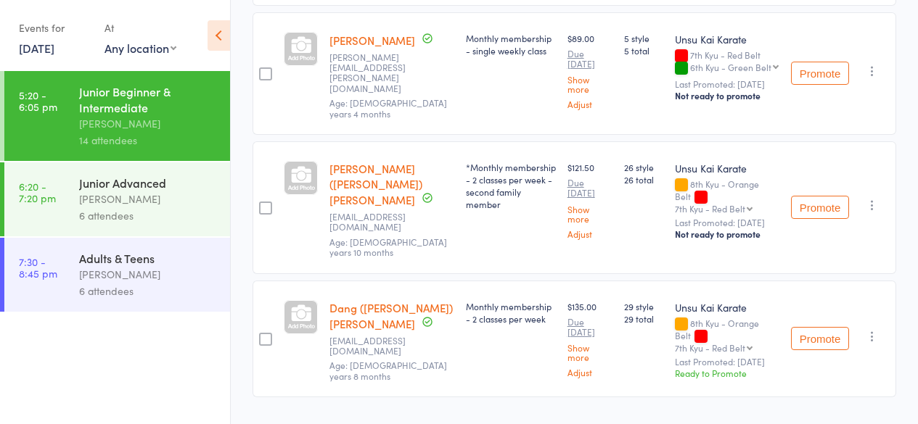
scroll to position [1612, 0]
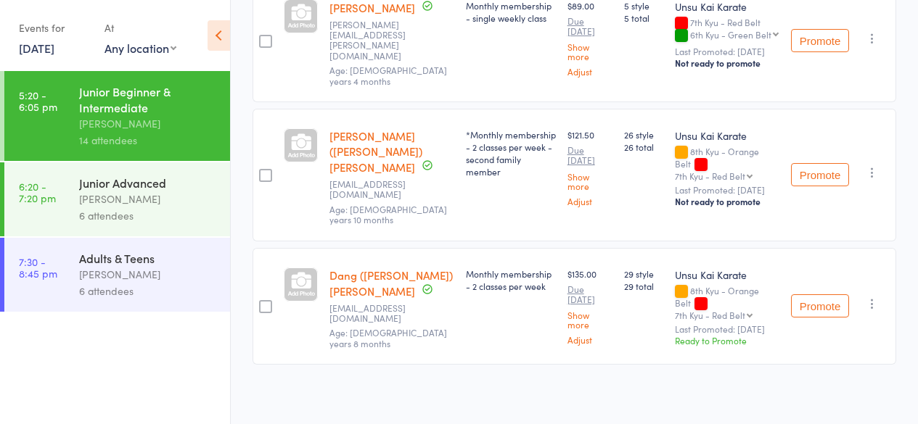
click at [32, 40] on link "[DATE]" at bounding box center [37, 48] width 36 height 16
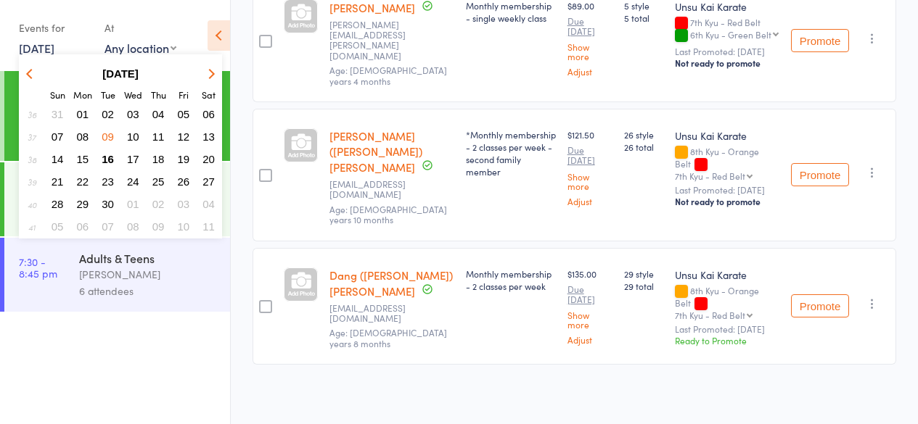
click at [86, 129] on button "08" at bounding box center [83, 137] width 22 height 20
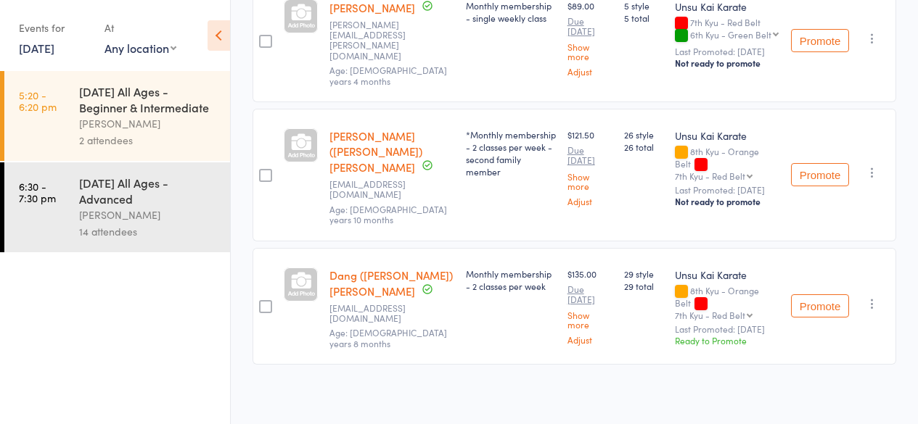
click at [90, 209] on div "[PERSON_NAME]" at bounding box center [148, 215] width 139 height 17
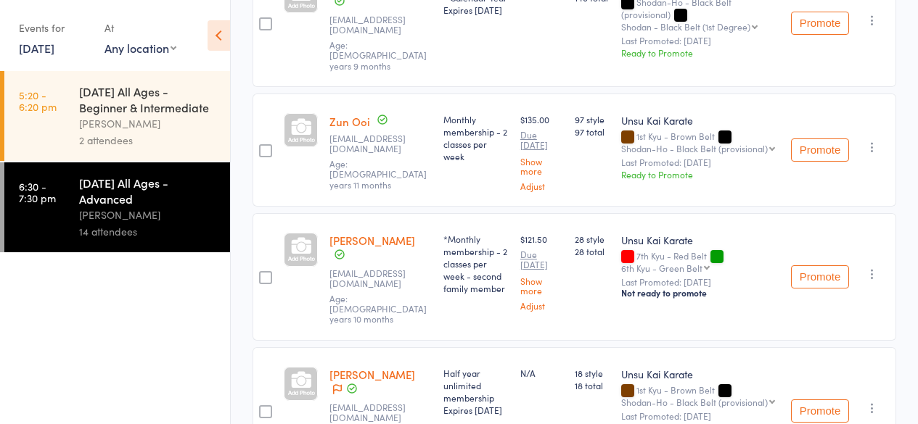
scroll to position [1496, 0]
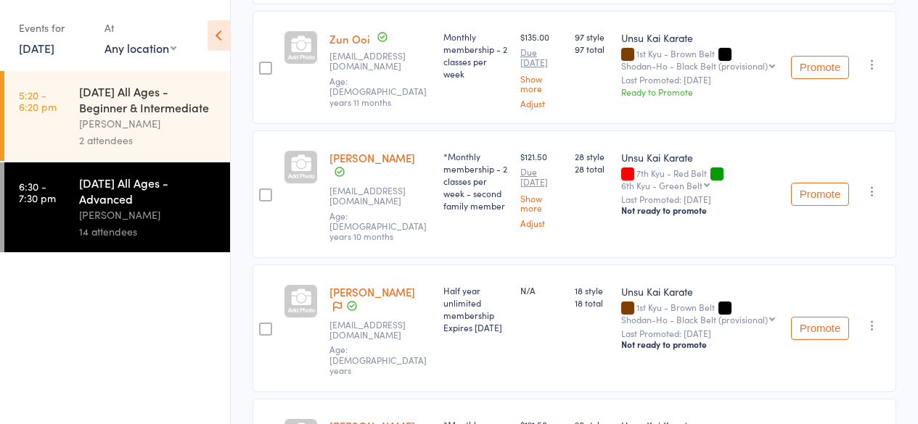
click at [89, 133] on div "2 attendees" at bounding box center [148, 140] width 139 height 17
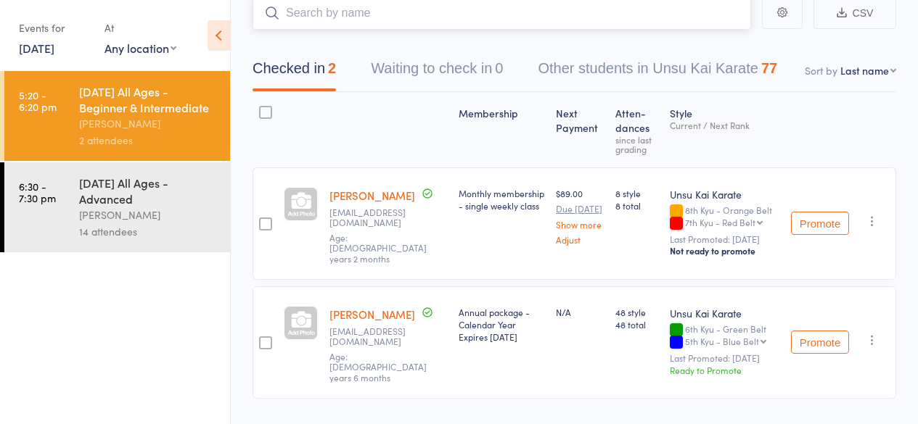
scroll to position [149, 0]
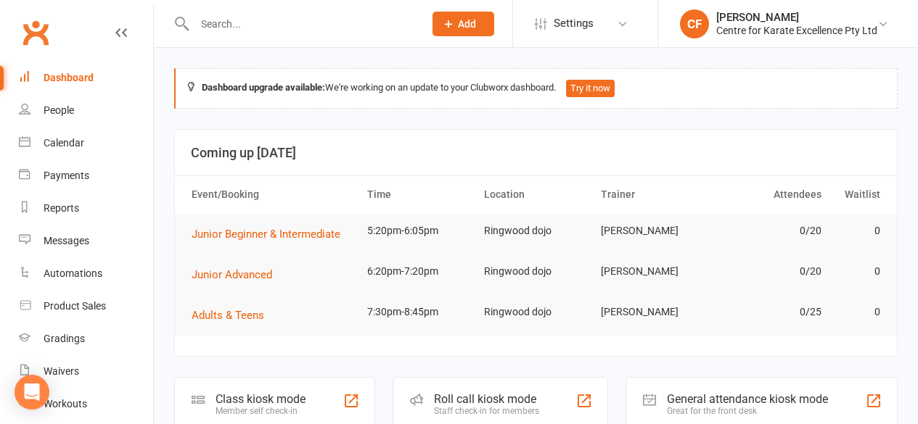
click at [216, 20] on input "text" at bounding box center [301, 24] width 223 height 20
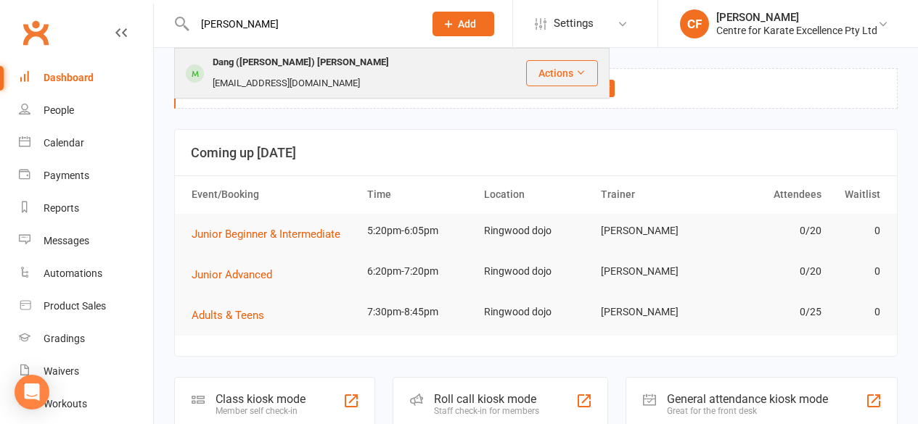
type input "sam"
click at [233, 67] on div "Dang (Sam) Tran" at bounding box center [300, 62] width 185 height 21
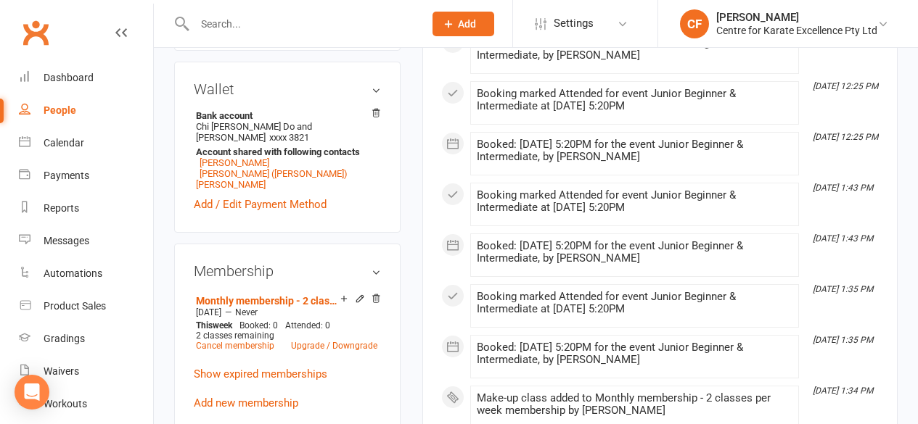
scroll to position [581, 0]
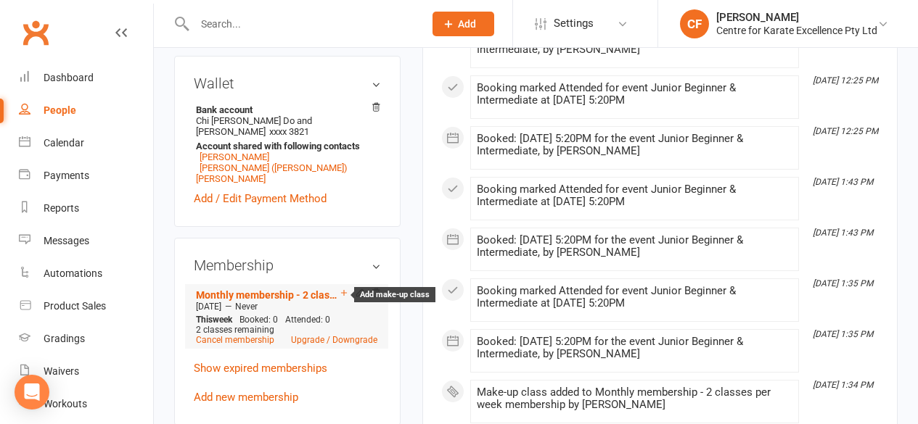
click at [345, 288] on icon at bounding box center [344, 293] width 10 height 10
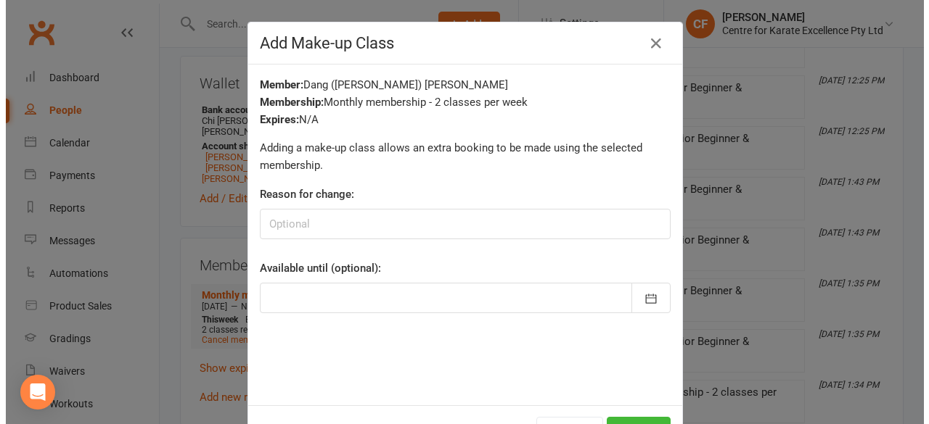
scroll to position [564, 0]
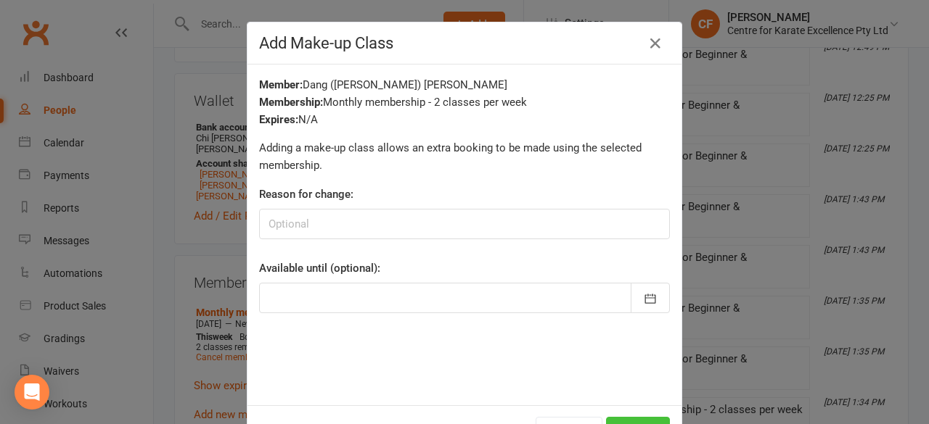
click at [628, 419] on button "Add" at bounding box center [638, 432] width 64 height 30
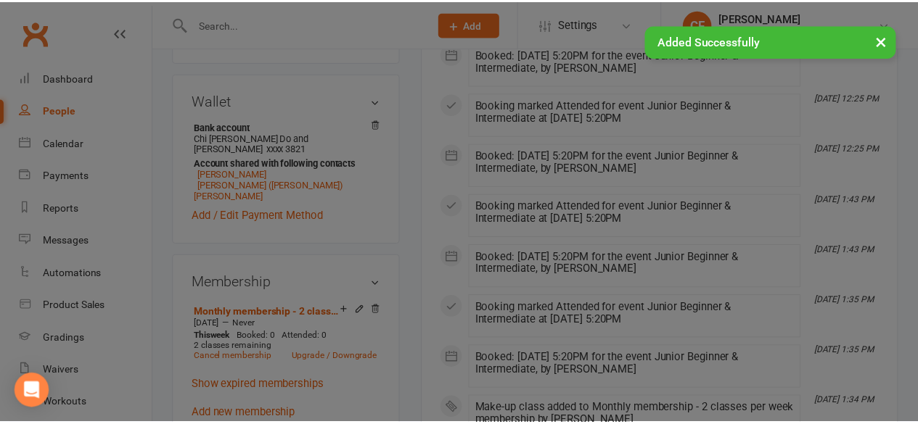
scroll to position [581, 0]
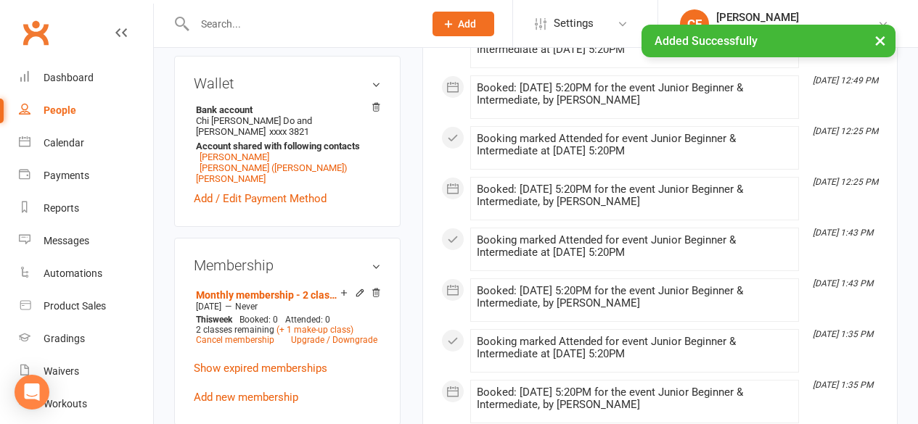
click at [237, 20] on input "text" at bounding box center [301, 24] width 223 height 20
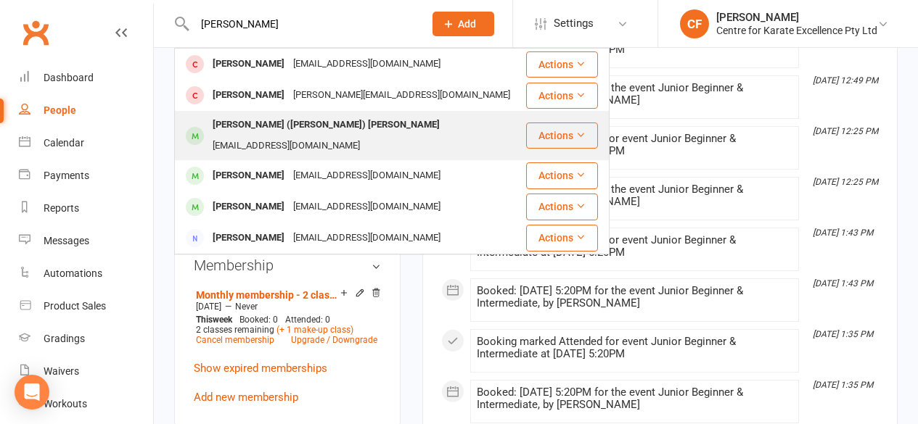
type input "leo"
click at [285, 136] on div "sontn.fz@gmail.com" at bounding box center [286, 146] width 156 height 21
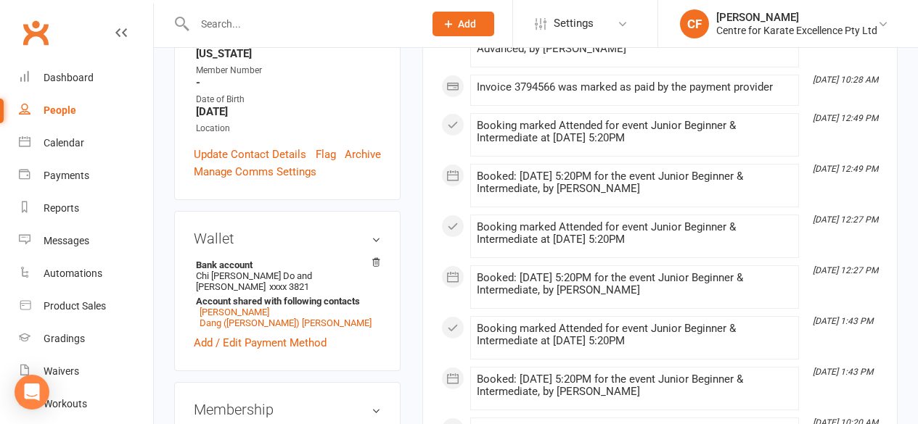
scroll to position [443, 0]
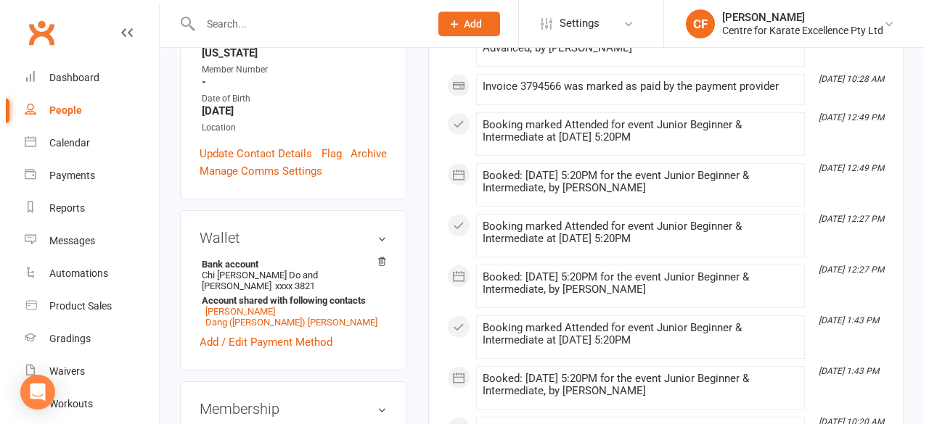
scroll to position [409, 0]
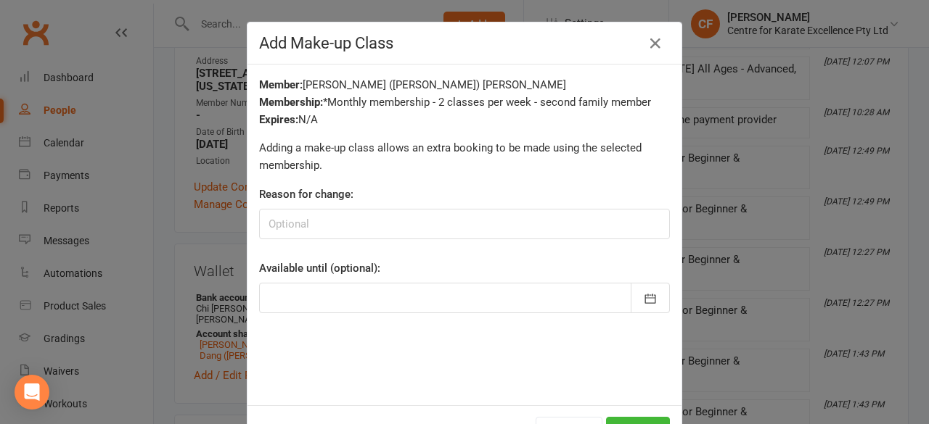
click at [644, 417] on div "Cancel Add" at bounding box center [464, 433] width 434 height 54
click at [633, 418] on button "Add" at bounding box center [638, 432] width 64 height 30
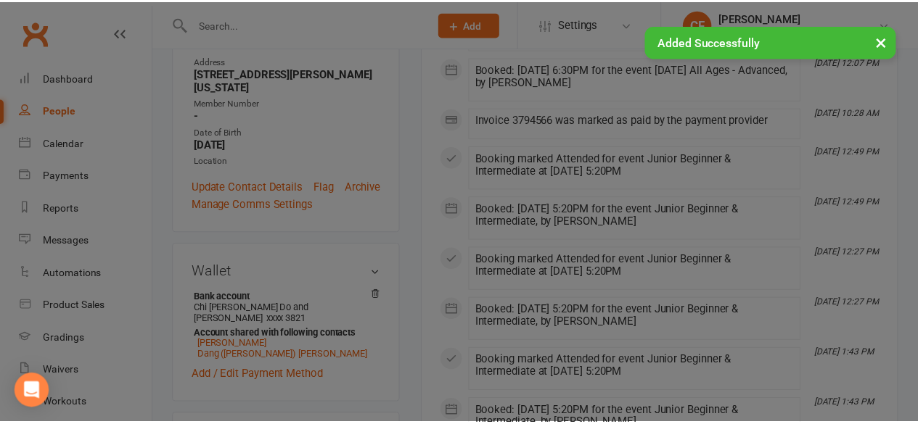
scroll to position [443, 0]
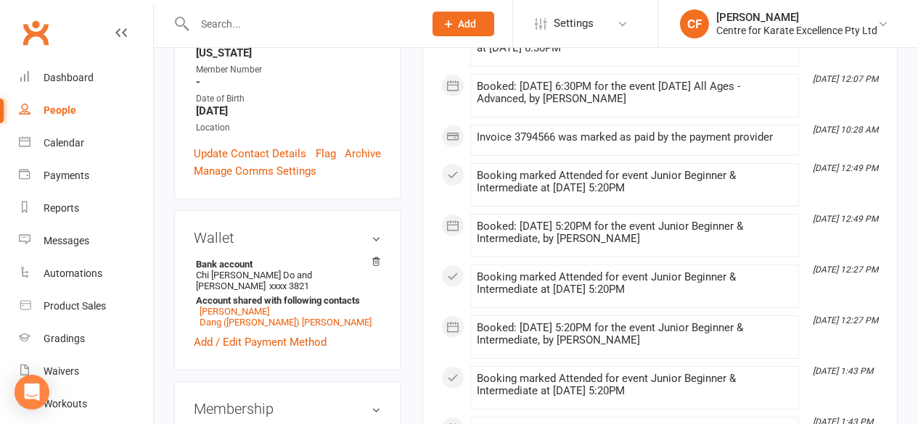
click at [257, 18] on input "text" at bounding box center [301, 24] width 223 height 20
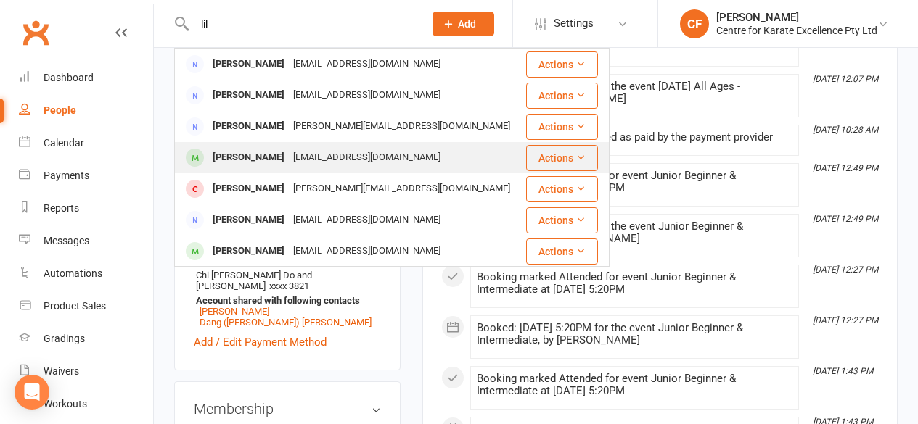
type input "lil"
click at [243, 145] on div "Lily Berntsen dberntsen@bigpond.com" at bounding box center [350, 158] width 348 height 30
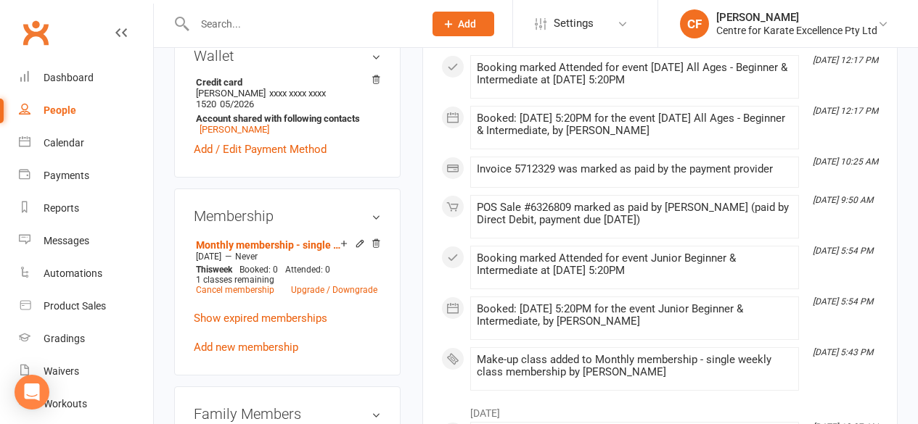
scroll to position [551, 0]
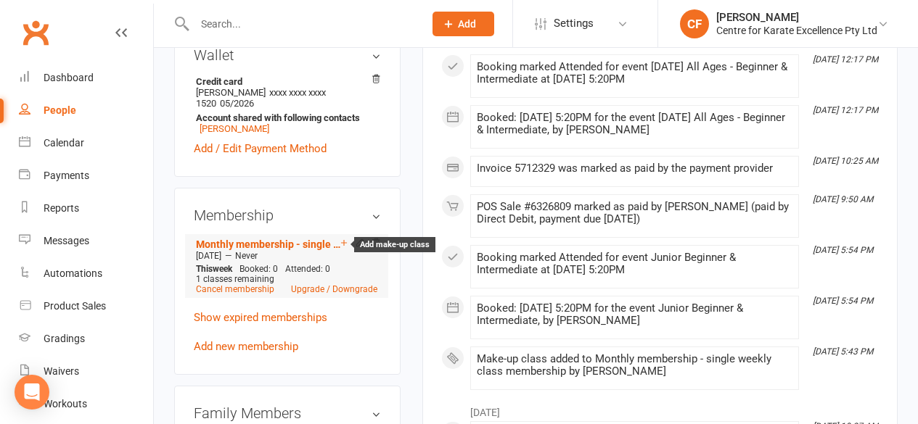
click at [342, 238] on icon at bounding box center [344, 243] width 10 height 10
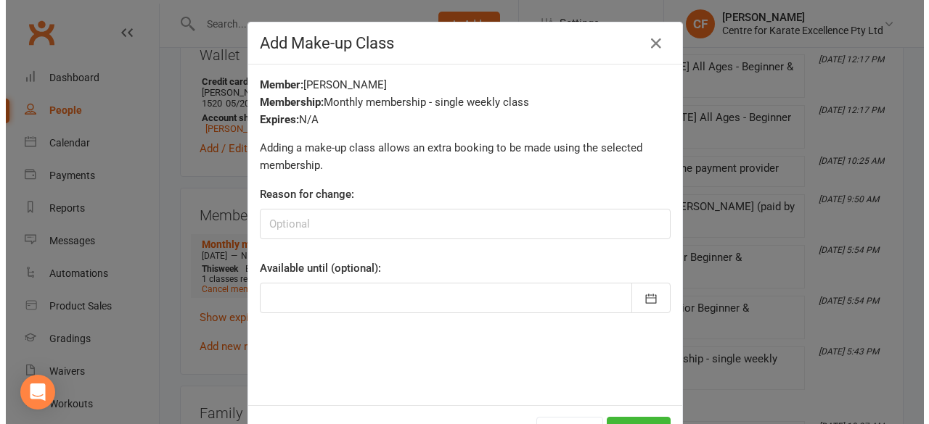
scroll to position [534, 0]
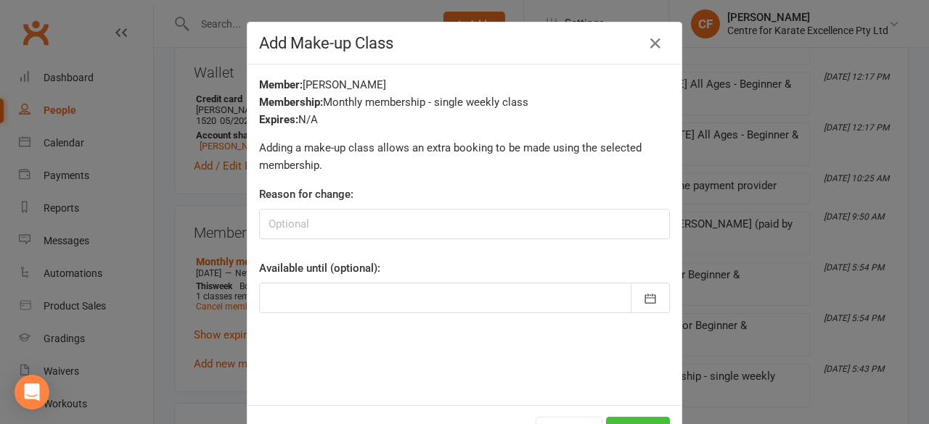
click at [645, 420] on button "Add" at bounding box center [638, 432] width 64 height 30
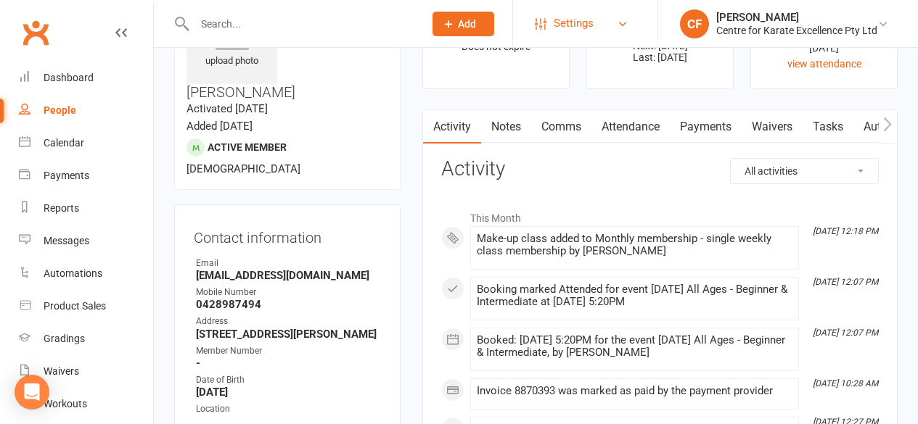
scroll to position [0, 0]
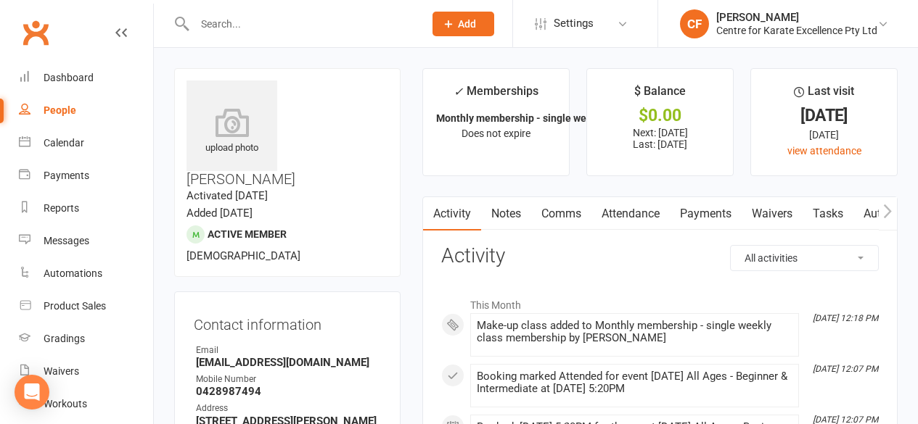
click at [257, 29] on input "text" at bounding box center [301, 24] width 223 height 20
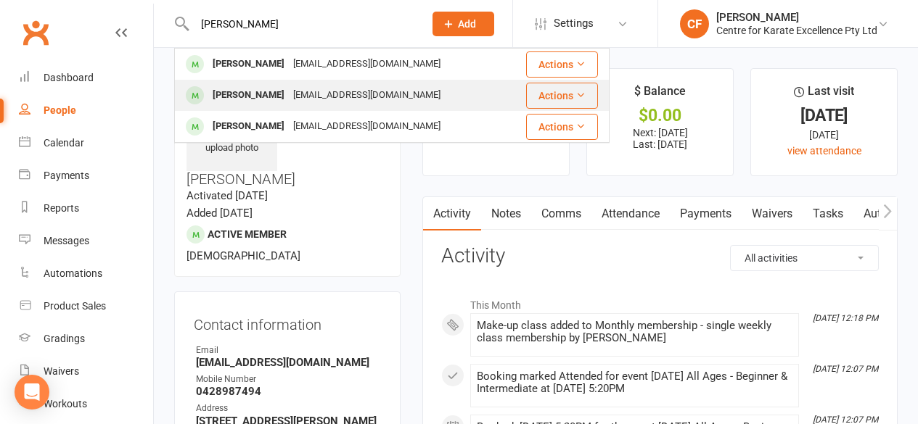
type input "[PERSON_NAME]"
click at [270, 92] on div "[PERSON_NAME]" at bounding box center [248, 95] width 81 height 21
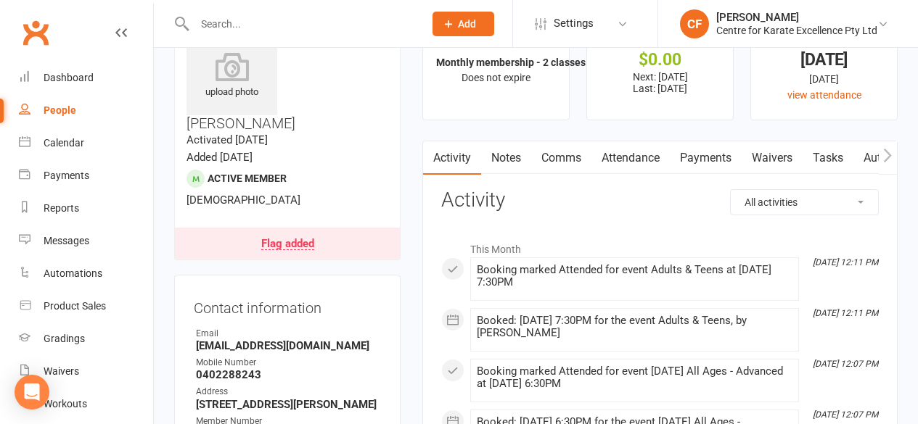
scroll to position [57, 0]
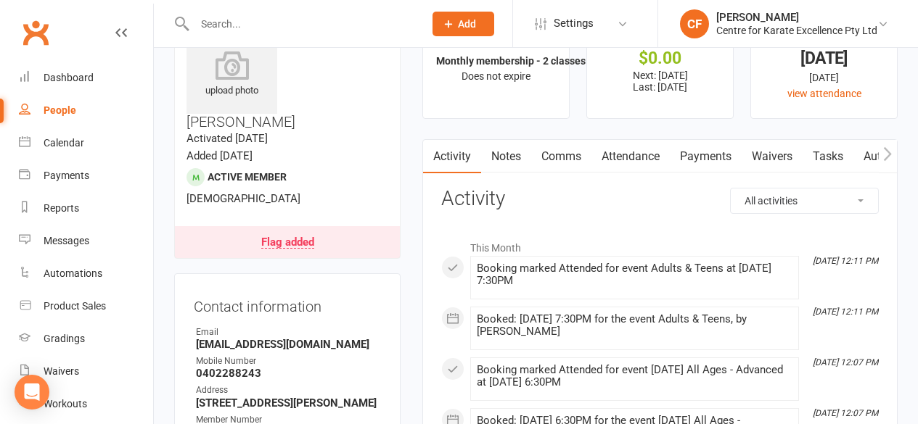
click at [309, 237] on div "Flag added" at bounding box center [287, 243] width 53 height 12
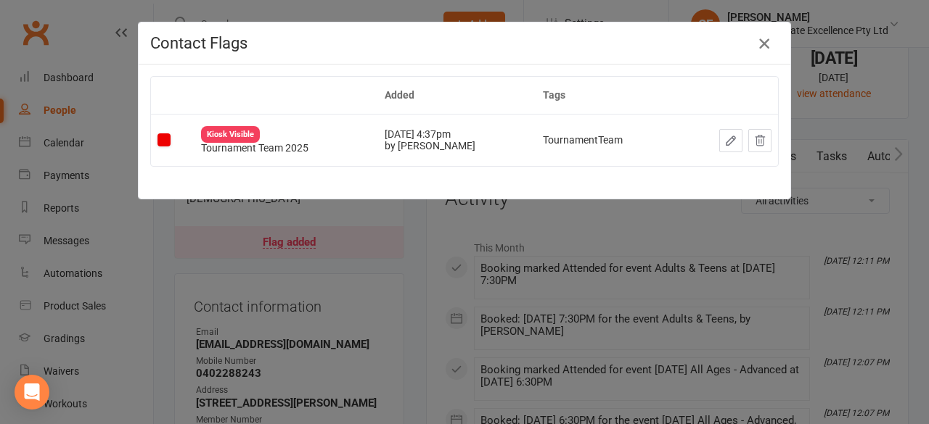
click at [765, 41] on icon "button" at bounding box center [763, 43] width 17 height 17
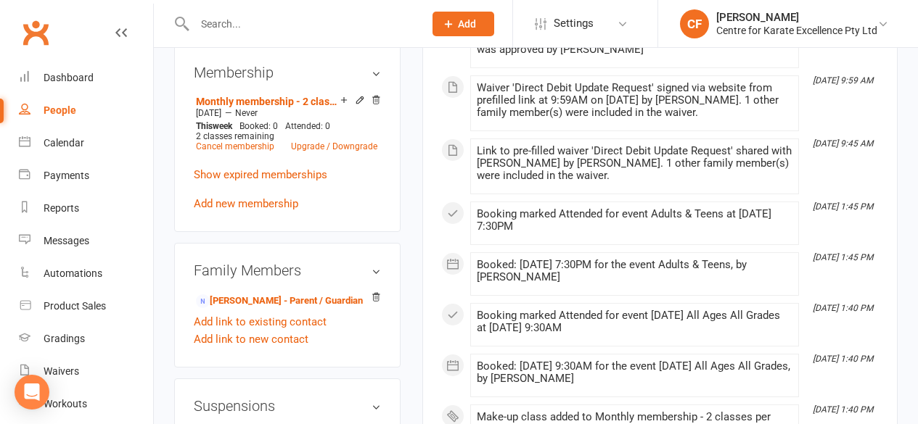
scroll to position [735, 0]
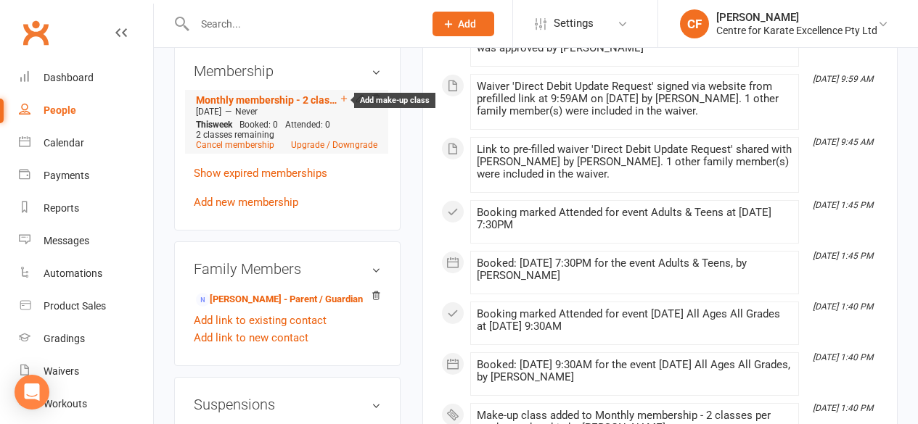
click at [340, 94] on icon at bounding box center [344, 99] width 10 height 10
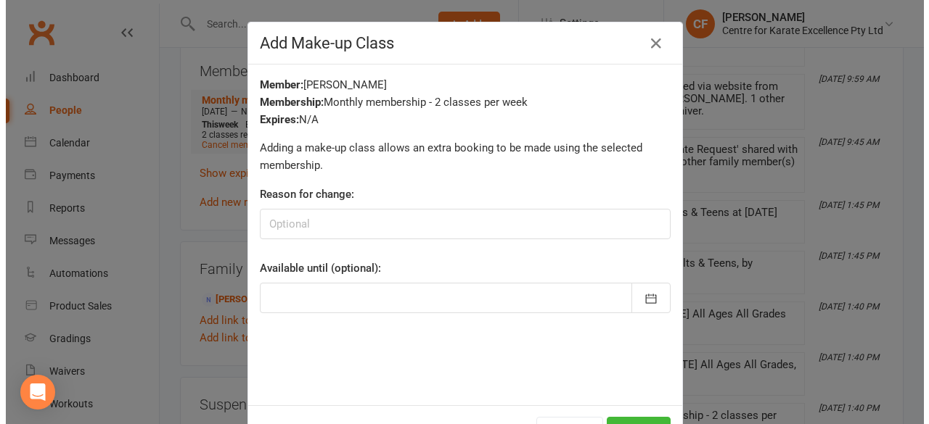
scroll to position [718, 0]
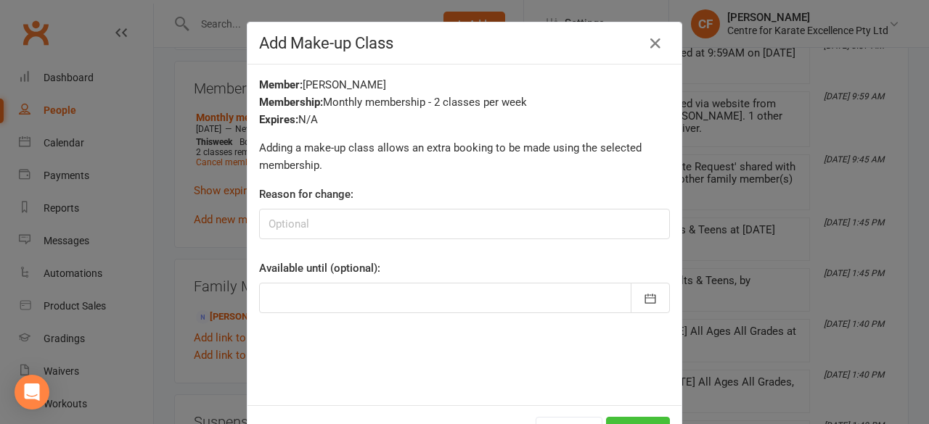
click at [615, 419] on button "Add" at bounding box center [638, 432] width 64 height 30
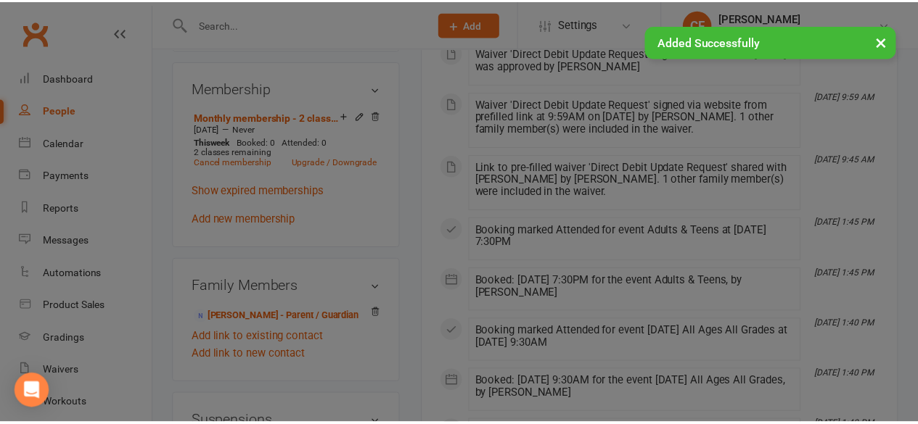
scroll to position [747, 0]
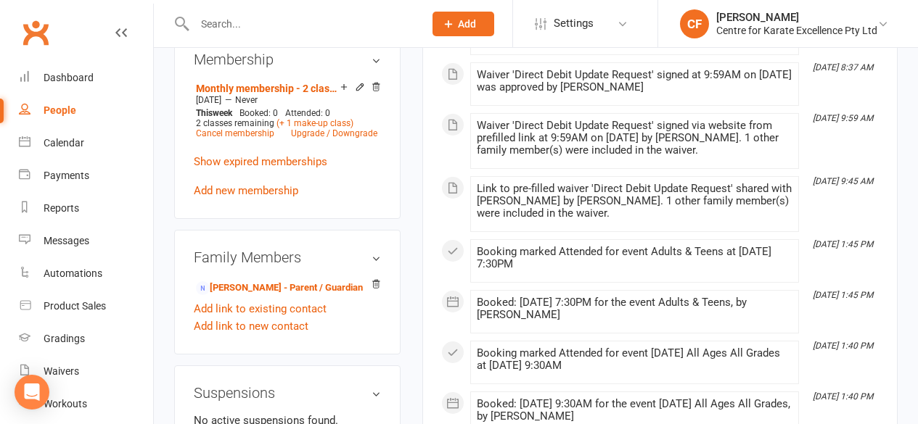
click at [307, 24] on input "text" at bounding box center [301, 24] width 223 height 20
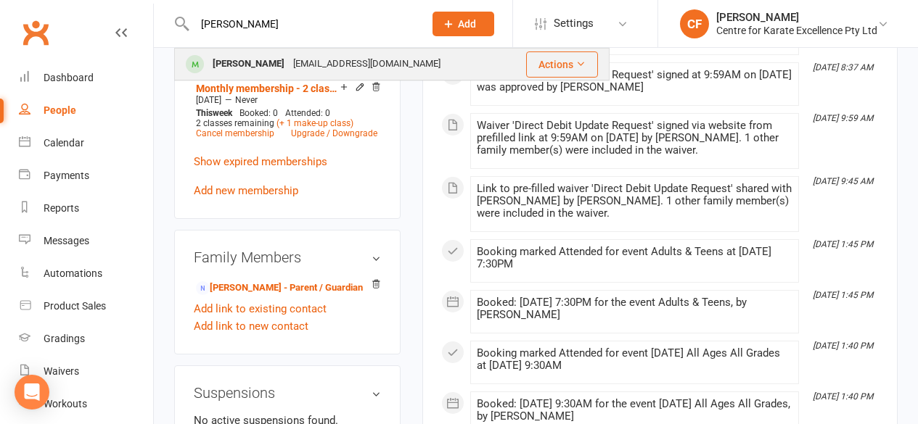
type input "[PERSON_NAME]"
click at [289, 58] on div "[EMAIL_ADDRESS][DOMAIN_NAME]" at bounding box center [367, 64] width 156 height 21
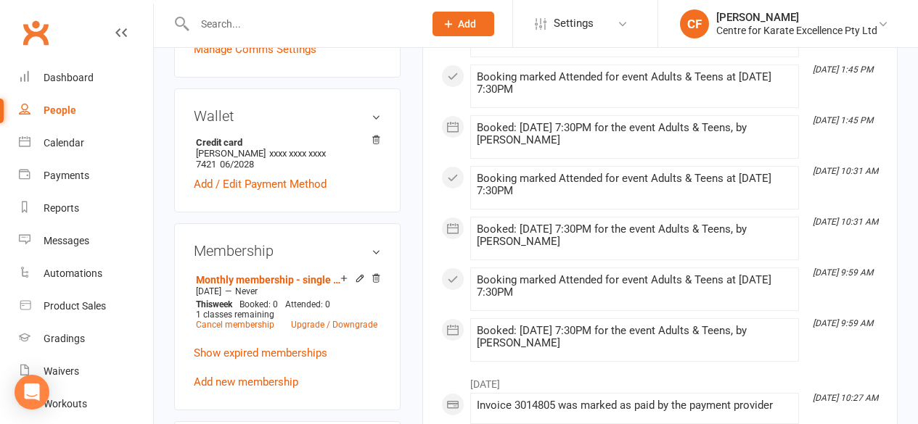
scroll to position [501, 0]
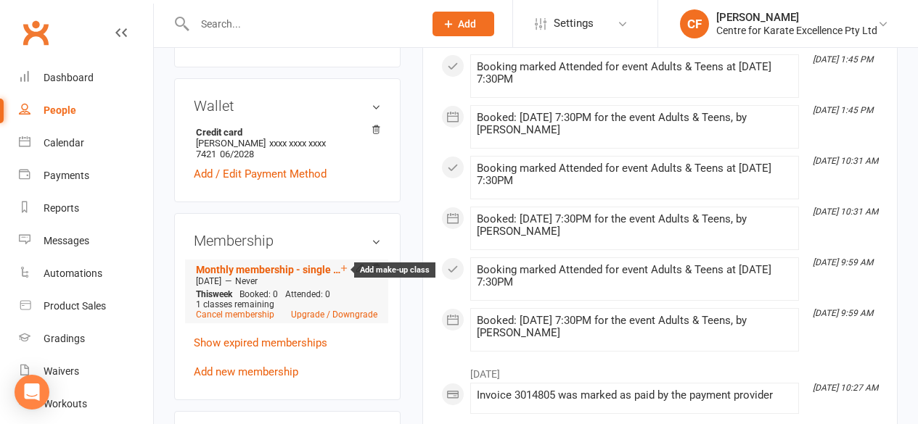
click at [342, 266] on icon at bounding box center [344, 269] width 6 height 6
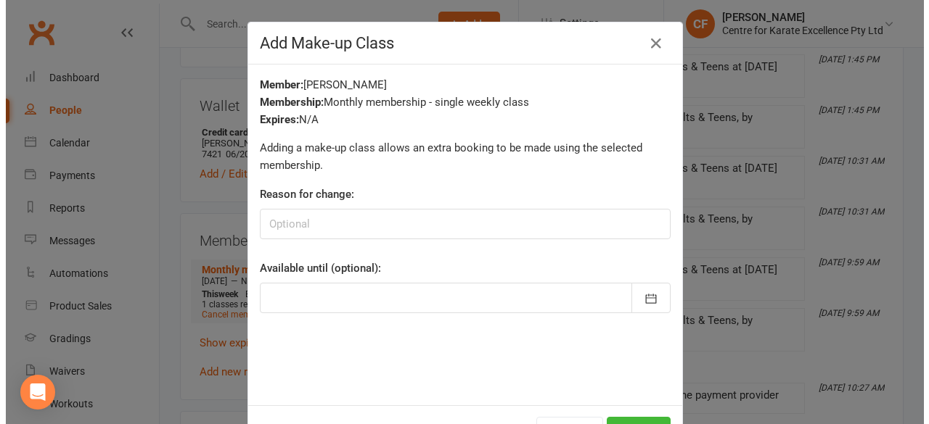
scroll to position [483, 0]
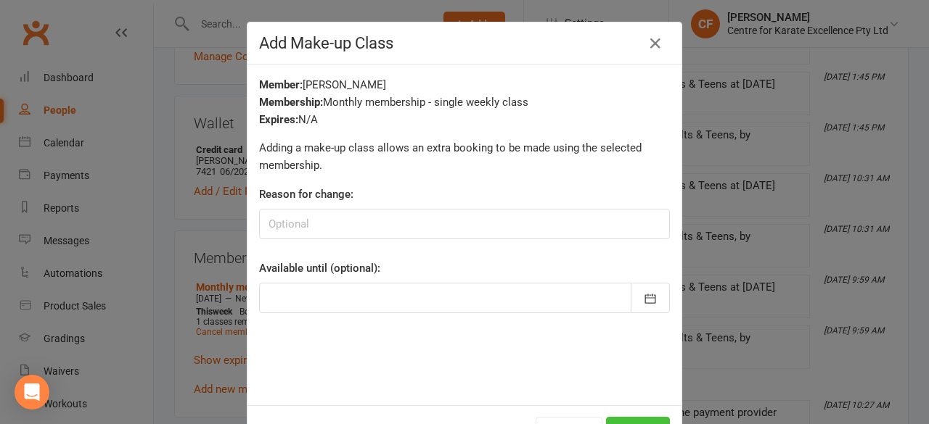
click at [634, 417] on button "Add" at bounding box center [638, 432] width 64 height 30
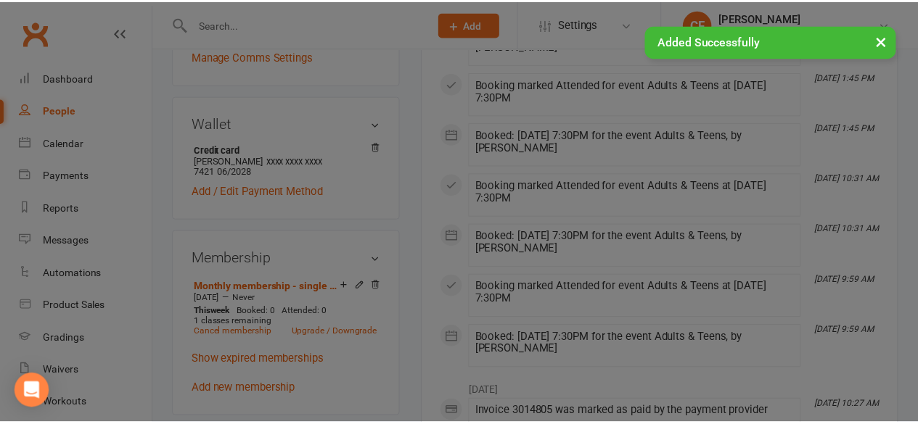
scroll to position [501, 0]
